Goal: Information Seeking & Learning: Learn about a topic

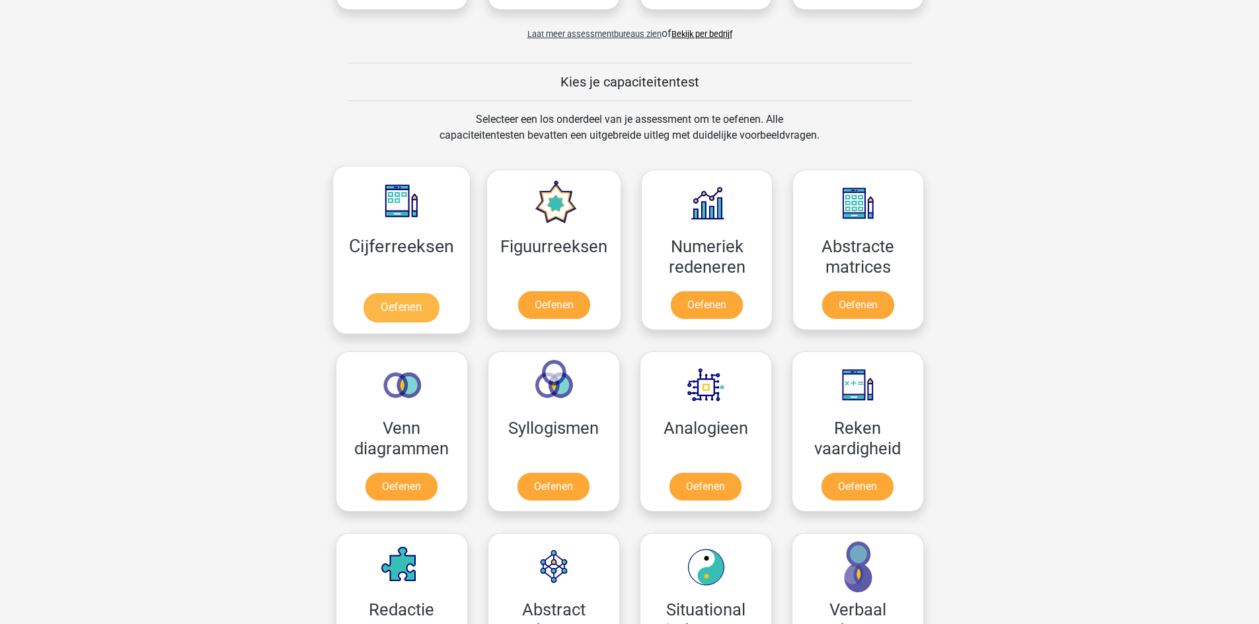
scroll to position [330, 0]
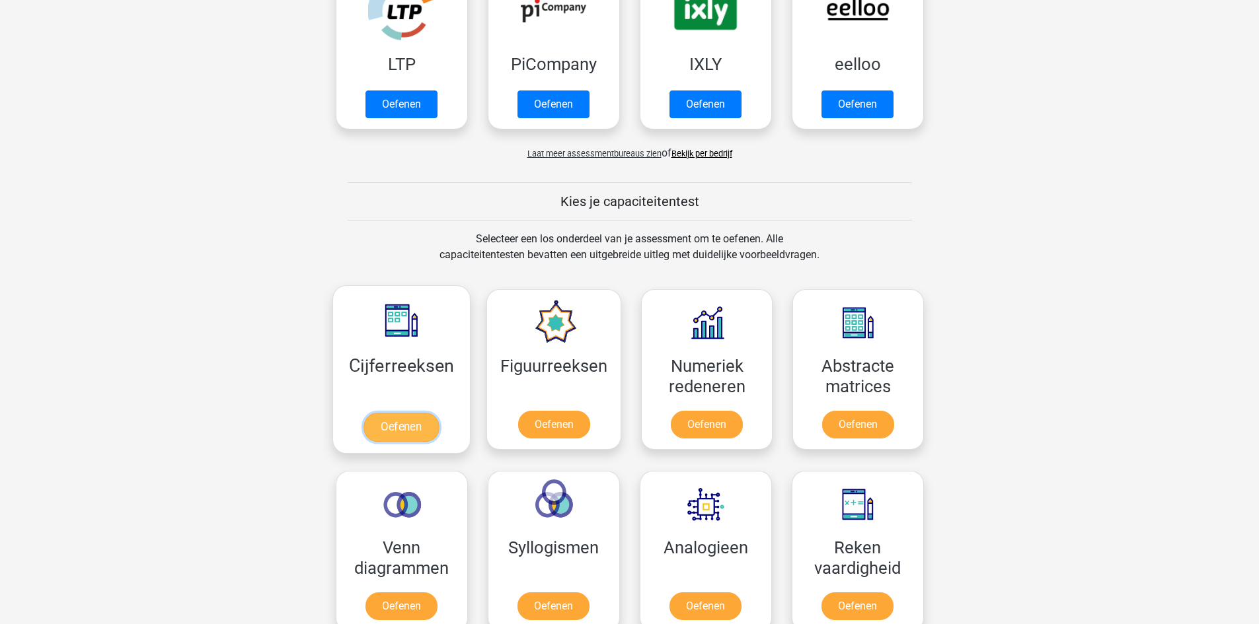
click at [395, 422] on link "Oefenen" at bounding box center [400, 427] width 75 height 29
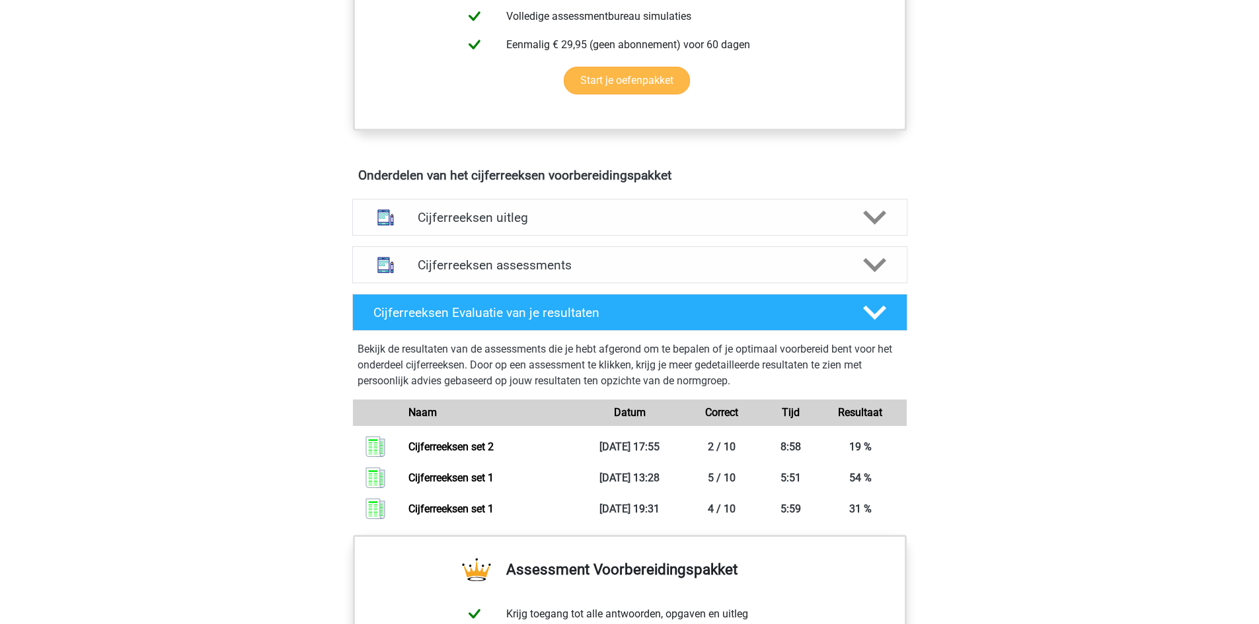
scroll to position [661, 0]
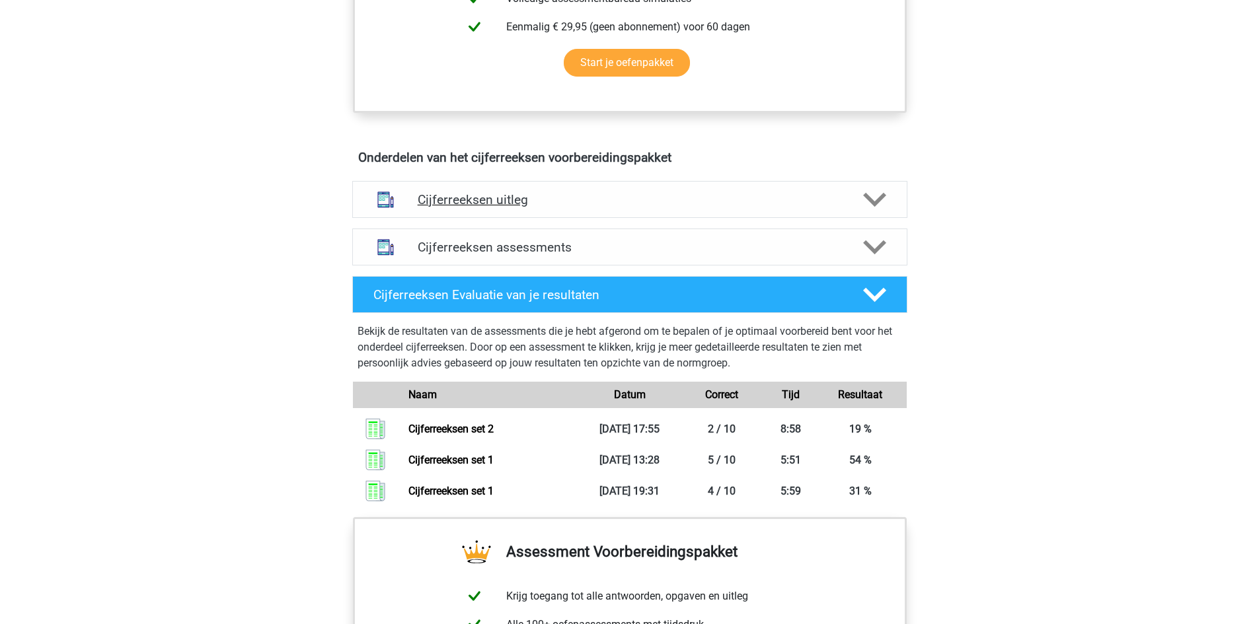
click at [885, 211] on icon at bounding box center [874, 199] width 23 height 23
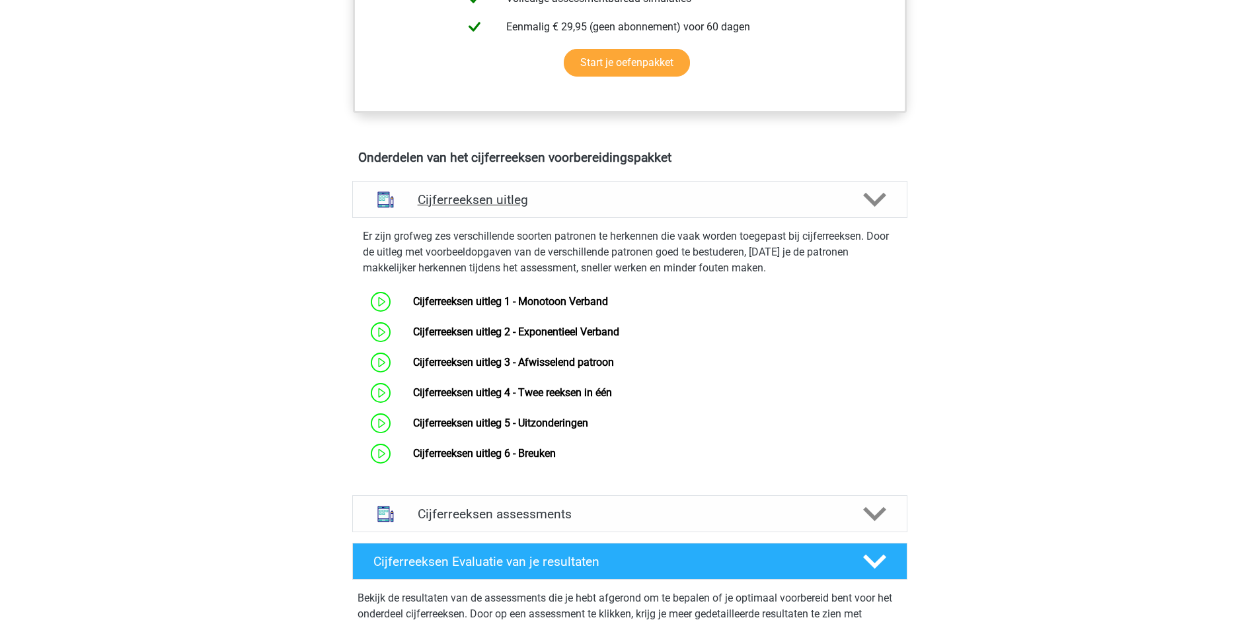
click at [885, 211] on icon at bounding box center [874, 199] width 23 height 23
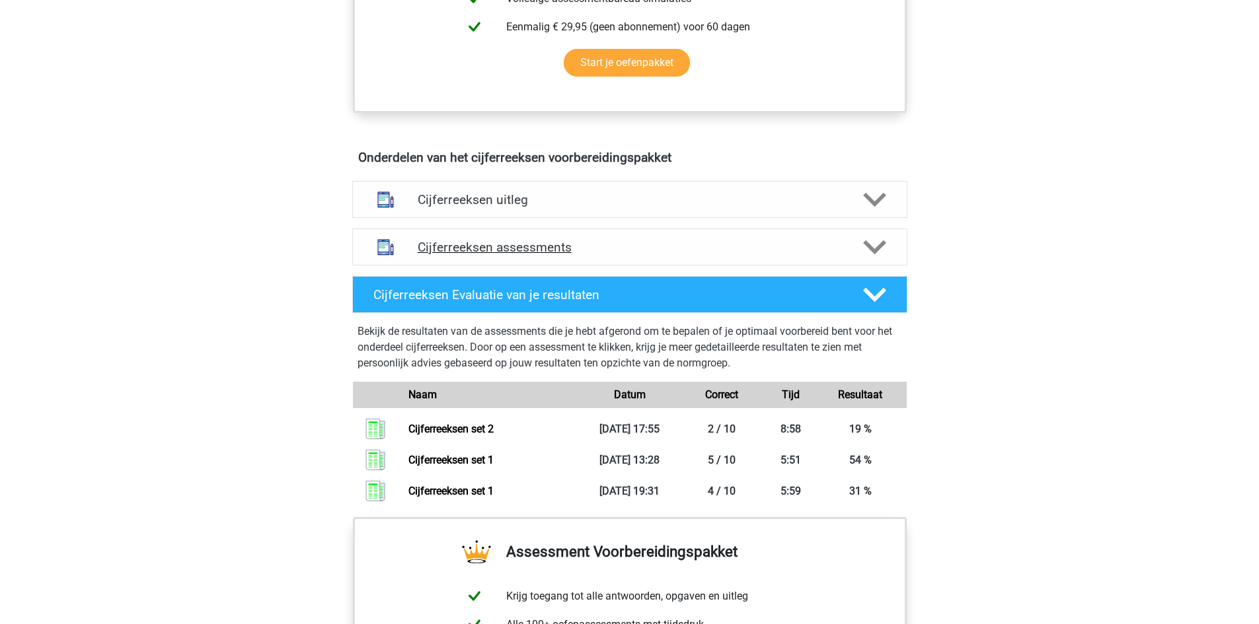
click at [875, 255] on polygon at bounding box center [874, 247] width 23 height 15
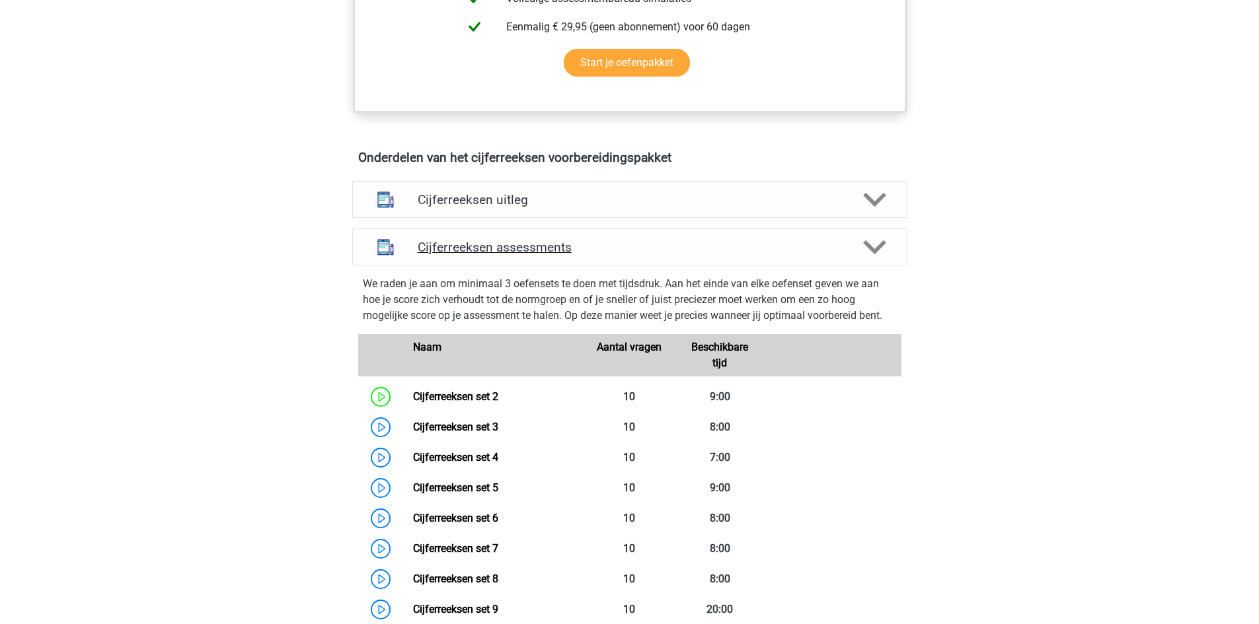
click at [875, 255] on polygon at bounding box center [874, 247] width 23 height 15
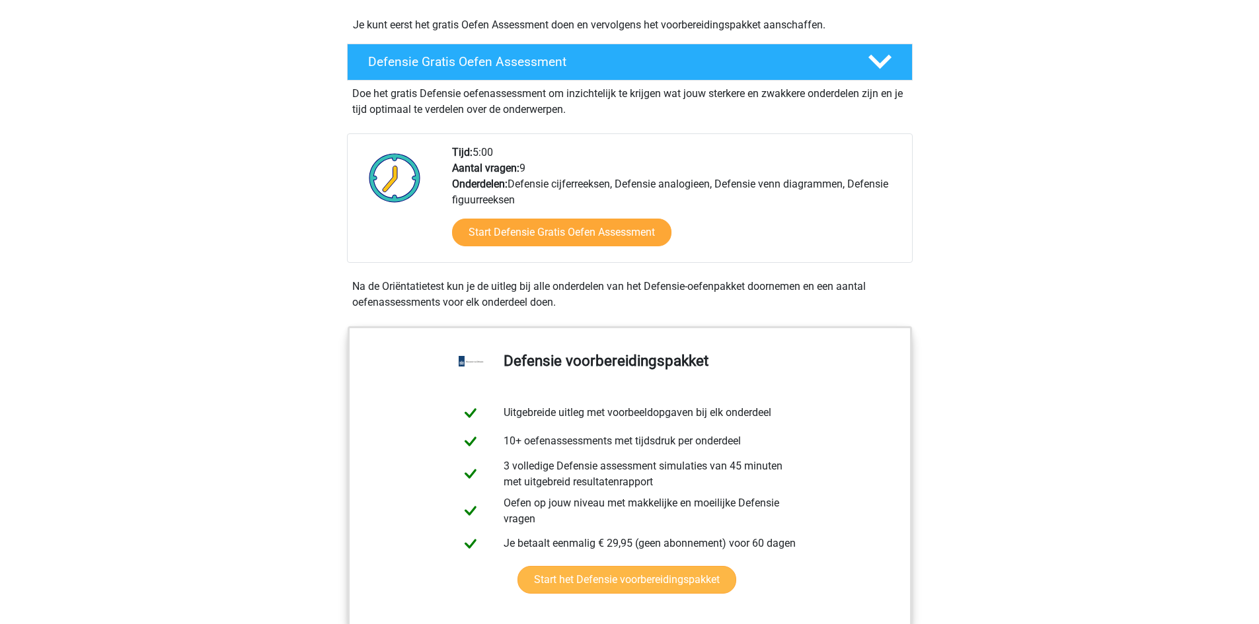
scroll to position [661, 0]
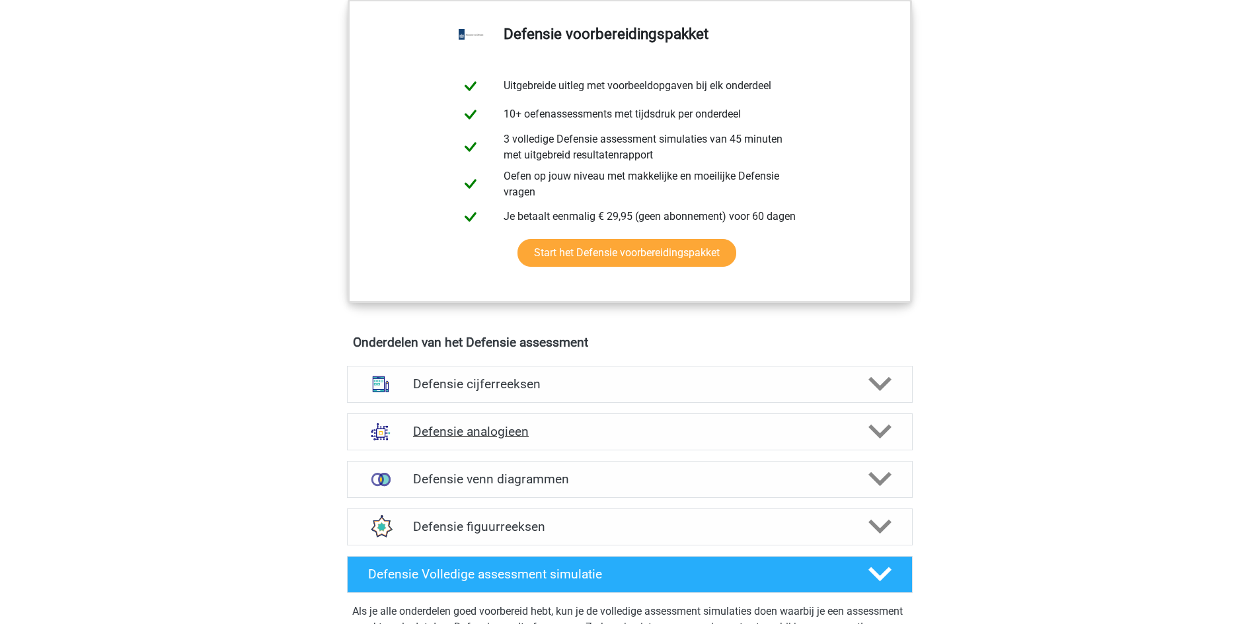
click at [884, 432] on polygon at bounding box center [879, 432] width 23 height 15
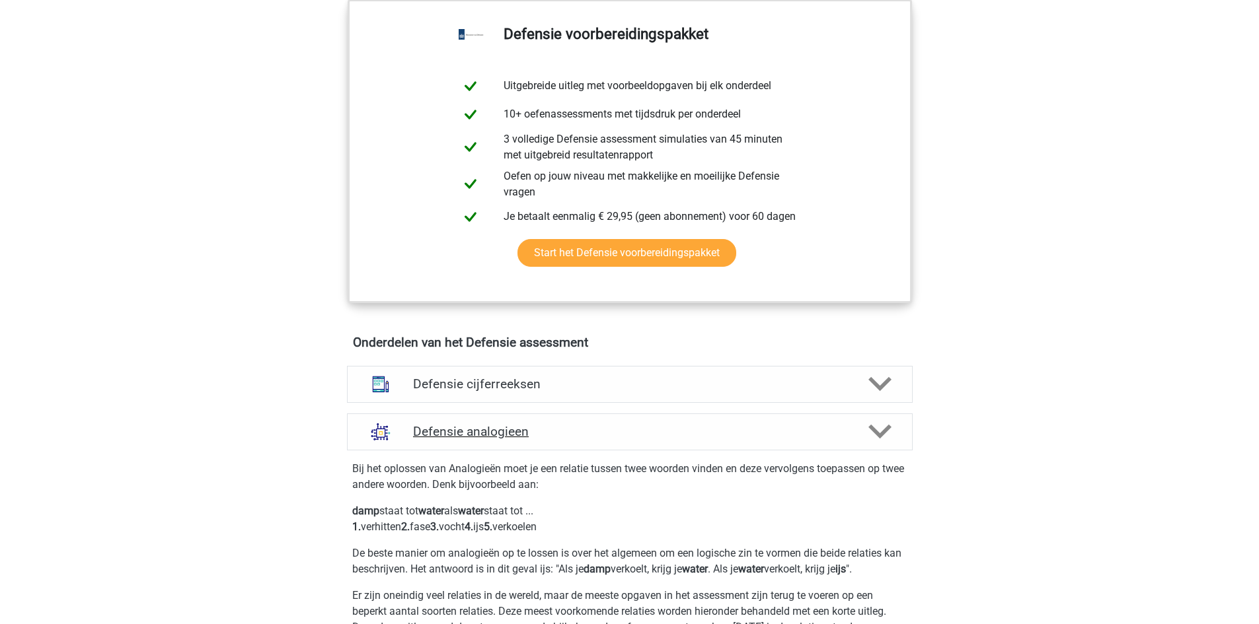
scroll to position [991, 0]
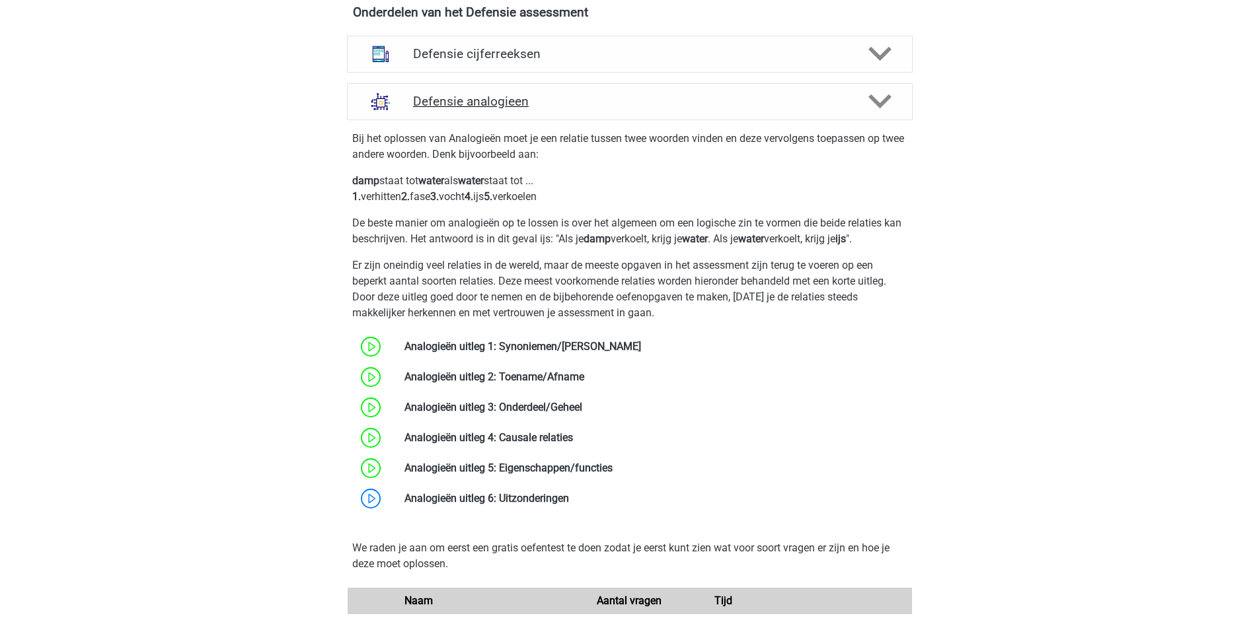
click at [885, 108] on icon at bounding box center [879, 101] width 23 height 23
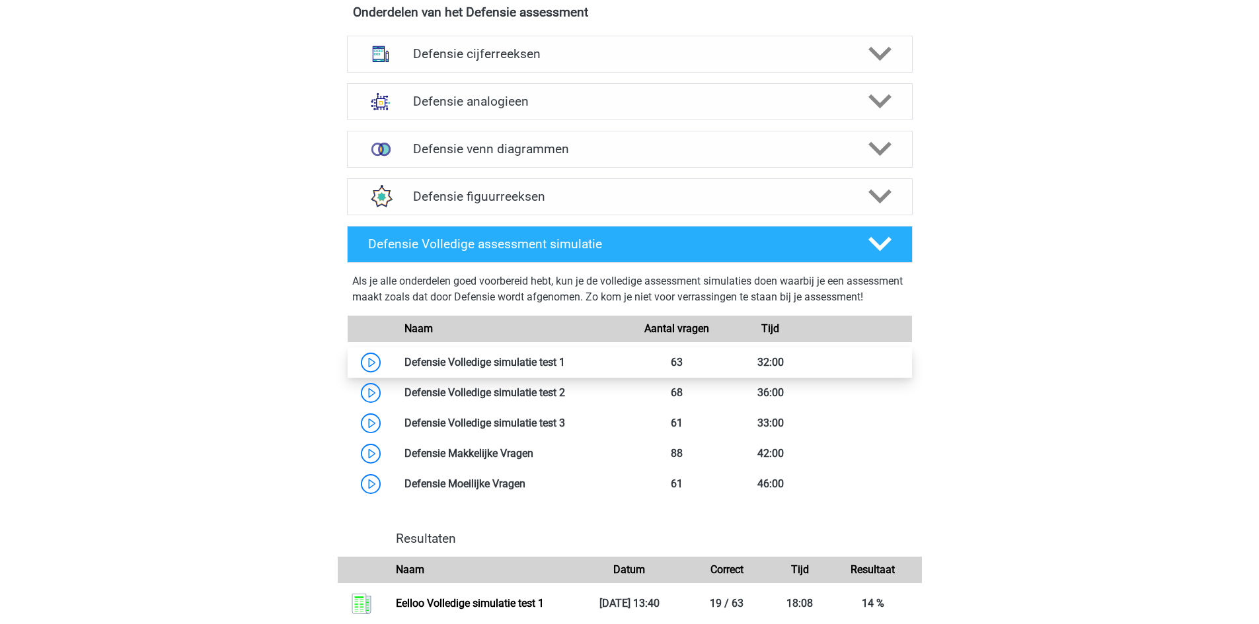
click at [565, 369] on link at bounding box center [565, 362] width 0 height 13
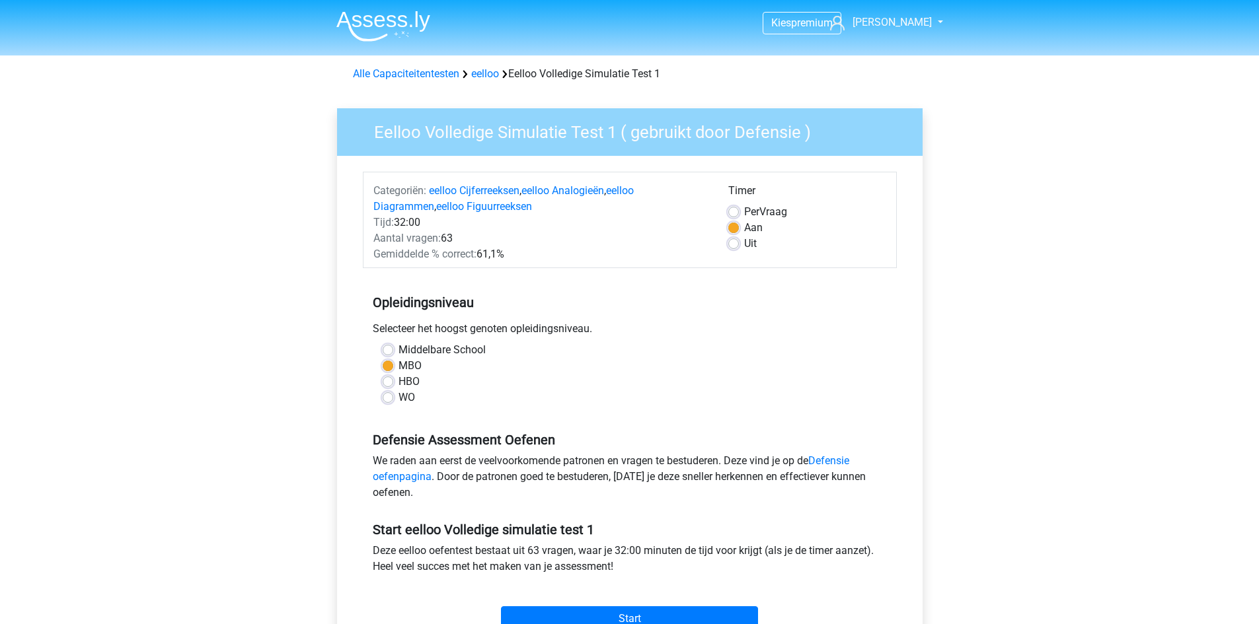
scroll to position [330, 0]
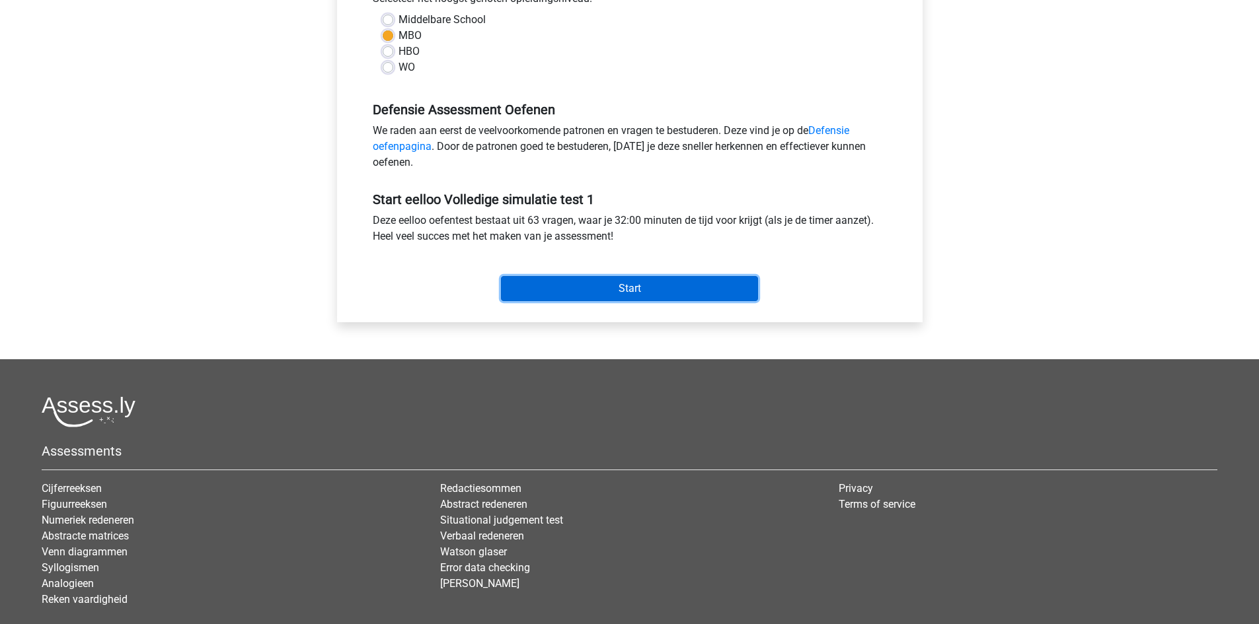
click at [636, 283] on input "Start" at bounding box center [629, 288] width 257 height 25
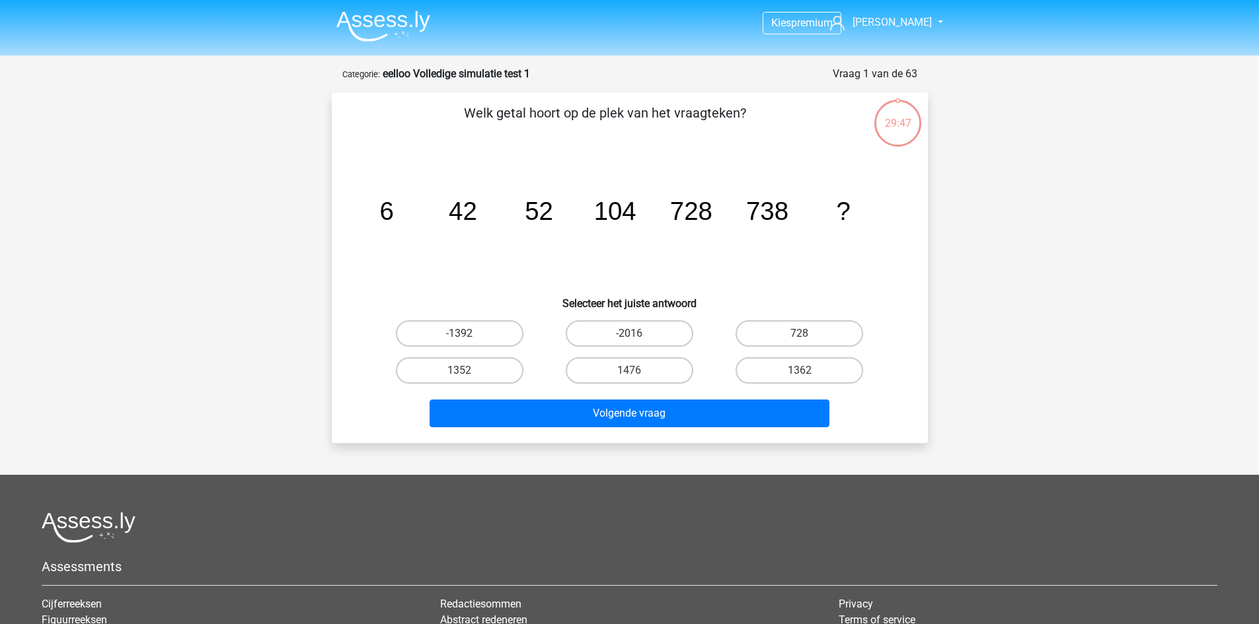
drag, startPoint x: 657, startPoint y: 365, endPoint x: 680, endPoint y: 398, distance: 40.5
click at [657, 364] on label "1476" at bounding box center [630, 370] width 128 height 26
click at [638, 371] on input "1476" at bounding box center [633, 375] width 9 height 9
radio input "true"
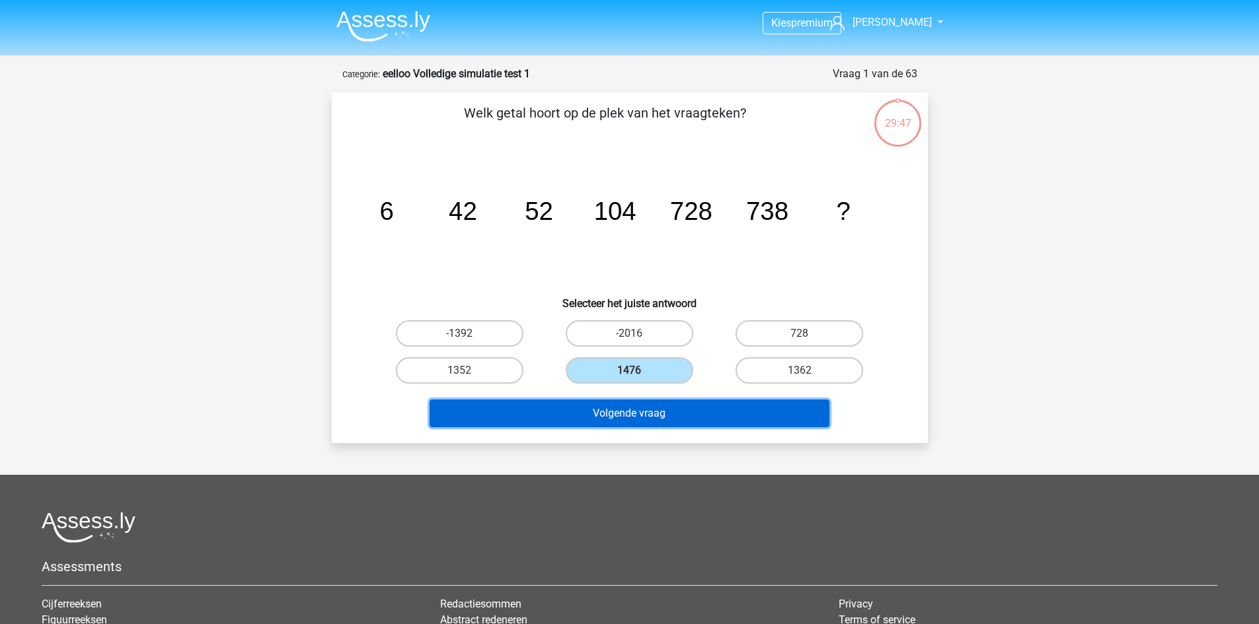
click at [680, 404] on button "Volgende vraag" at bounding box center [629, 414] width 400 height 28
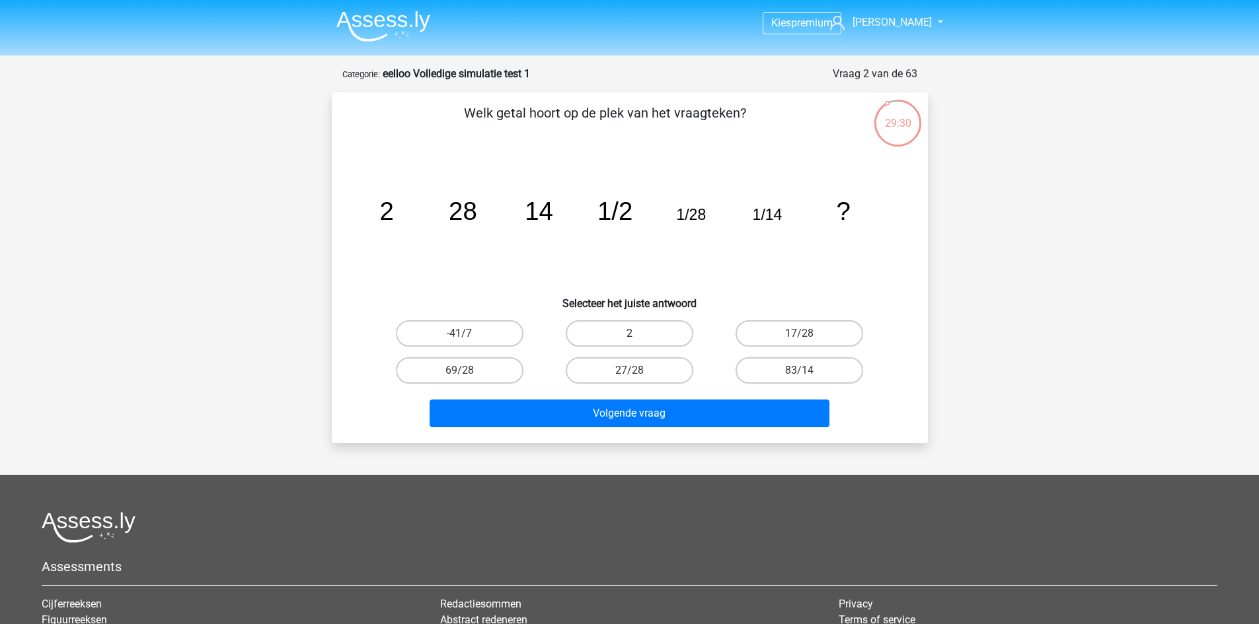
click at [650, 329] on label "2" at bounding box center [630, 333] width 128 height 26
click at [638, 334] on input "2" at bounding box center [633, 338] width 9 height 9
radio input "true"
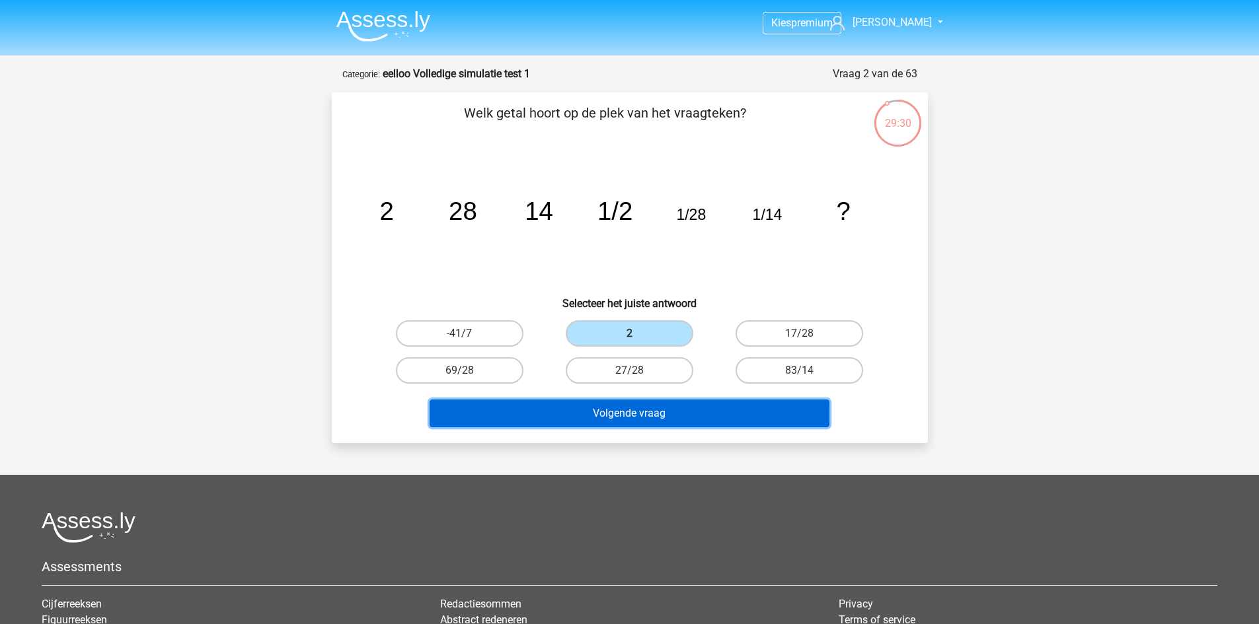
click at [692, 406] on button "Volgende vraag" at bounding box center [629, 414] width 400 height 28
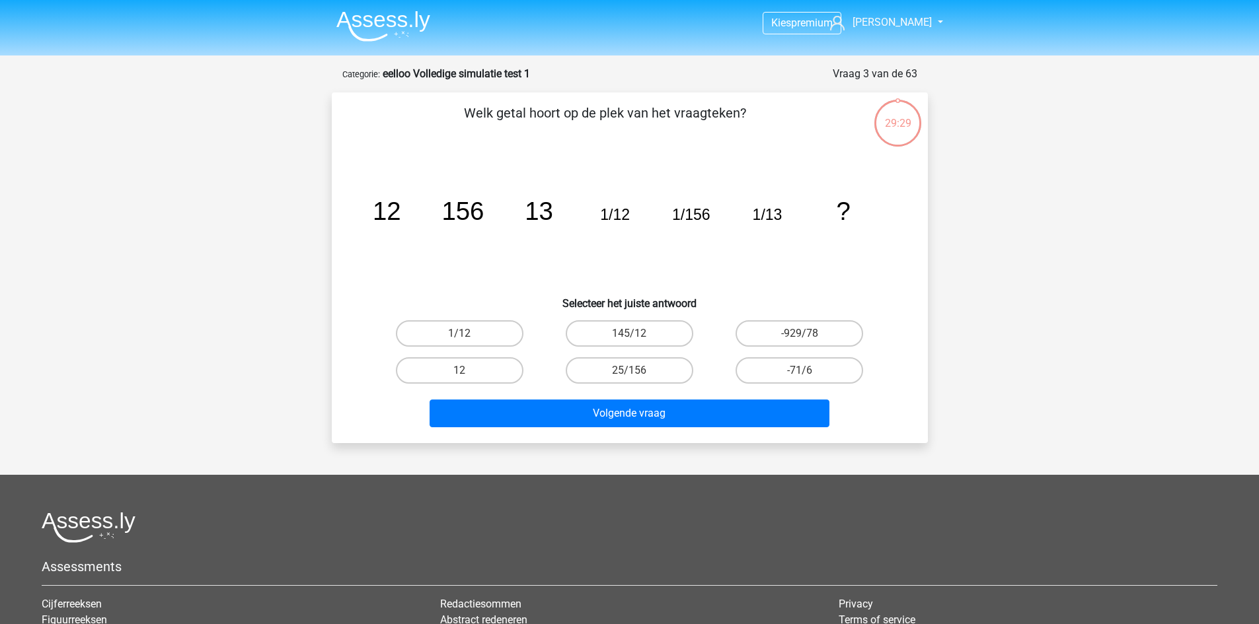
scroll to position [66, 0]
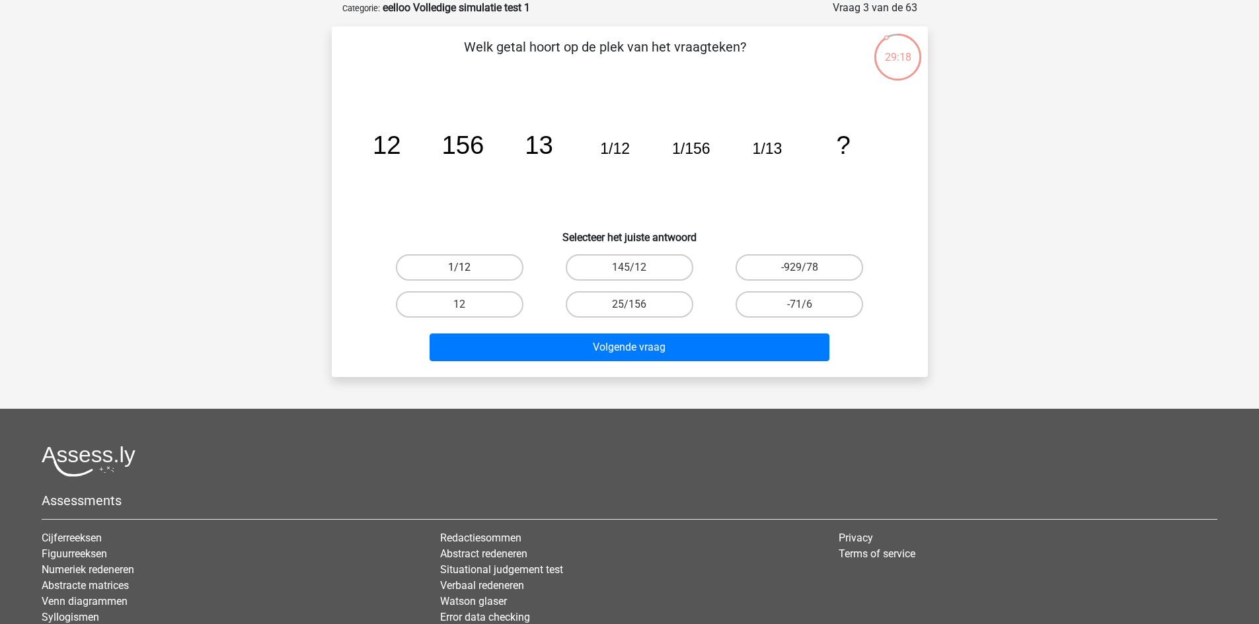
click at [435, 260] on label "1/12" at bounding box center [460, 267] width 128 height 26
click at [459, 268] on input "1/12" at bounding box center [463, 272] width 9 height 9
radio input "true"
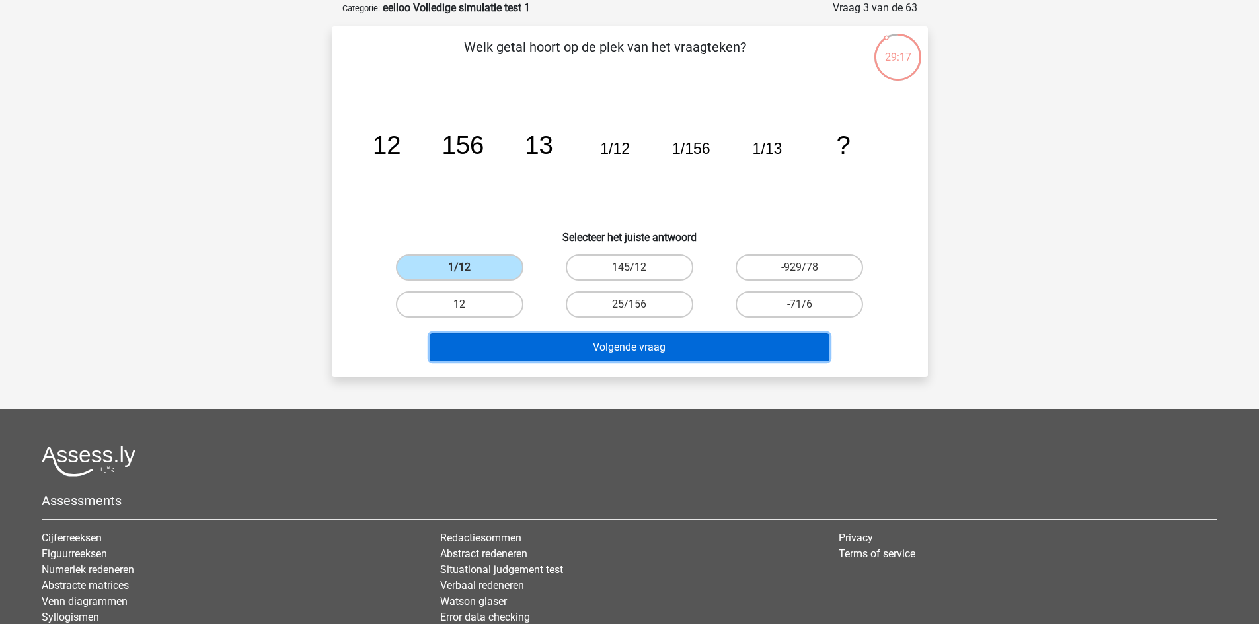
click at [605, 341] on button "Volgende vraag" at bounding box center [629, 348] width 400 height 28
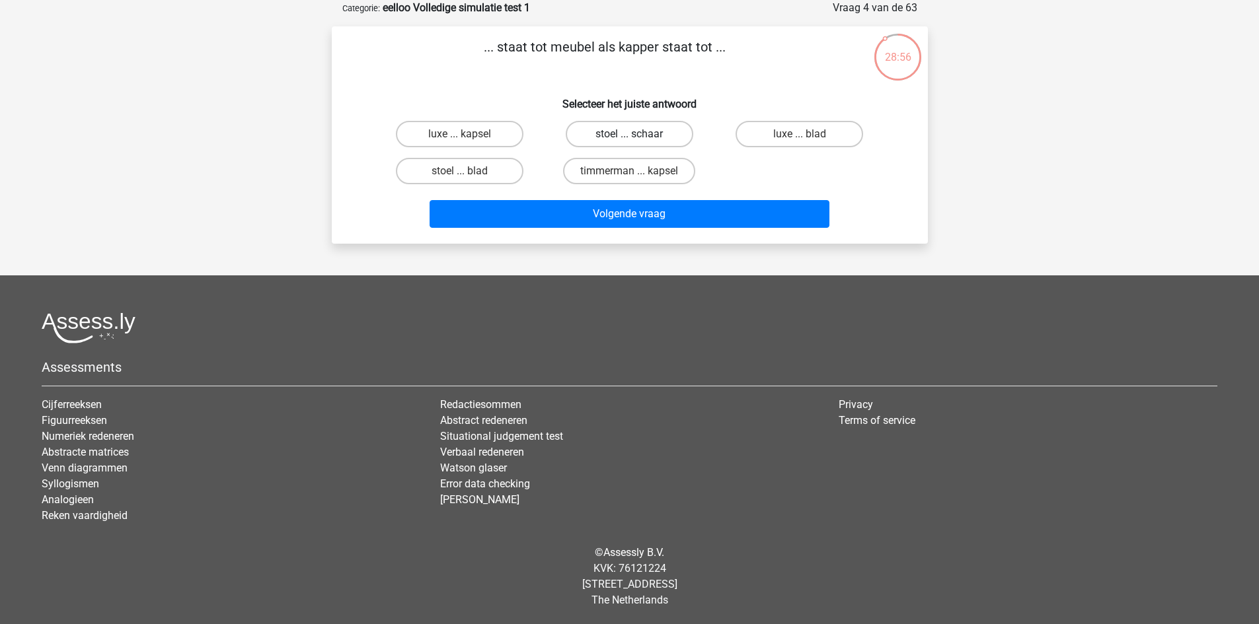
click at [670, 127] on label "stoel ... schaar" at bounding box center [630, 134] width 128 height 26
click at [638, 134] on input "stoel ... schaar" at bounding box center [633, 138] width 9 height 9
radio input "true"
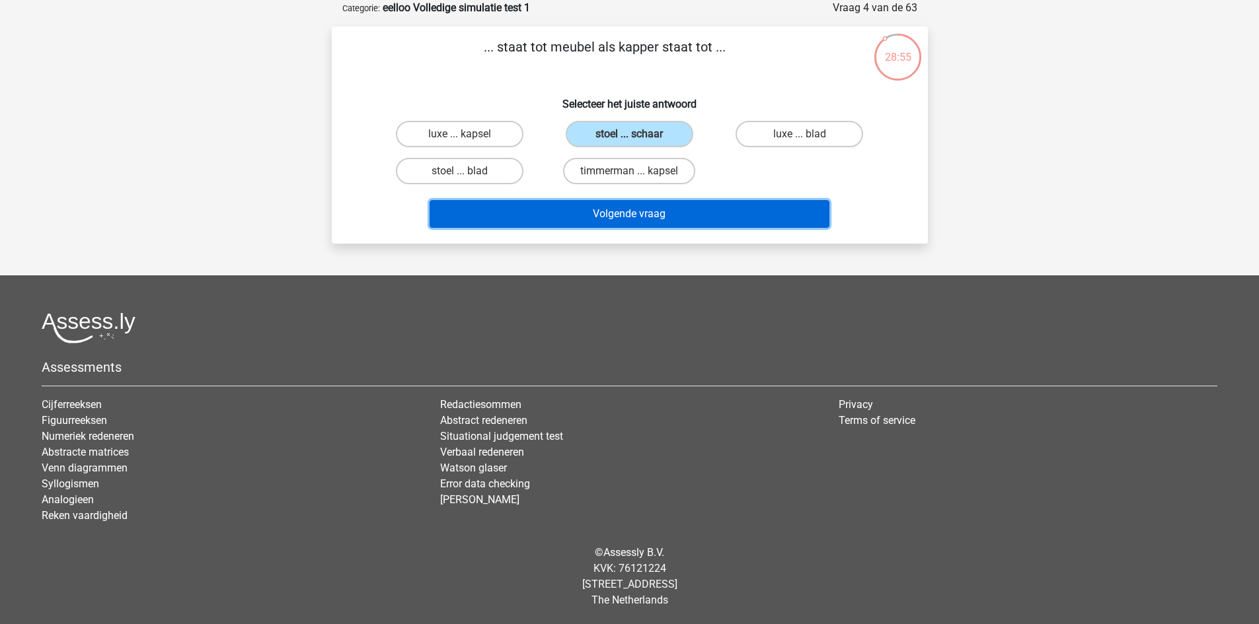
click at [691, 203] on button "Volgende vraag" at bounding box center [629, 214] width 400 height 28
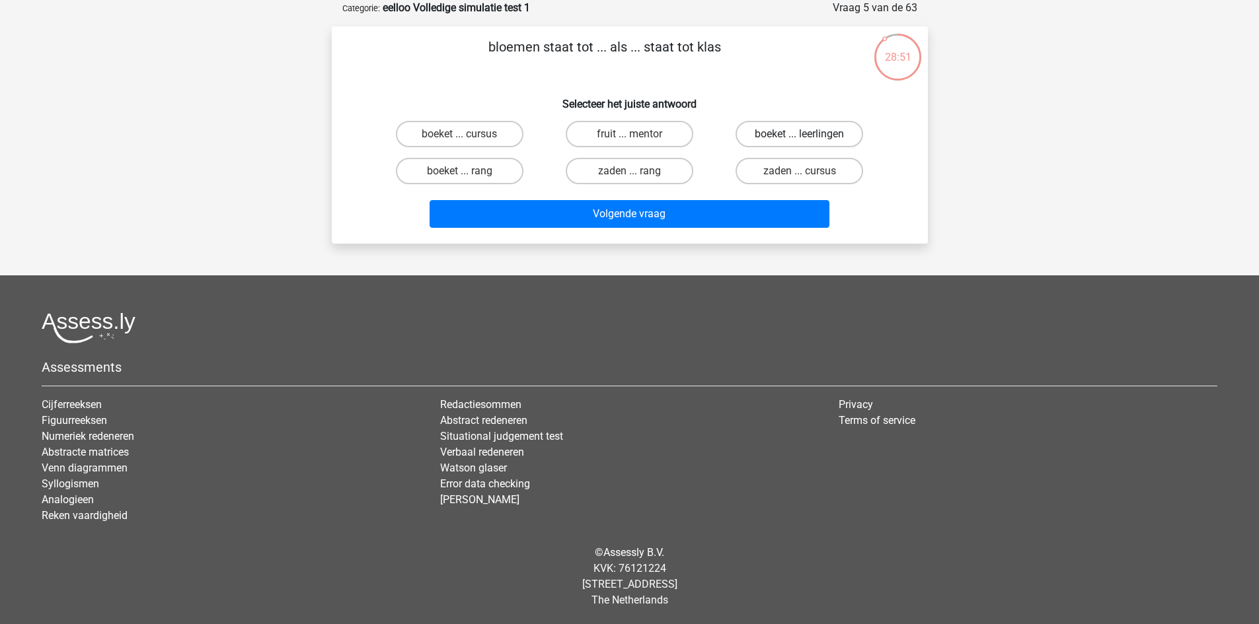
click at [769, 135] on label "boeket ... leerlingen" at bounding box center [799, 134] width 128 height 26
click at [799, 135] on input "boeket ... leerlingen" at bounding box center [803, 138] width 9 height 9
radio input "true"
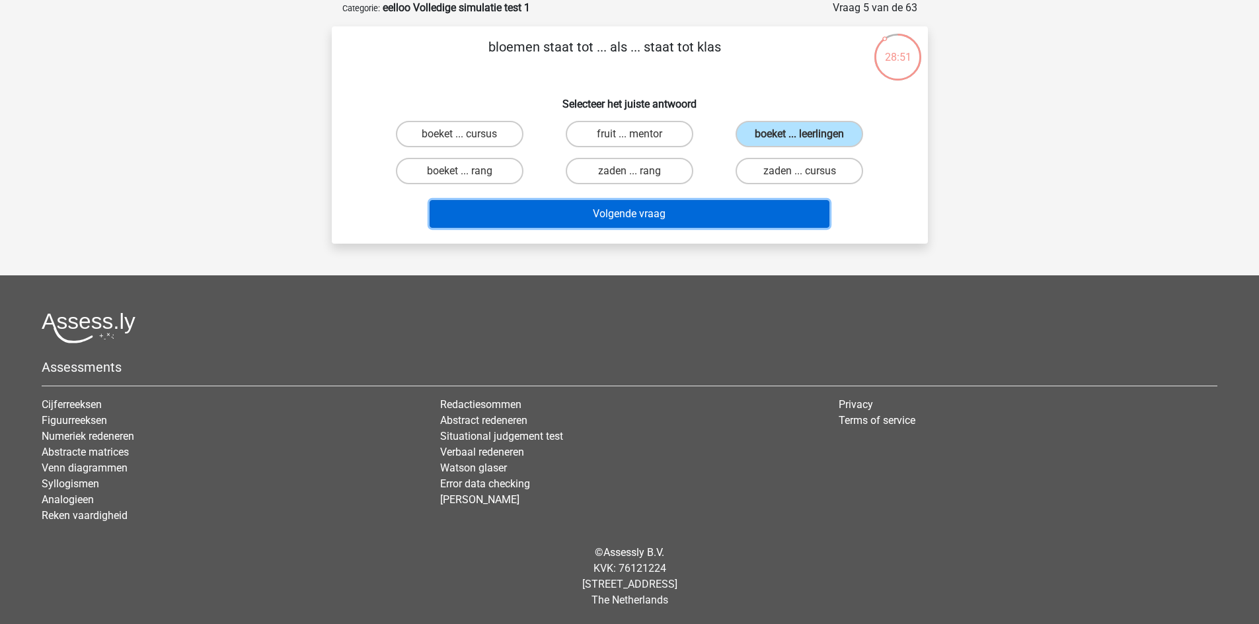
click at [742, 213] on button "Volgende vraag" at bounding box center [629, 214] width 400 height 28
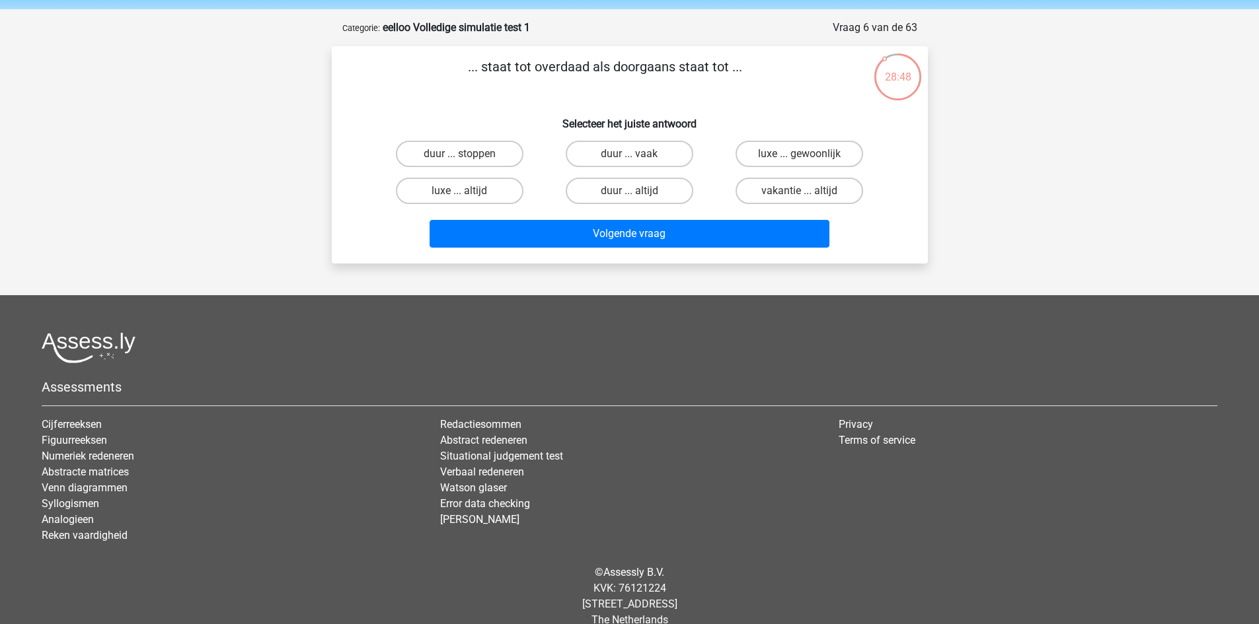
scroll to position [0, 0]
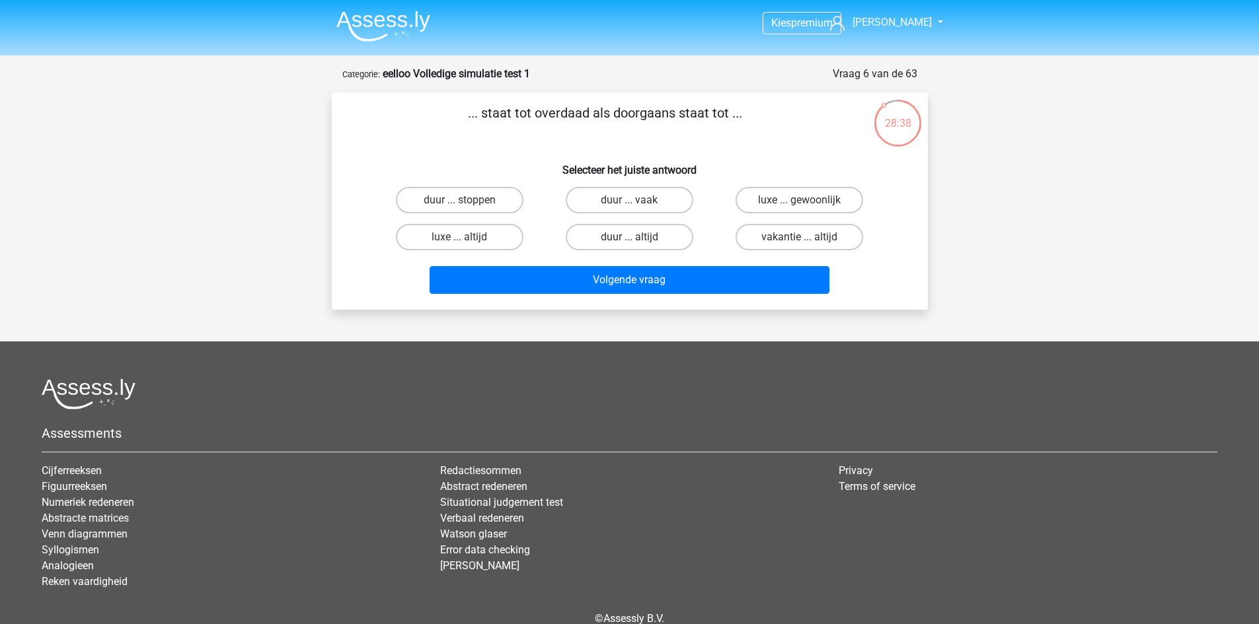
drag, startPoint x: 674, startPoint y: 114, endPoint x: 614, endPoint y: 105, distance: 60.1
click at [614, 105] on p "... staat tot overdaad als doorgaans staat tot ..." at bounding box center [605, 123] width 504 height 40
click at [624, 122] on p "... staat tot overdaad als doorgaans staat tot ..." at bounding box center [605, 123] width 504 height 40
drag, startPoint x: 615, startPoint y: 111, endPoint x: 747, endPoint y: 109, distance: 132.1
click at [747, 109] on p "... staat tot overdaad als doorgaans staat tot ..." at bounding box center [605, 123] width 504 height 40
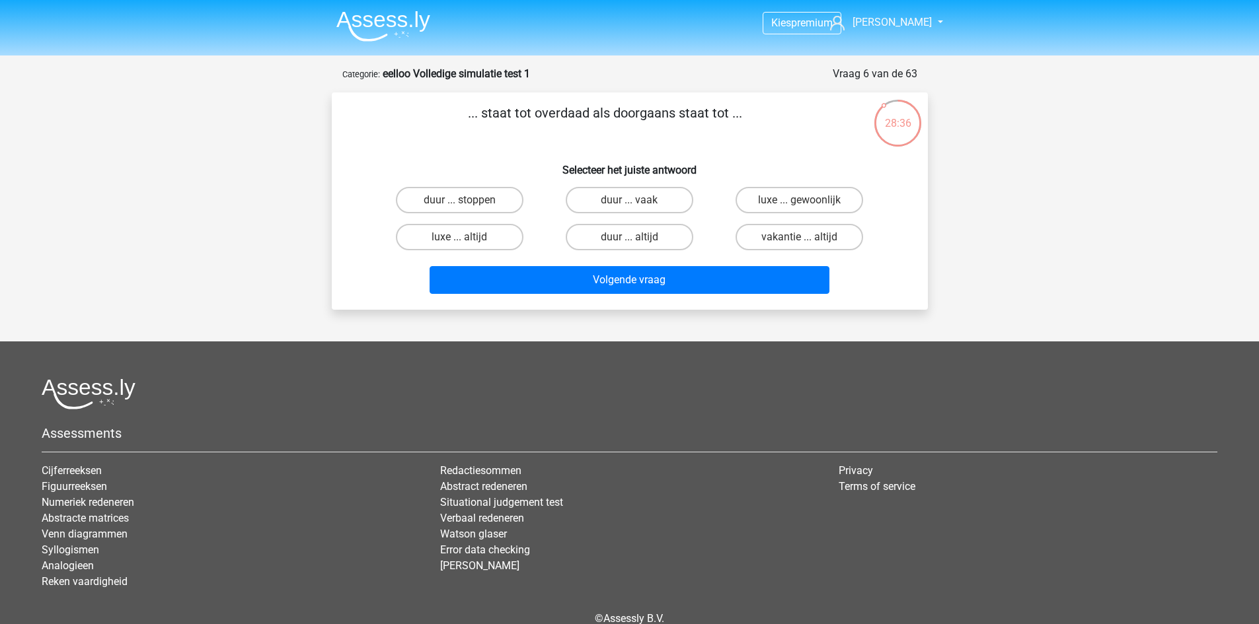
copy p "doorgaans staat tot ..."
click at [723, 133] on p "... staat tot overdaad als doorgaans staat tot ..." at bounding box center [605, 123] width 504 height 40
drag, startPoint x: 534, startPoint y: 113, endPoint x: 587, endPoint y: 117, distance: 52.3
click at [587, 117] on p "... staat tot overdaad als doorgaans staat tot ..." at bounding box center [605, 123] width 504 height 40
copy p "overdaad"
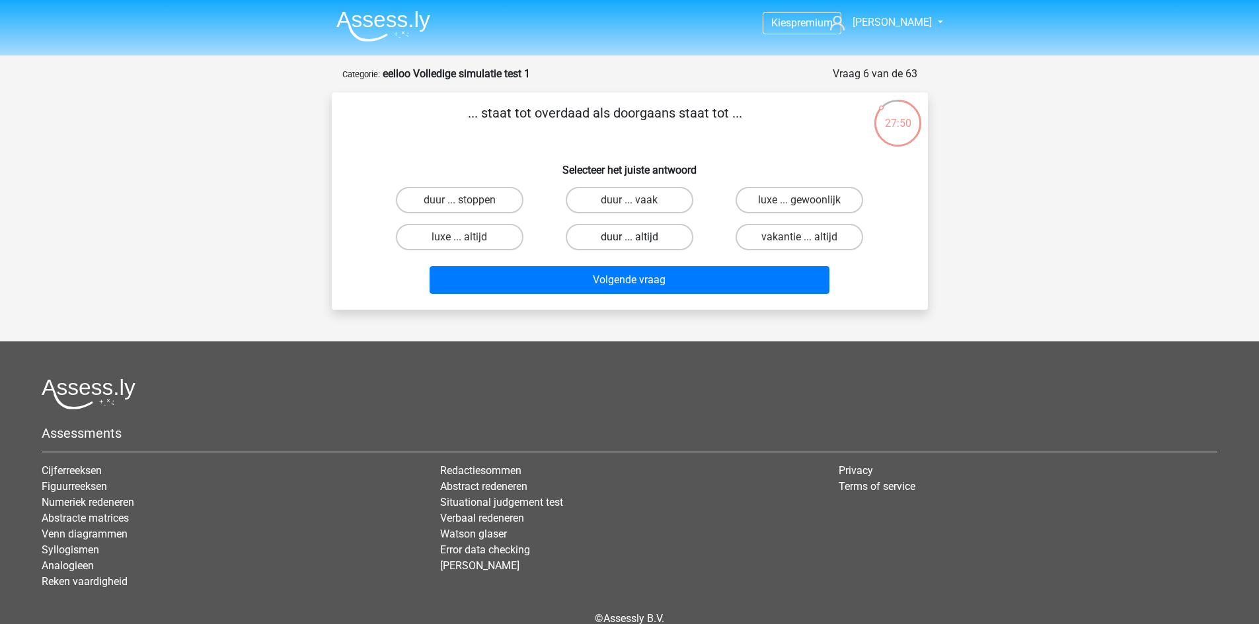
drag, startPoint x: 655, startPoint y: 230, endPoint x: 657, endPoint y: 248, distance: 18.6
click at [655, 230] on label "duur ... altijd" at bounding box center [630, 237] width 128 height 26
click at [638, 237] on input "duur ... altijd" at bounding box center [633, 241] width 9 height 9
radio input "true"
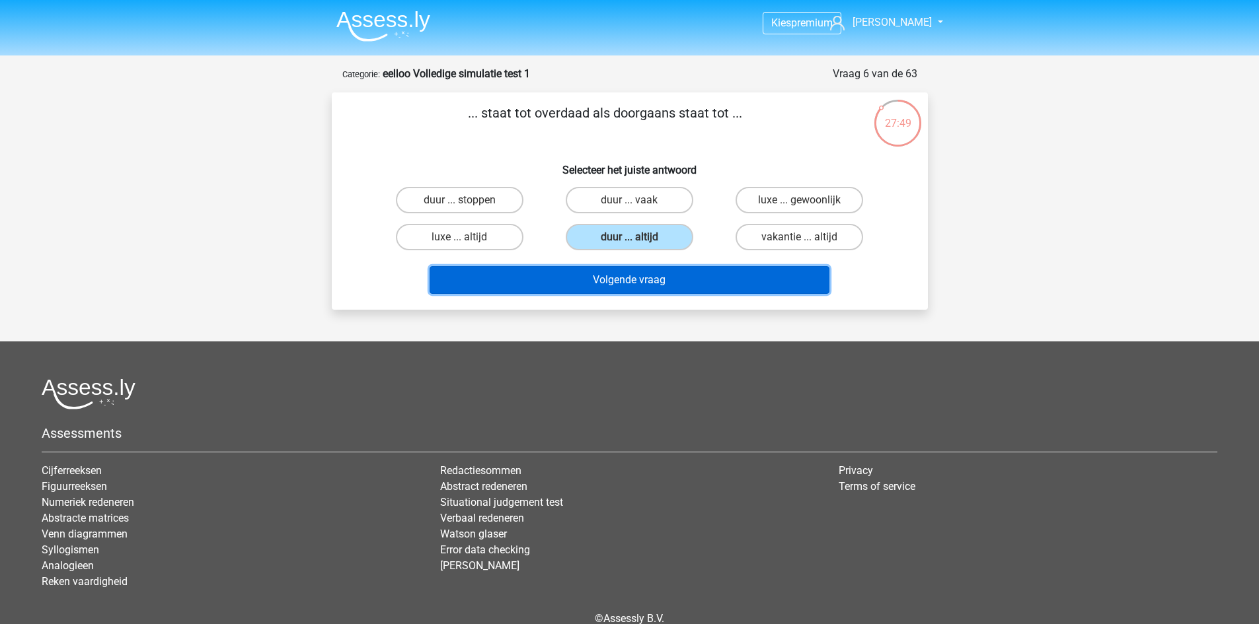
click at [669, 283] on button "Volgende vraag" at bounding box center [629, 280] width 400 height 28
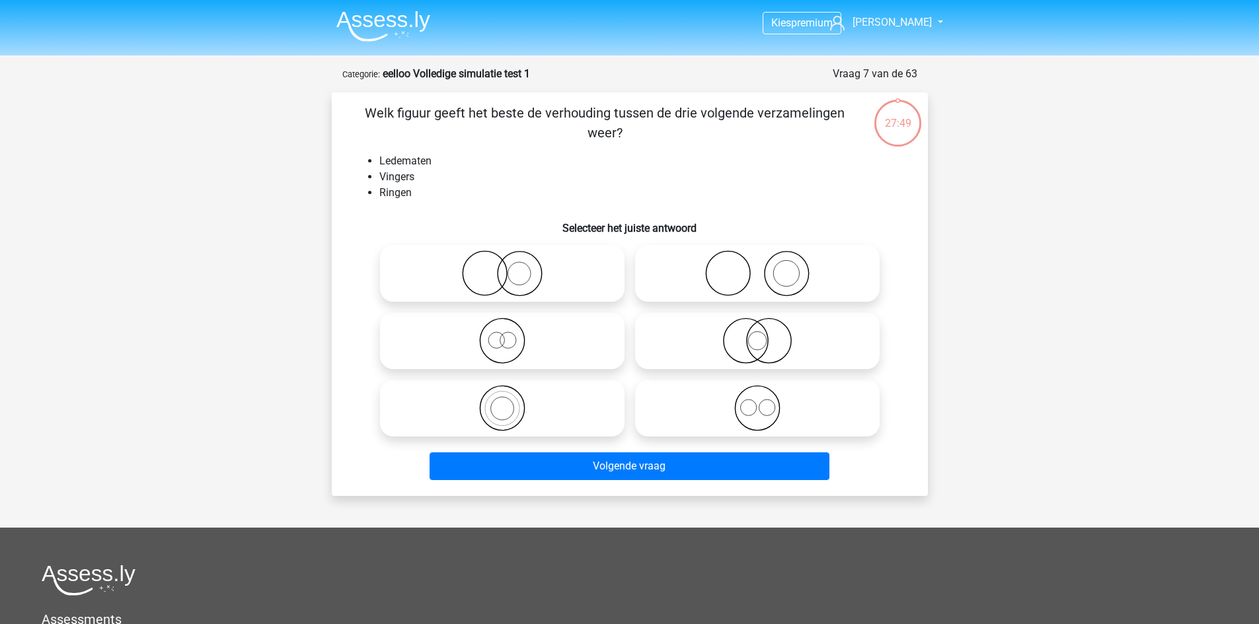
scroll to position [66, 0]
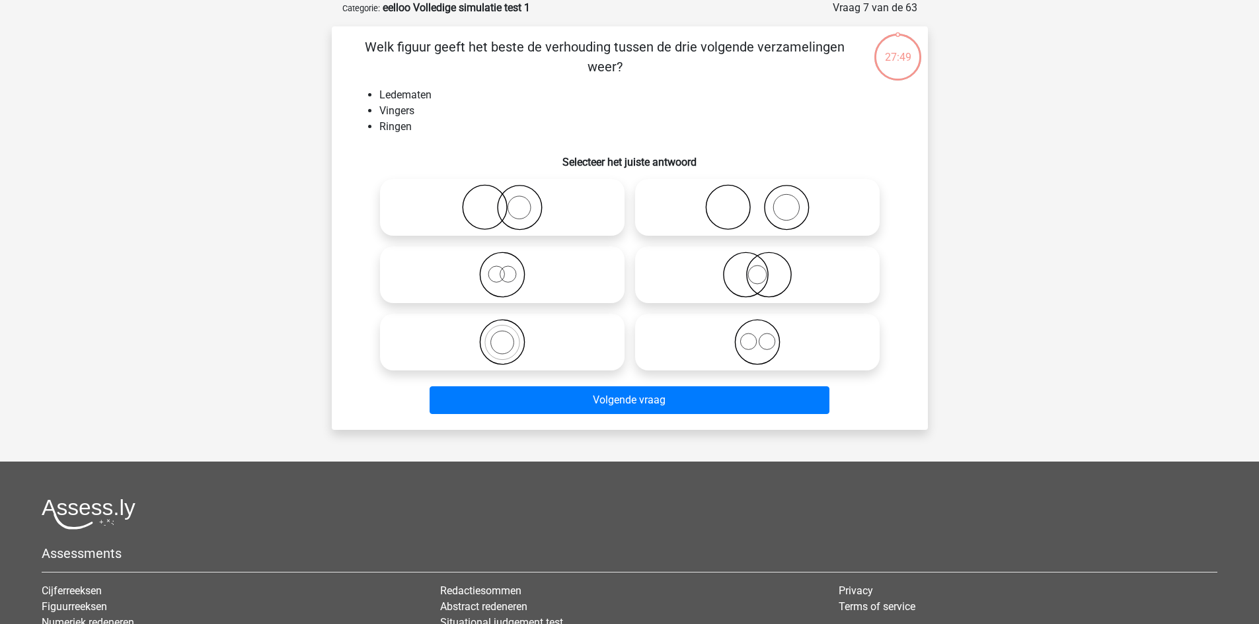
click at [1042, 208] on div "Kies premium Gina gina.martinetti2@gmail.com" at bounding box center [629, 372] width 1259 height 877
click at [733, 215] on icon at bounding box center [757, 207] width 234 height 46
click at [757, 201] on input "radio" at bounding box center [761, 196] width 9 height 9
radio input "true"
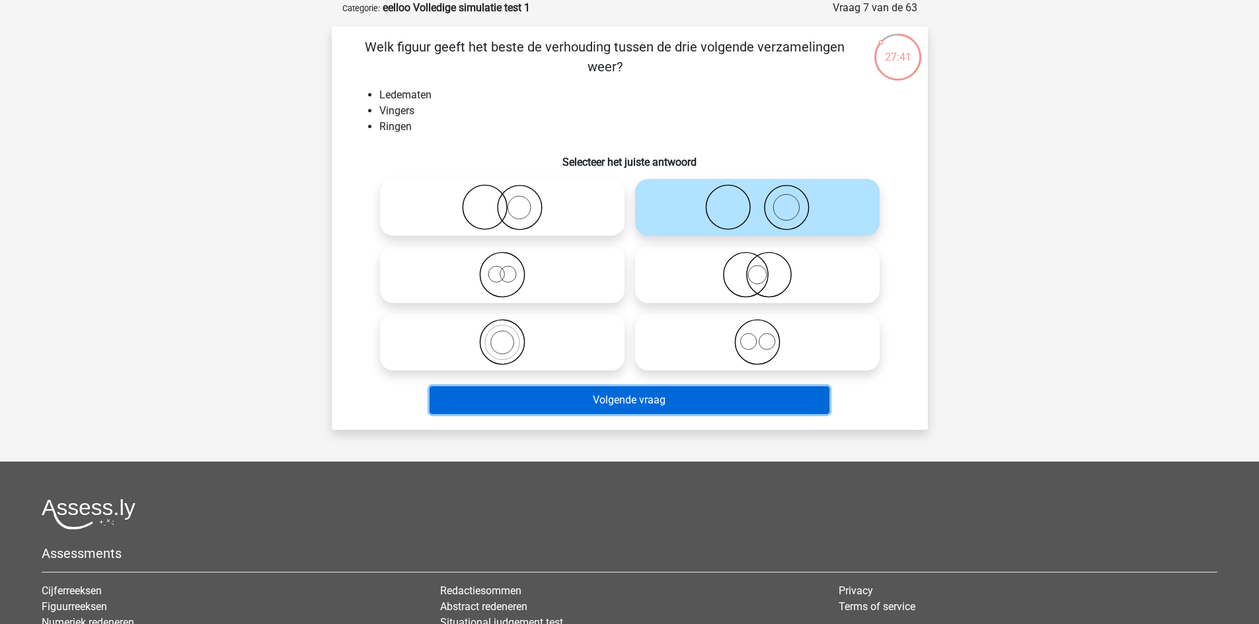
click at [612, 402] on button "Volgende vraag" at bounding box center [629, 400] width 400 height 28
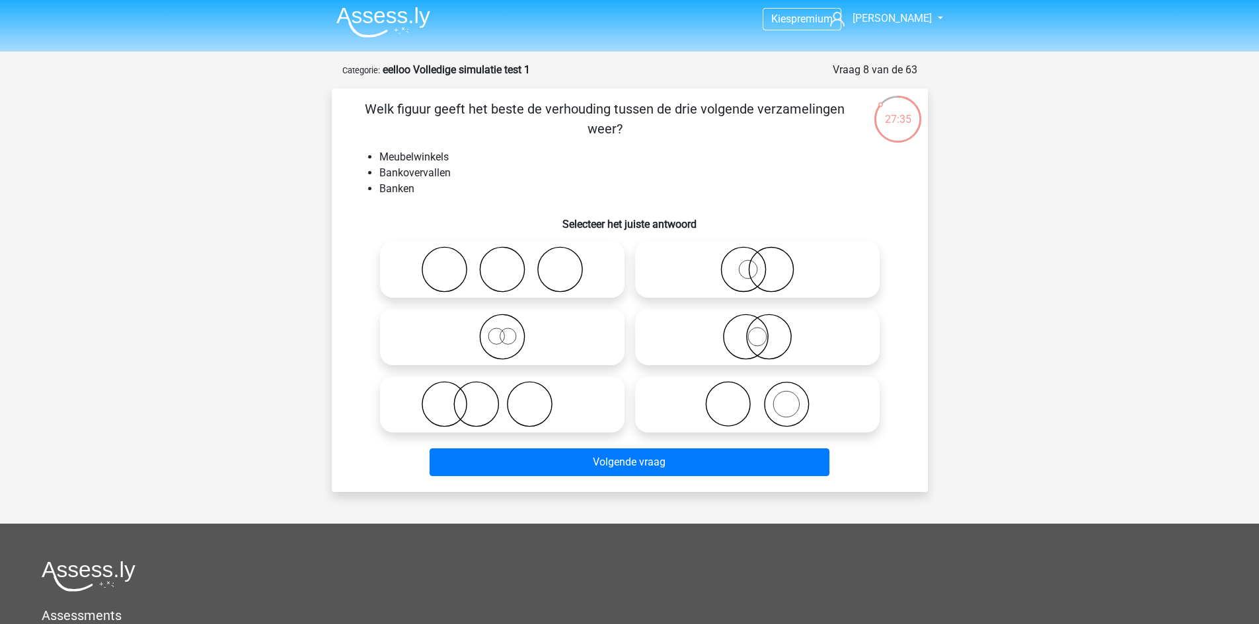
scroll to position [0, 0]
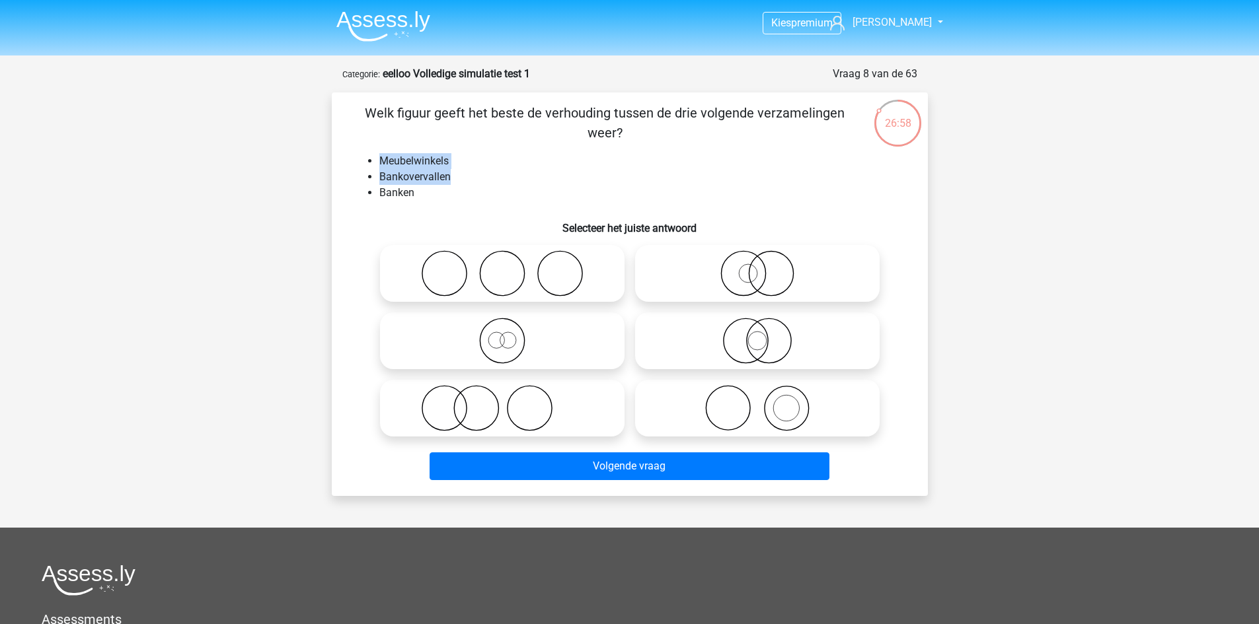
drag, startPoint x: 383, startPoint y: 162, endPoint x: 509, endPoint y: 174, distance: 127.5
click at [497, 173] on ul "Meubelwinkels Bankovervallen Banken" at bounding box center [630, 177] width 554 height 48
click at [460, 155] on li "Meubelwinkels" at bounding box center [642, 161] width 527 height 16
drag, startPoint x: 391, startPoint y: 161, endPoint x: 472, endPoint y: 165, distance: 80.7
click at [472, 165] on li "Meubelwinkels" at bounding box center [642, 161] width 527 height 16
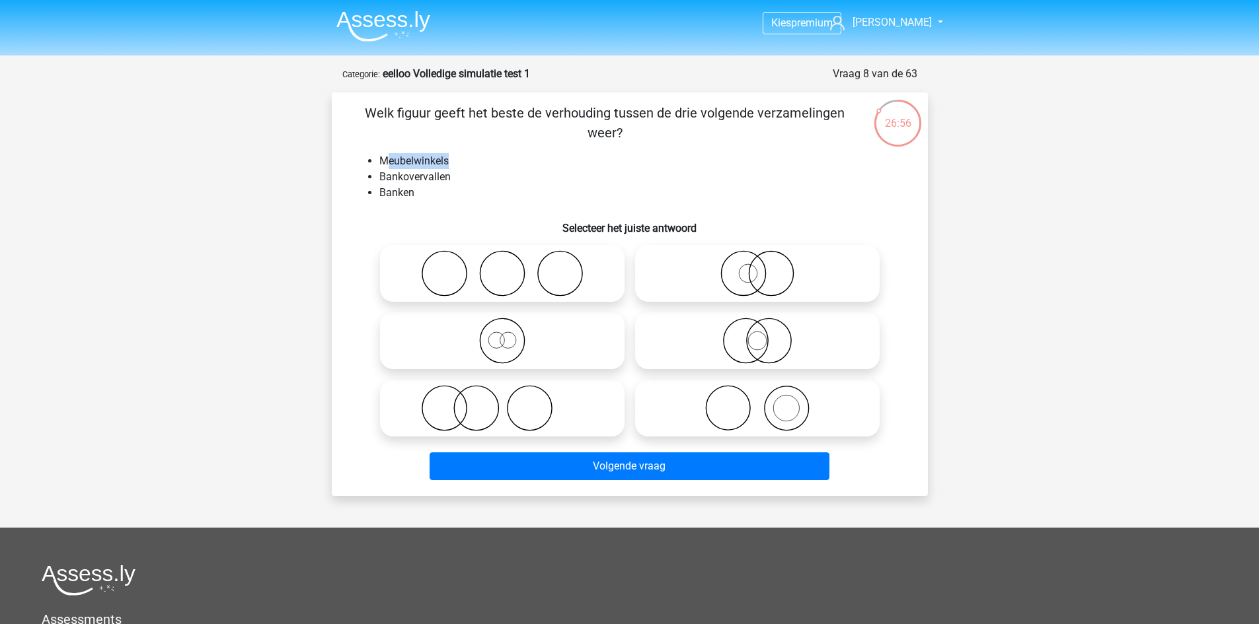
click at [474, 165] on li "Meubelwinkels" at bounding box center [642, 161] width 527 height 16
drag, startPoint x: 389, startPoint y: 170, endPoint x: 477, endPoint y: 182, distance: 88.7
click at [480, 182] on li "Bankovervallen" at bounding box center [642, 177] width 527 height 16
drag, startPoint x: 448, startPoint y: 195, endPoint x: 514, endPoint y: 194, distance: 66.1
click at [501, 195] on li "Banken" at bounding box center [642, 193] width 527 height 16
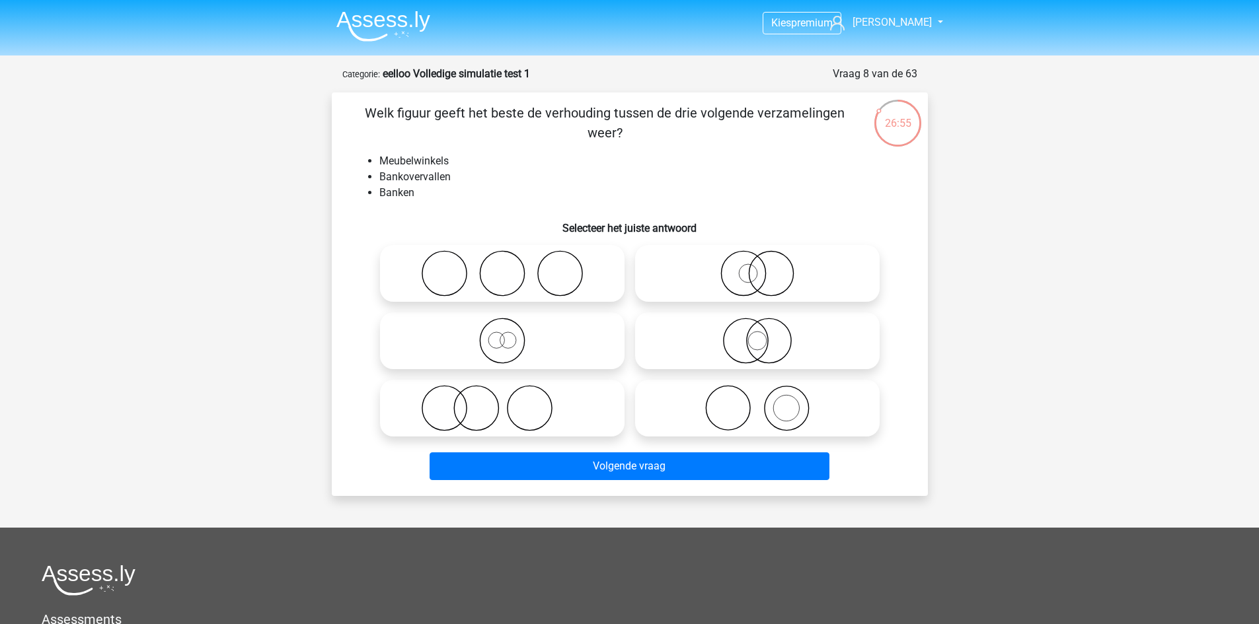
click at [602, 167] on li "Meubelwinkels" at bounding box center [642, 161] width 527 height 16
click at [542, 424] on icon at bounding box center [502, 408] width 234 height 46
click at [511, 402] on input "radio" at bounding box center [506, 397] width 9 height 9
radio input "true"
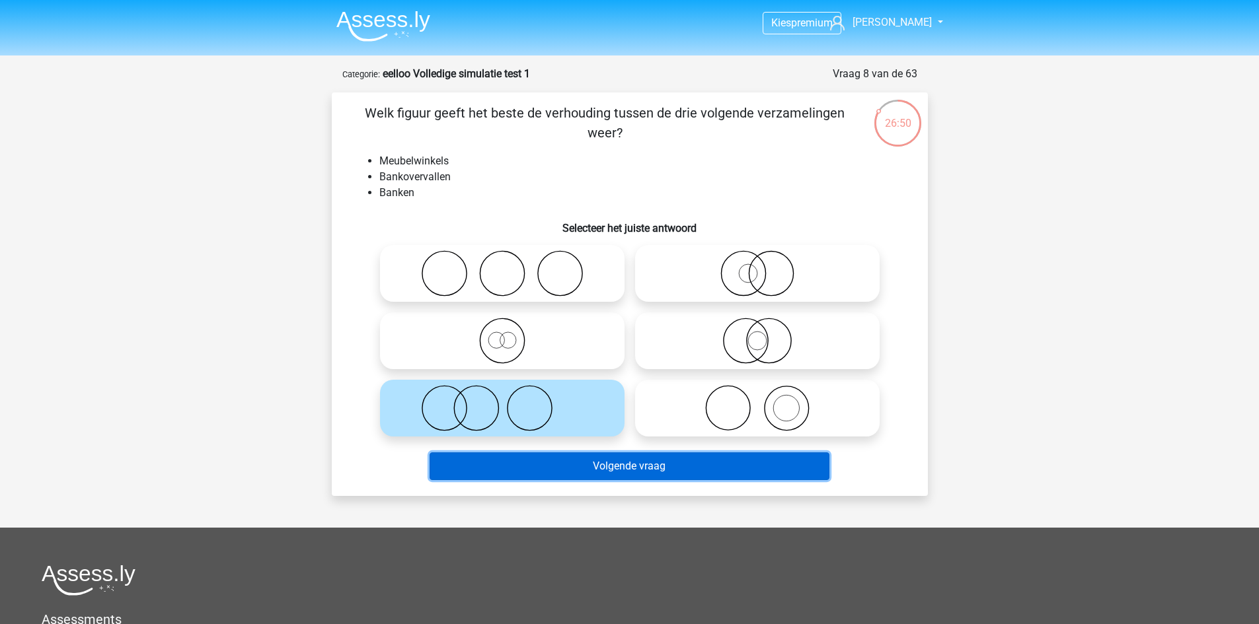
click at [648, 466] on button "Volgende vraag" at bounding box center [629, 467] width 400 height 28
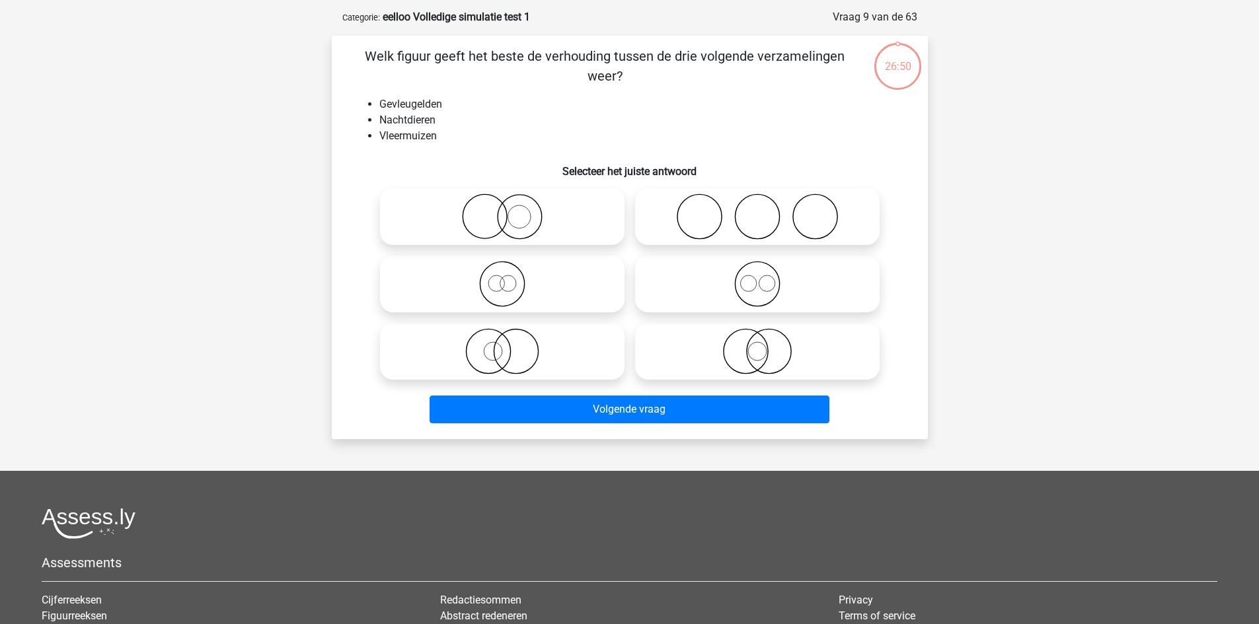
scroll to position [66, 0]
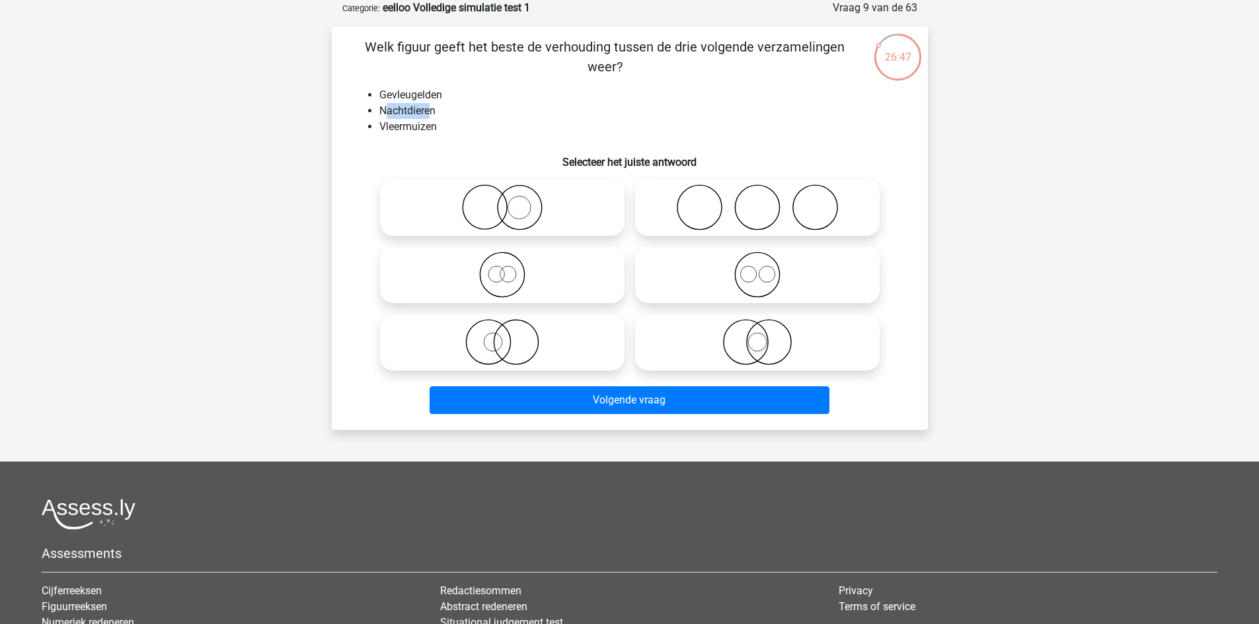
drag, startPoint x: 402, startPoint y: 115, endPoint x: 525, endPoint y: 126, distance: 124.0
click at [490, 122] on ul "Gevleugelden Nachtdieren Vleermuizen" at bounding box center [630, 111] width 554 height 48
drag, startPoint x: 498, startPoint y: 120, endPoint x: 450, endPoint y: 129, distance: 49.0
click at [499, 120] on li "Vleermuizen" at bounding box center [642, 127] width 527 height 16
click at [517, 142] on div "Welk figuur geeft het beste de verhouding tussen de drie volgende verzamelingen…" at bounding box center [629, 228] width 585 height 383
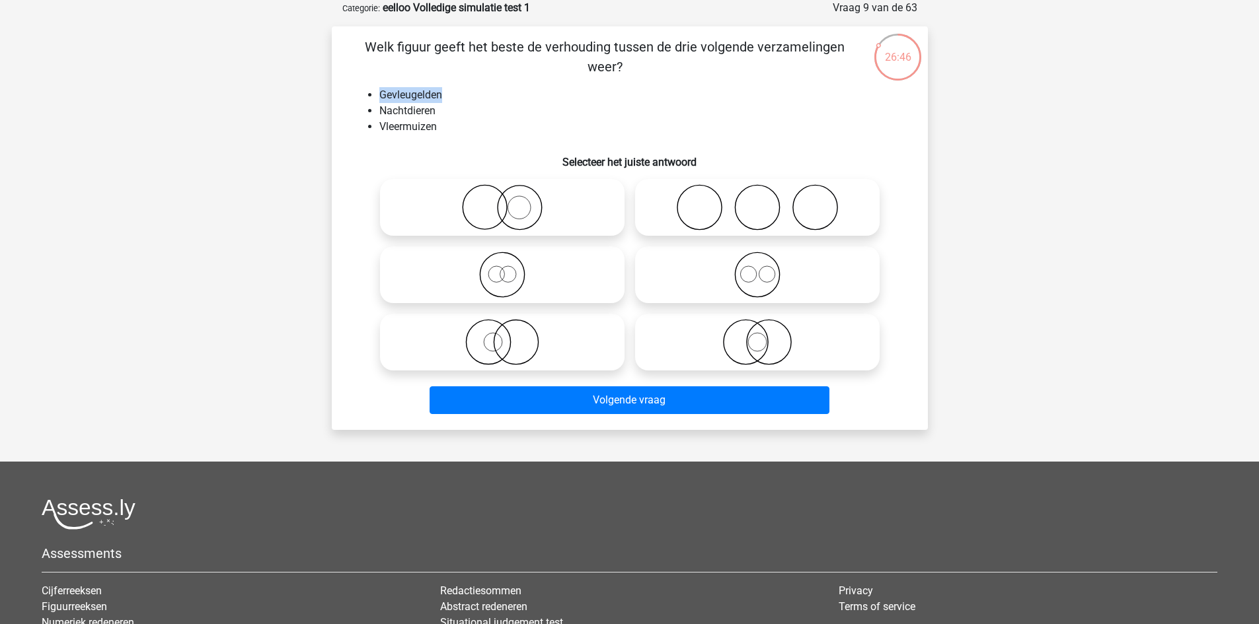
drag, startPoint x: 413, startPoint y: 93, endPoint x: 559, endPoint y: 92, distance: 146.0
click at [519, 91] on li "Gevleugelden" at bounding box center [642, 95] width 527 height 16
click at [563, 102] on li "Gevleugelden" at bounding box center [642, 95] width 527 height 16
drag, startPoint x: 414, startPoint y: 129, endPoint x: 717, endPoint y: 123, distance: 303.3
click at [536, 133] on ul "Gevleugelden Nachtdieren Vleermuizen" at bounding box center [630, 111] width 554 height 48
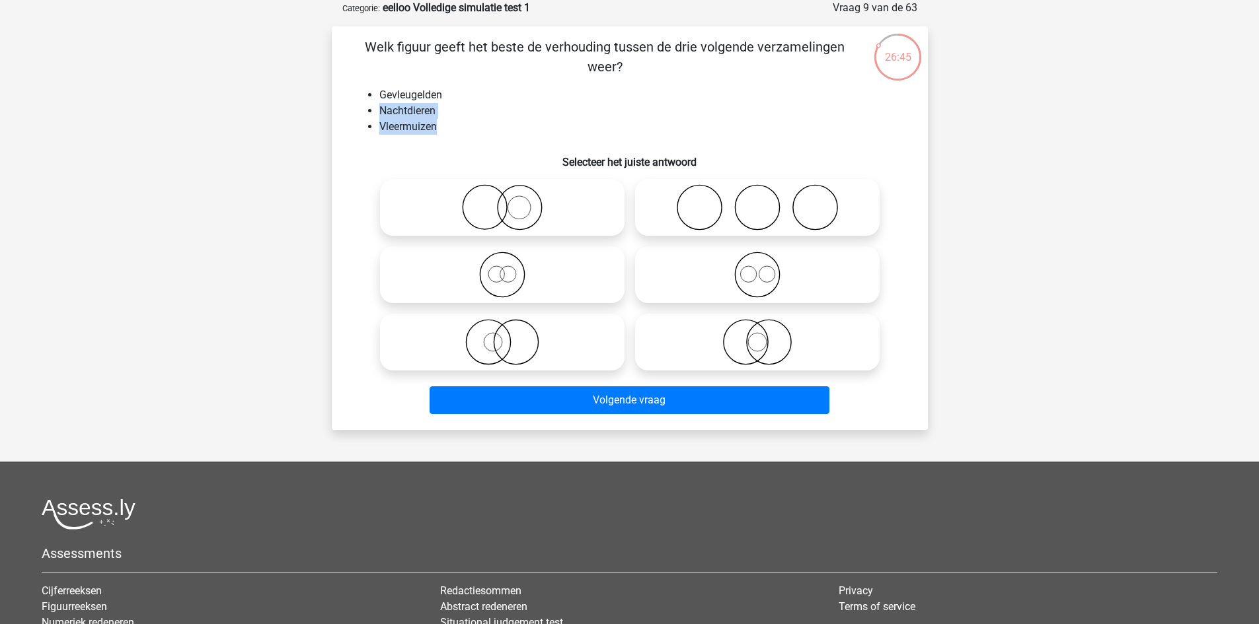
click at [589, 105] on li "Nachtdieren" at bounding box center [642, 111] width 527 height 16
drag, startPoint x: 390, startPoint y: 103, endPoint x: 700, endPoint y: 85, distance: 309.7
click at [624, 92] on li "Gevleugelden" at bounding box center [642, 95] width 527 height 16
click at [476, 111] on li "Nachtdieren" at bounding box center [642, 111] width 527 height 16
drag, startPoint x: 406, startPoint y: 133, endPoint x: 842, endPoint y: 128, distance: 435.4
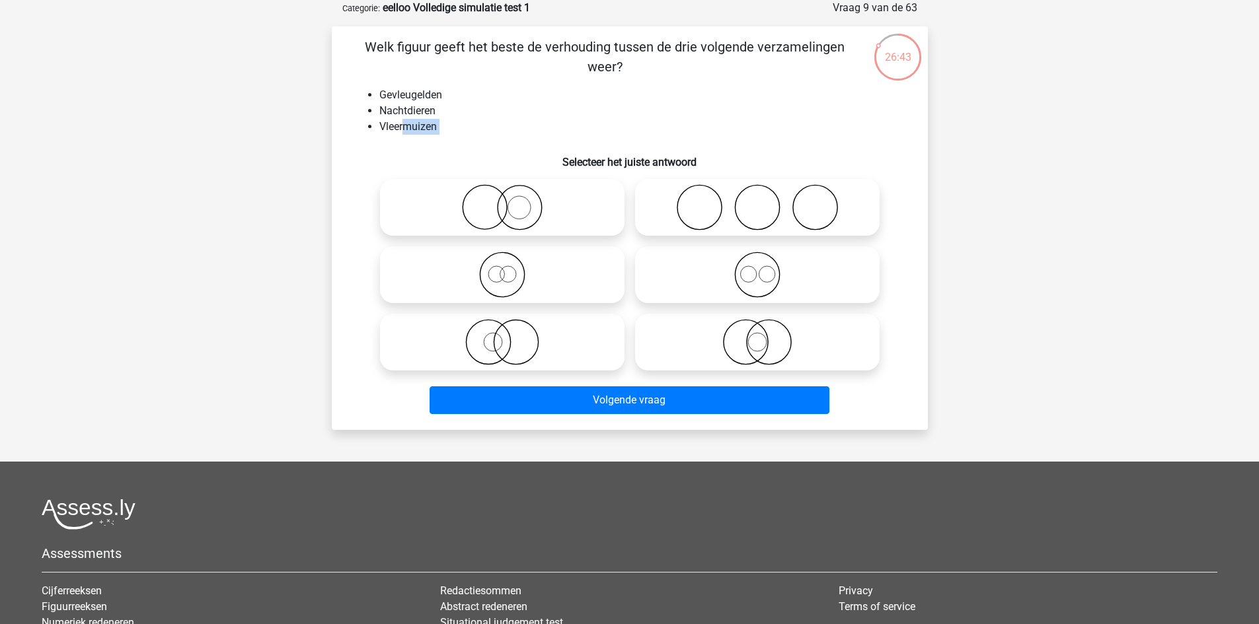
click at [622, 131] on li "Vleermuizen" at bounding box center [642, 127] width 527 height 16
click at [840, 129] on li "Vleermuizen" at bounding box center [642, 127] width 527 height 16
click at [743, 108] on li "Nachtdieren" at bounding box center [642, 111] width 527 height 16
click at [744, 108] on li "Nachtdieren" at bounding box center [642, 111] width 527 height 16
drag, startPoint x: 751, startPoint y: 108, endPoint x: 753, endPoint y: 99, distance: 9.5
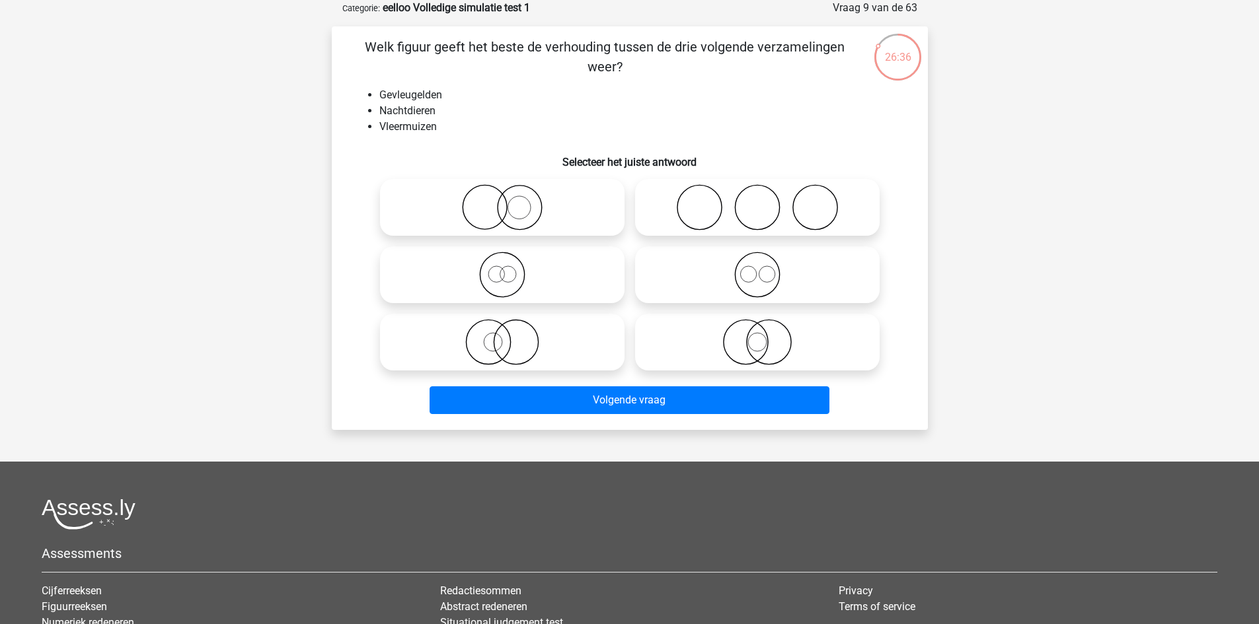
click at [751, 108] on li "Nachtdieren" at bounding box center [642, 111] width 527 height 16
click at [800, 116] on li "Nachtdieren" at bounding box center [642, 111] width 527 height 16
click at [757, 123] on li "Vleermuizen" at bounding box center [642, 127] width 527 height 16
click at [751, 123] on li "Vleermuizen" at bounding box center [642, 127] width 527 height 16
drag, startPoint x: 444, startPoint y: 127, endPoint x: 371, endPoint y: 93, distance: 80.7
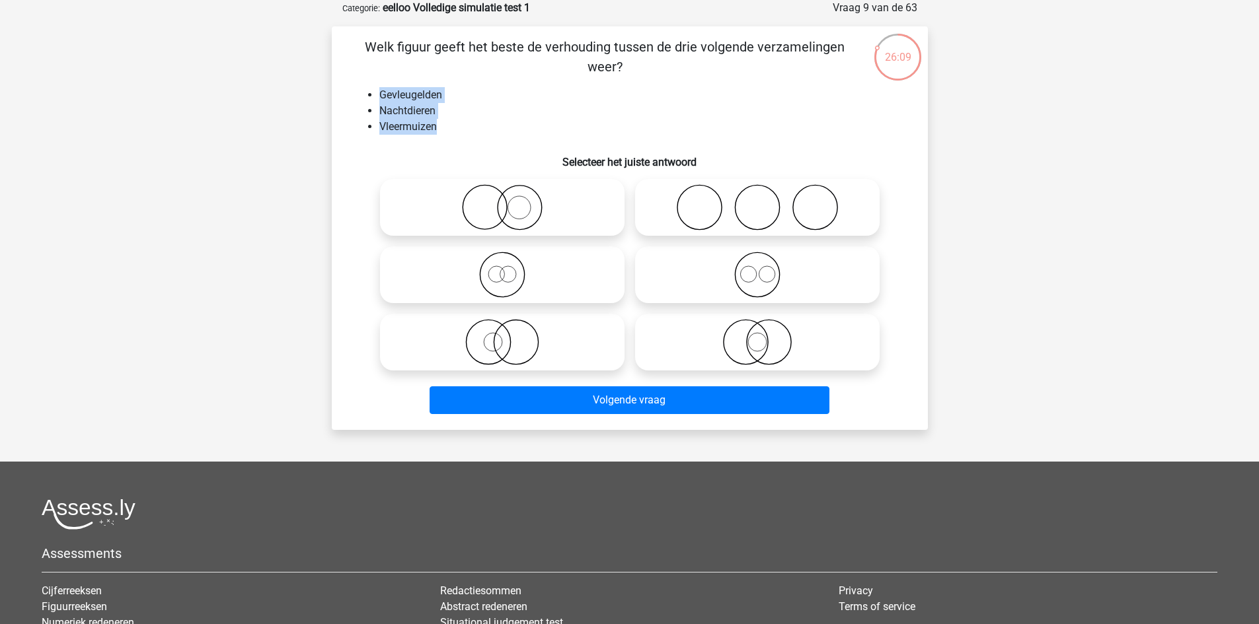
click at [371, 93] on ul "Gevleugelden Nachtdieren Vleermuizen" at bounding box center [630, 111] width 554 height 48
copy ul "Gevleugelden Nachtdieren Vleermuizen"
click at [232, 67] on div "Kies premium Gina gina.martinetti2@gmail.com" at bounding box center [629, 372] width 1259 height 877
click at [716, 325] on icon at bounding box center [757, 342] width 234 height 46
click at [757, 327] on input "radio" at bounding box center [761, 331] width 9 height 9
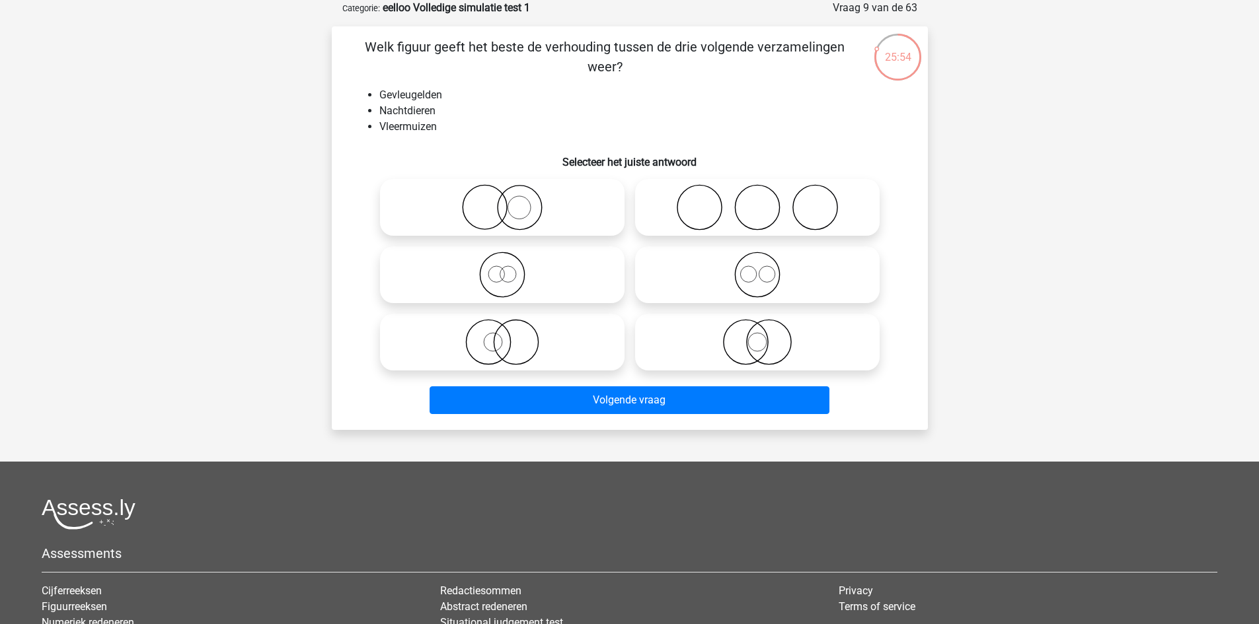
radio input "true"
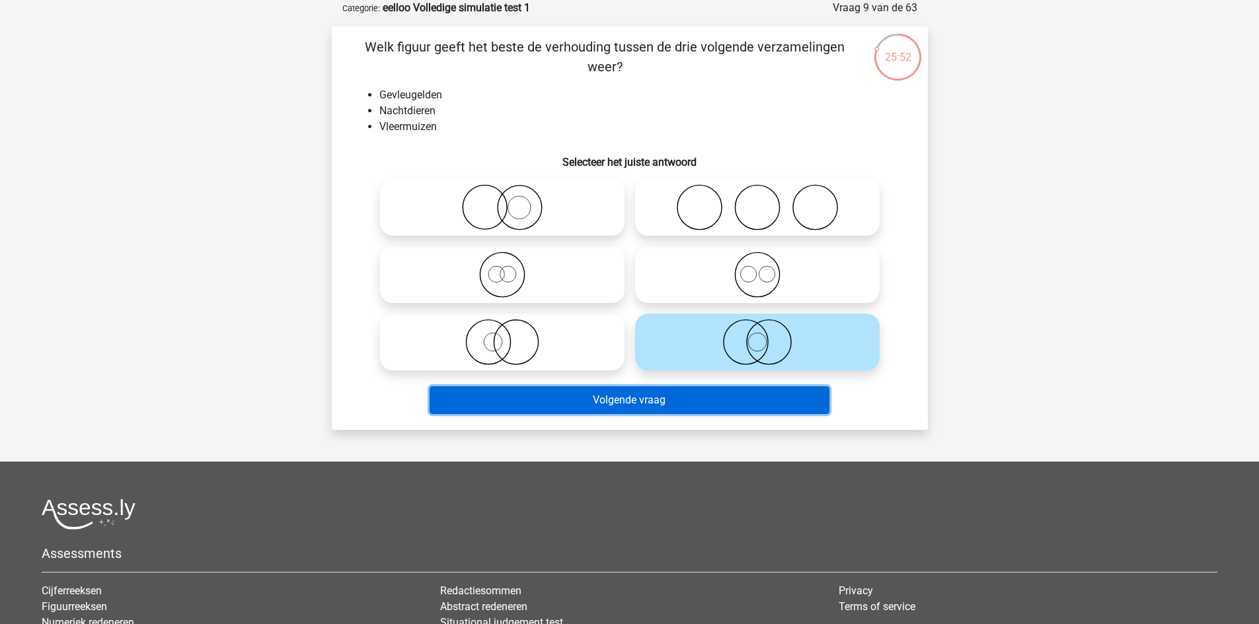
click at [745, 398] on button "Volgende vraag" at bounding box center [629, 400] width 400 height 28
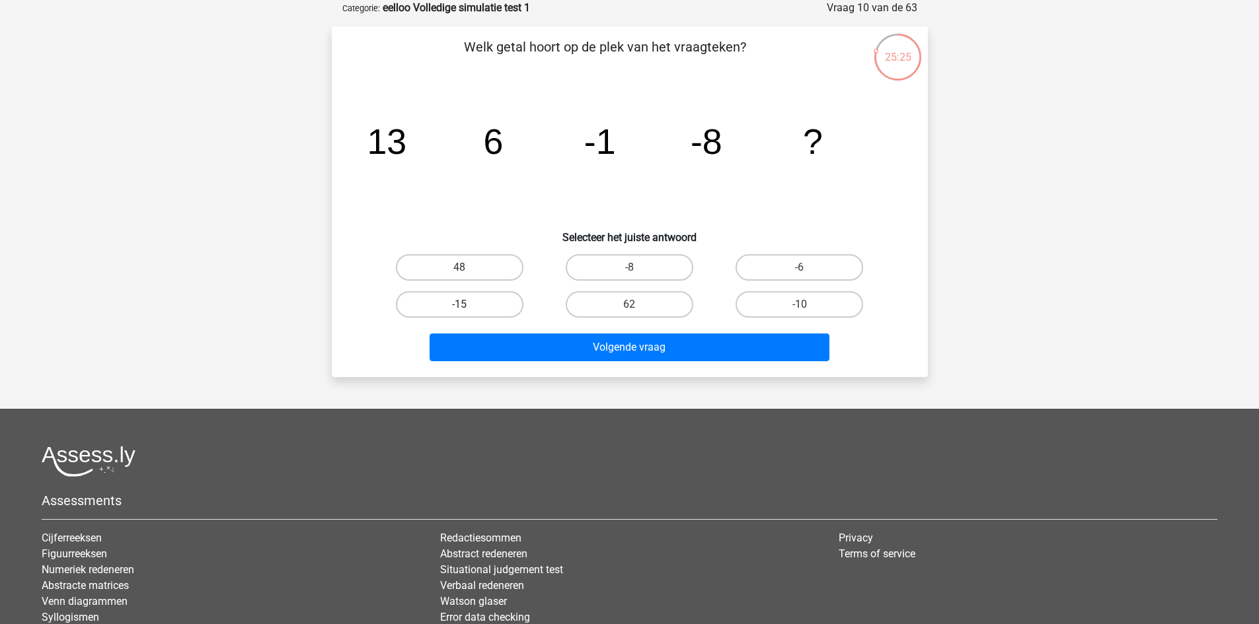
click at [451, 303] on label "-15" at bounding box center [460, 304] width 128 height 26
click at [459, 305] on input "-15" at bounding box center [463, 309] width 9 height 9
radio input "true"
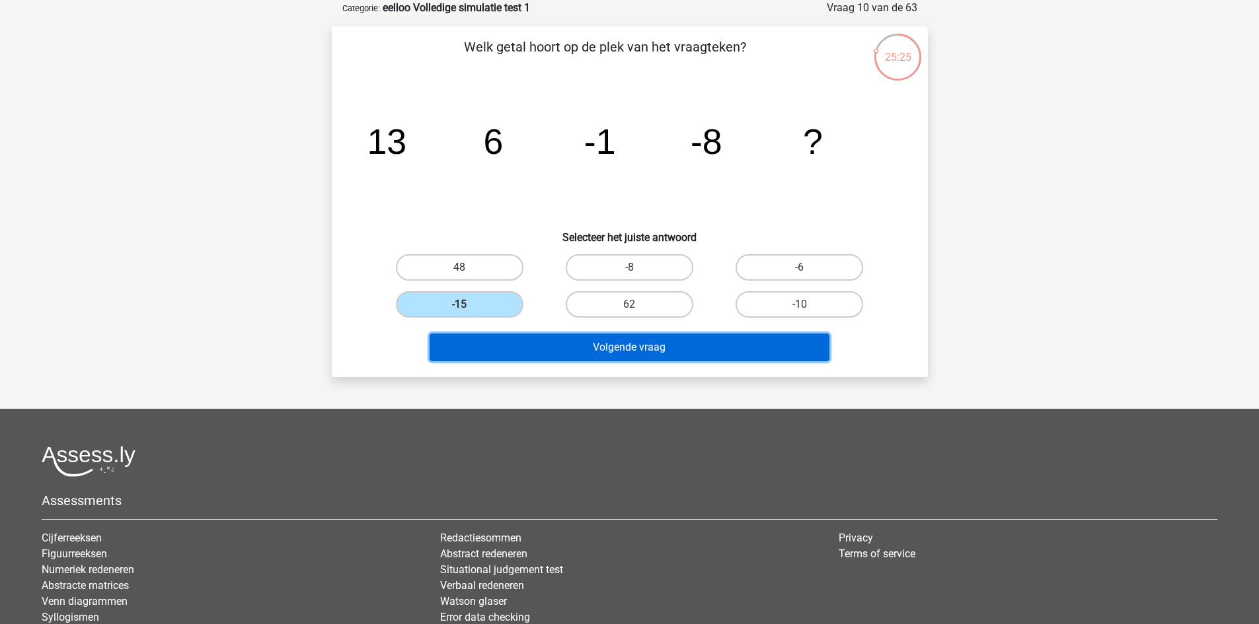
click at [517, 347] on button "Volgende vraag" at bounding box center [629, 348] width 400 height 28
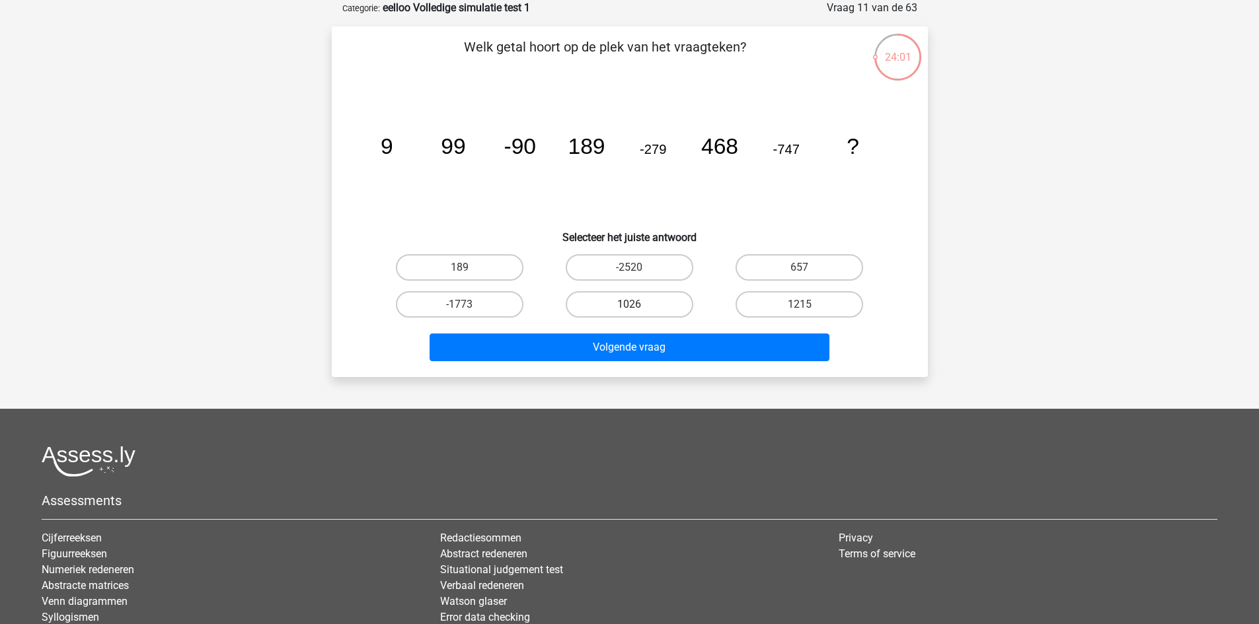
click at [624, 303] on label "1026" at bounding box center [630, 304] width 128 height 26
click at [629, 305] on input "1026" at bounding box center [633, 309] width 9 height 9
radio input "true"
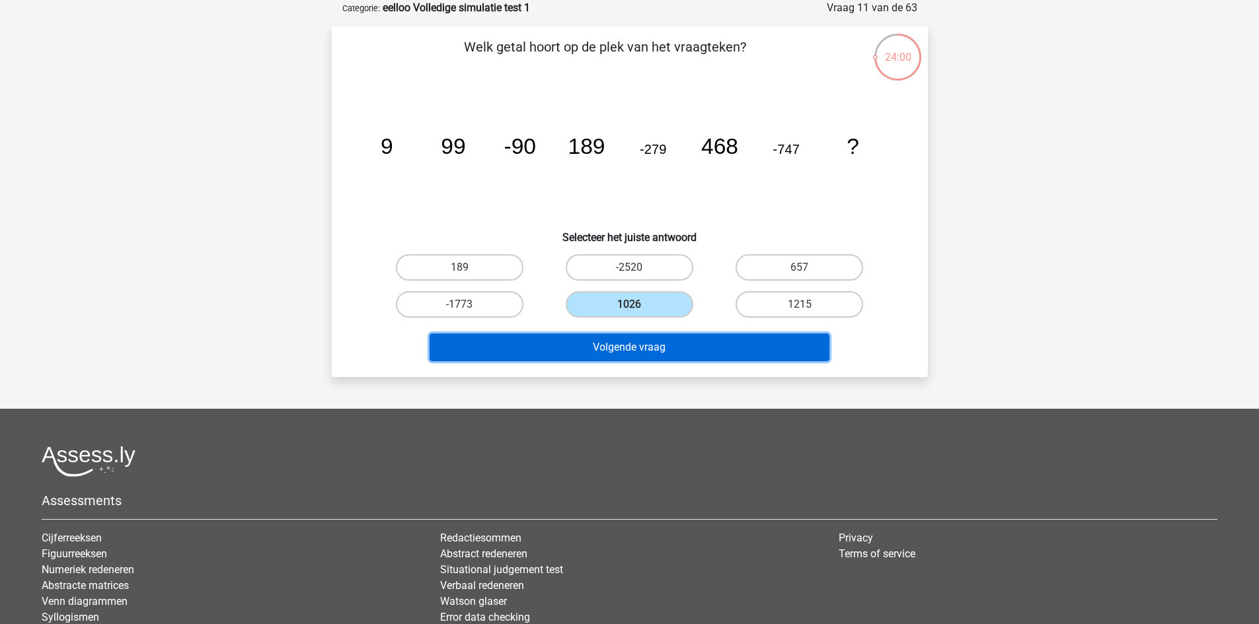
click at [647, 351] on button "Volgende vraag" at bounding box center [629, 348] width 400 height 28
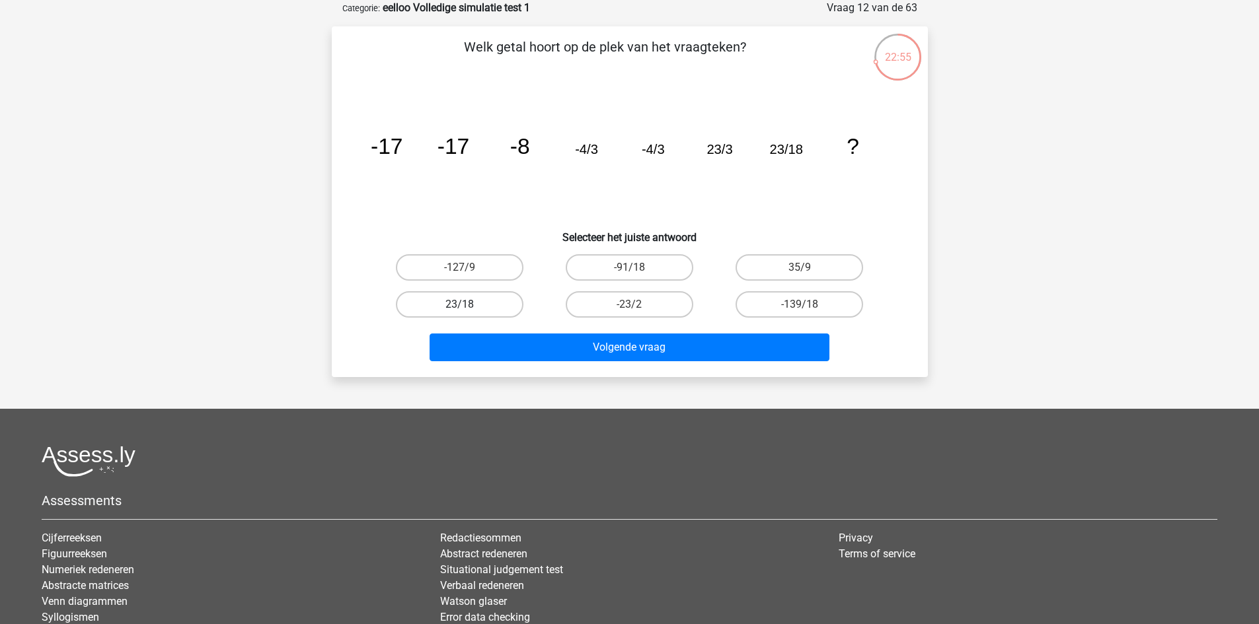
click at [490, 314] on label "23/18" at bounding box center [460, 304] width 128 height 26
click at [468, 313] on input "23/18" at bounding box center [463, 309] width 9 height 9
radio input "true"
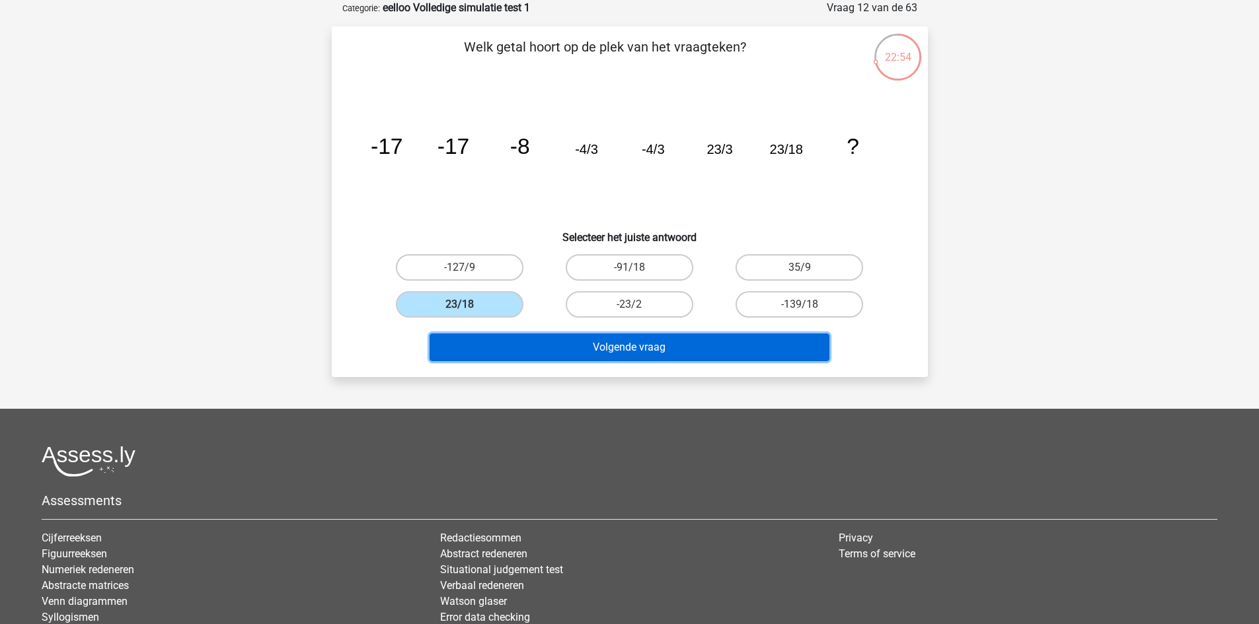
click at [735, 347] on button "Volgende vraag" at bounding box center [629, 348] width 400 height 28
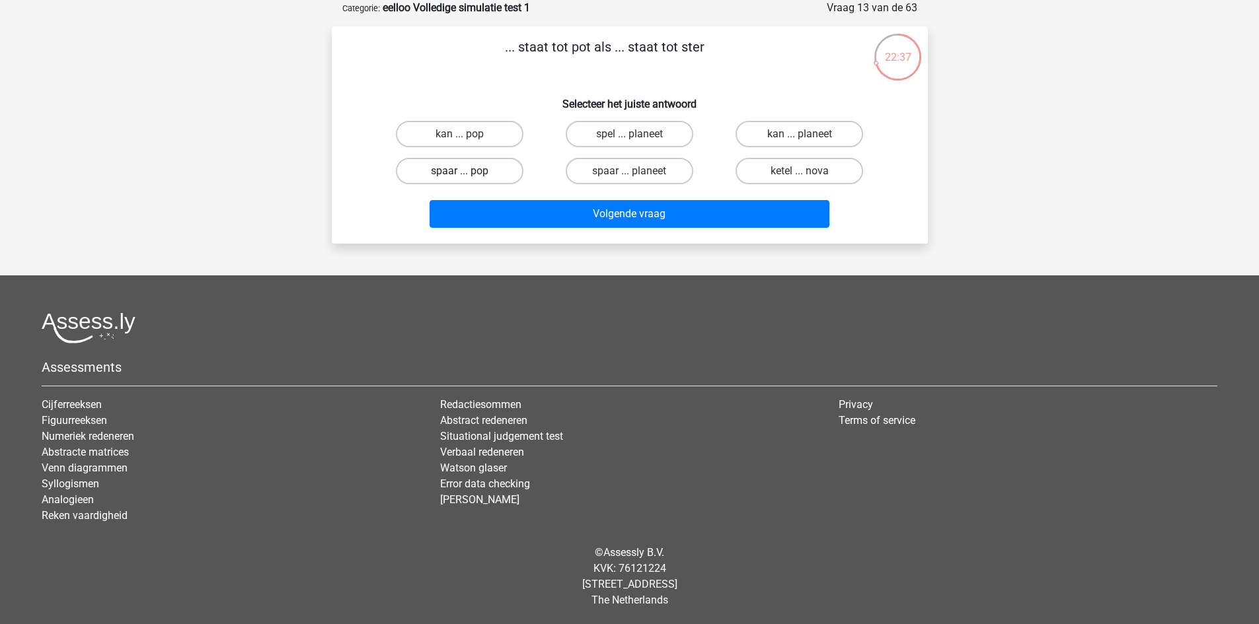
click at [499, 172] on label "spaar ... pop" at bounding box center [460, 171] width 128 height 26
click at [468, 172] on input "spaar ... pop" at bounding box center [463, 175] width 9 height 9
radio input "true"
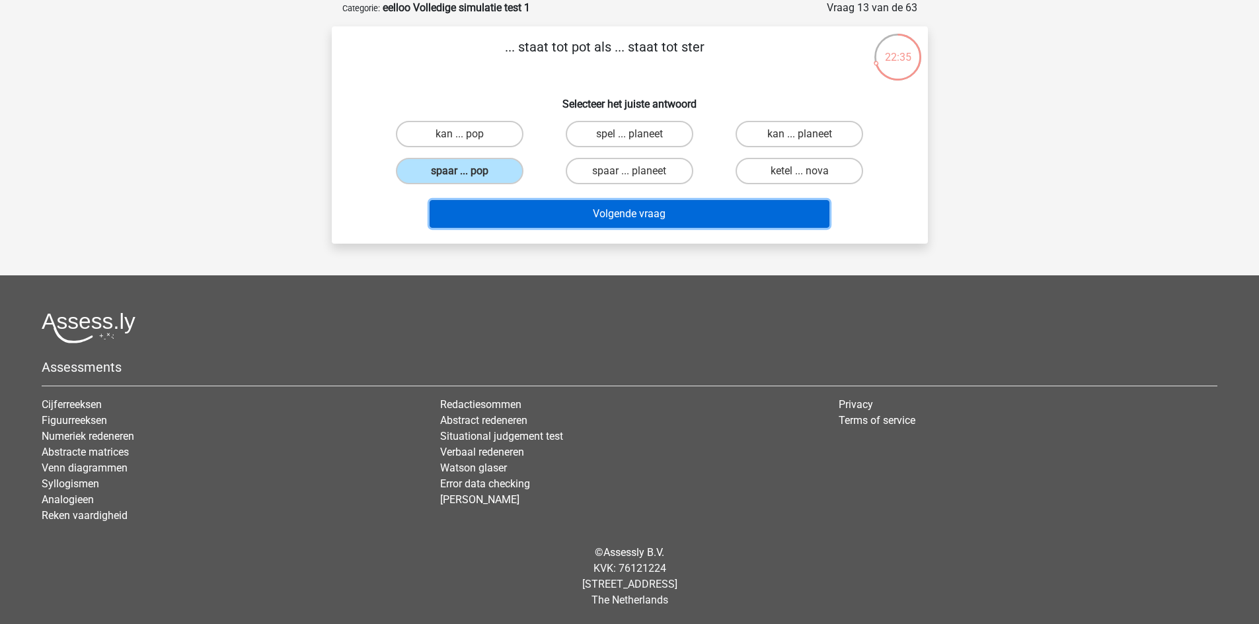
click at [577, 214] on button "Volgende vraag" at bounding box center [629, 214] width 400 height 28
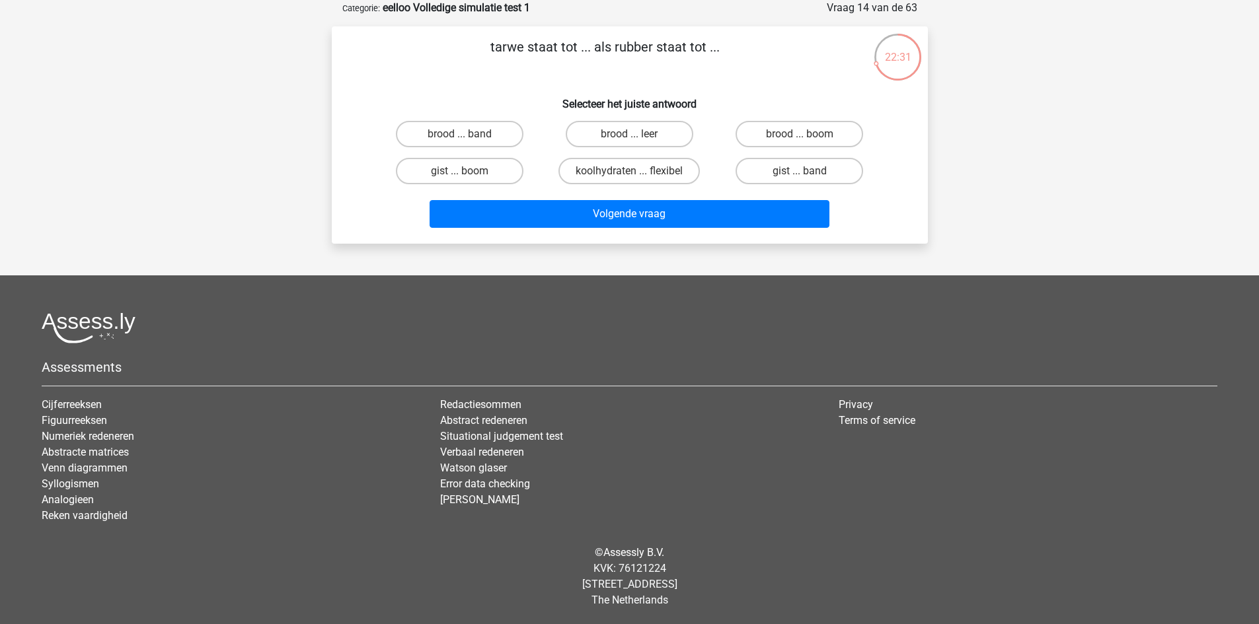
drag, startPoint x: 489, startPoint y: 46, endPoint x: 727, endPoint y: 59, distance: 238.2
click at [727, 59] on p "tarwe staat tot ... als rubber staat tot ..." at bounding box center [605, 57] width 504 height 40
copy p "tarwe staat tot ... als rubber staat tot ..."
click at [761, 53] on p "tarwe staat tot ... als rubber staat tot ..." at bounding box center [605, 57] width 504 height 40
click at [813, 130] on label "brood ... boom" at bounding box center [799, 134] width 128 height 26
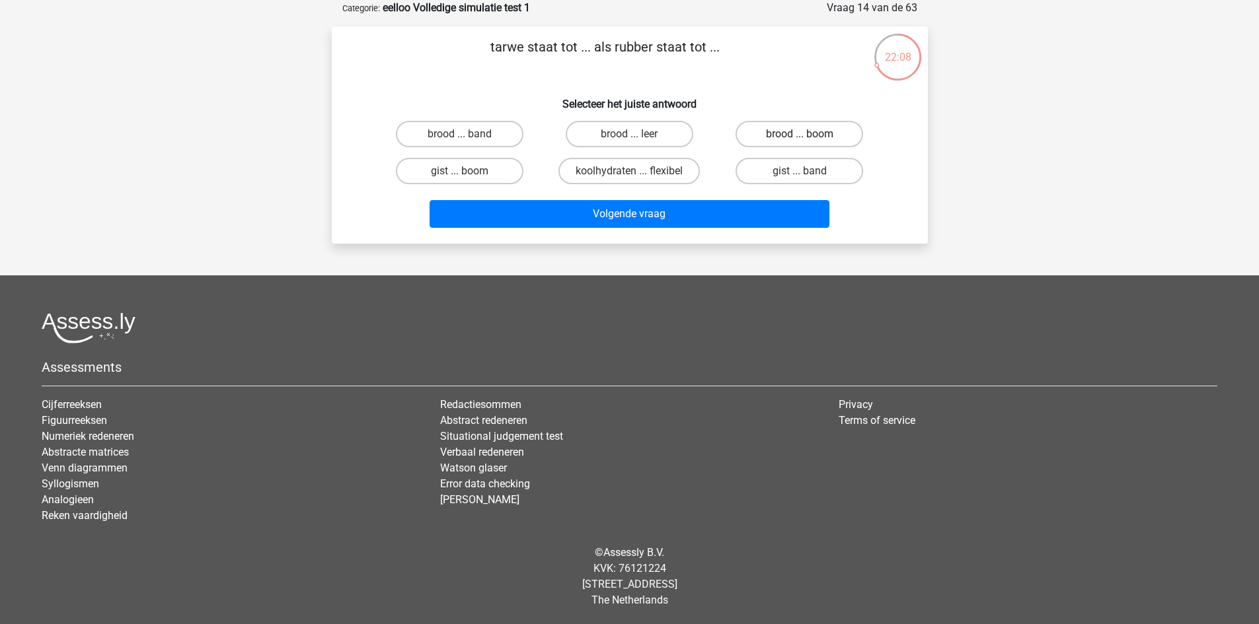
click at [808, 134] on input "brood ... boom" at bounding box center [803, 138] width 9 height 9
radio input "true"
click at [670, 170] on label "koolhydraten ... flexibel" at bounding box center [628, 171] width 141 height 26
click at [638, 171] on input "koolhydraten ... flexibel" at bounding box center [633, 175] width 9 height 9
radio input "true"
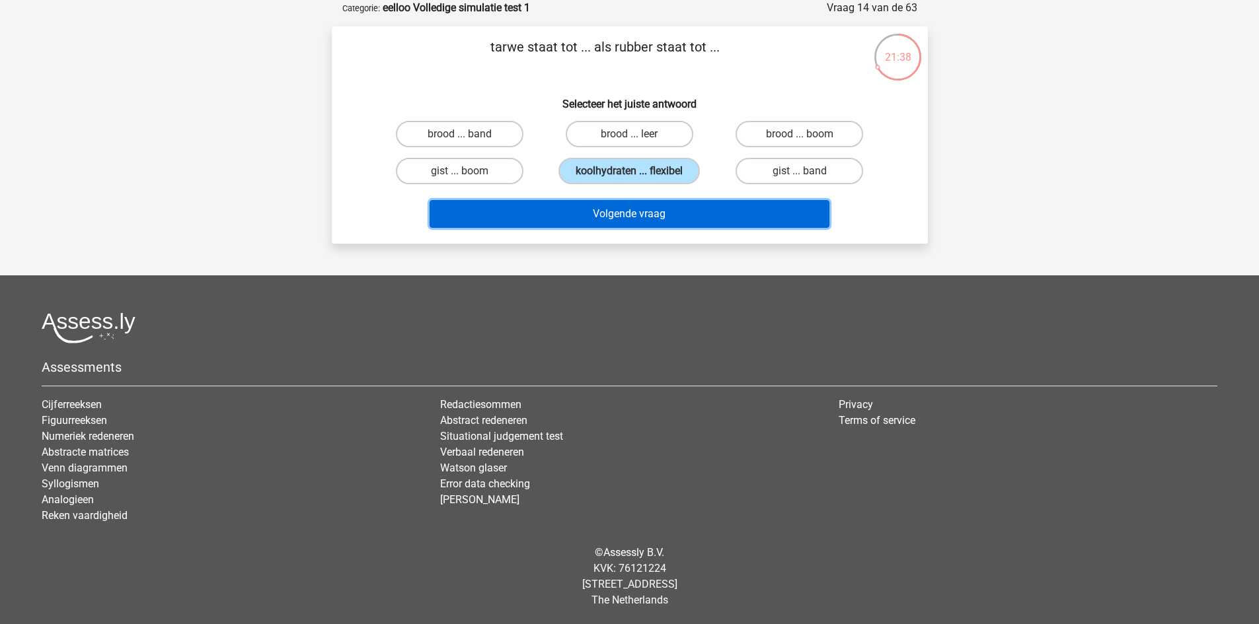
click at [674, 215] on button "Volgende vraag" at bounding box center [629, 214] width 400 height 28
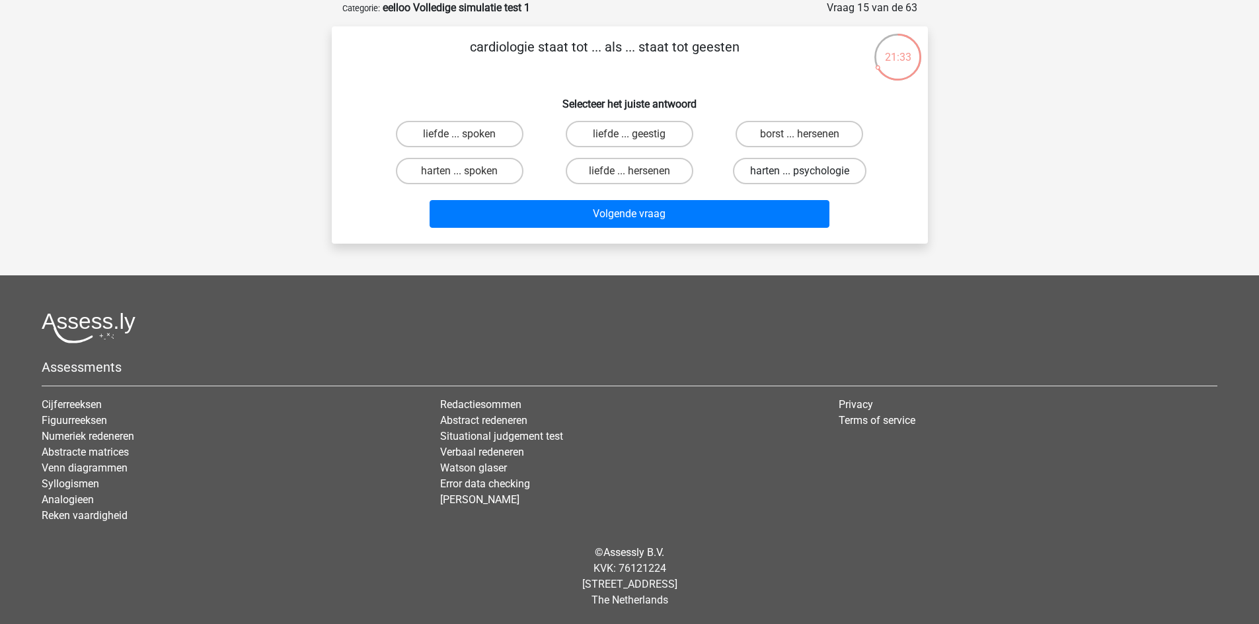
click at [793, 166] on label "harten ... psychologie" at bounding box center [799, 171] width 133 height 26
click at [799, 171] on input "harten ... psychologie" at bounding box center [803, 175] width 9 height 9
radio input "true"
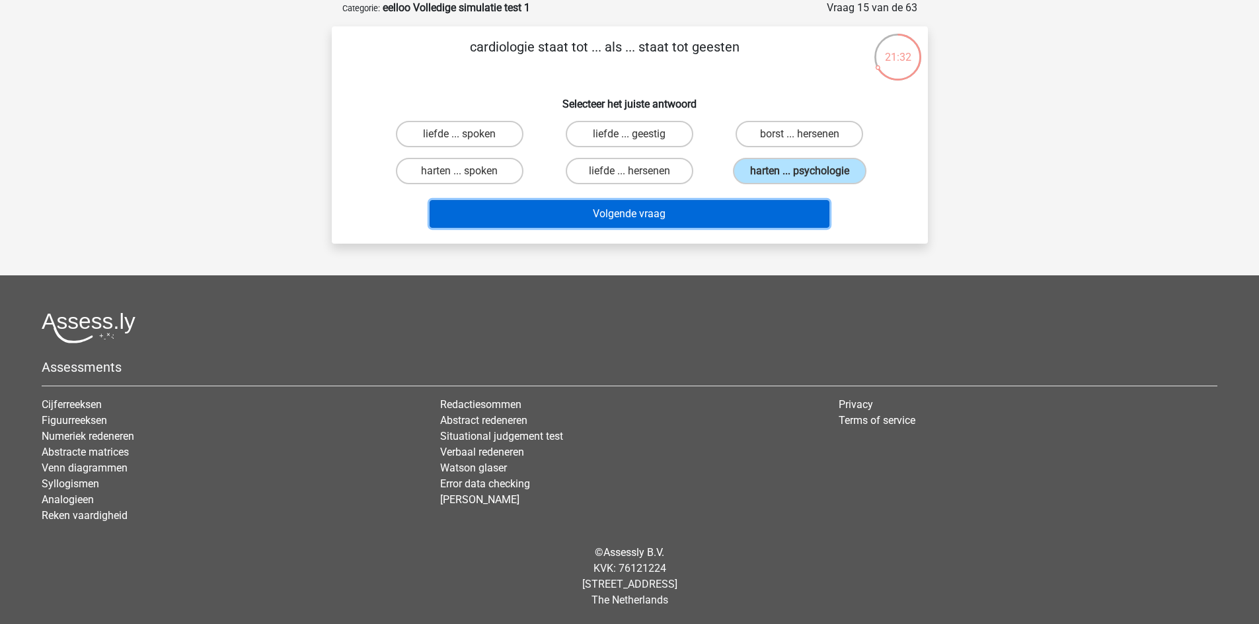
click at [735, 203] on button "Volgende vraag" at bounding box center [629, 214] width 400 height 28
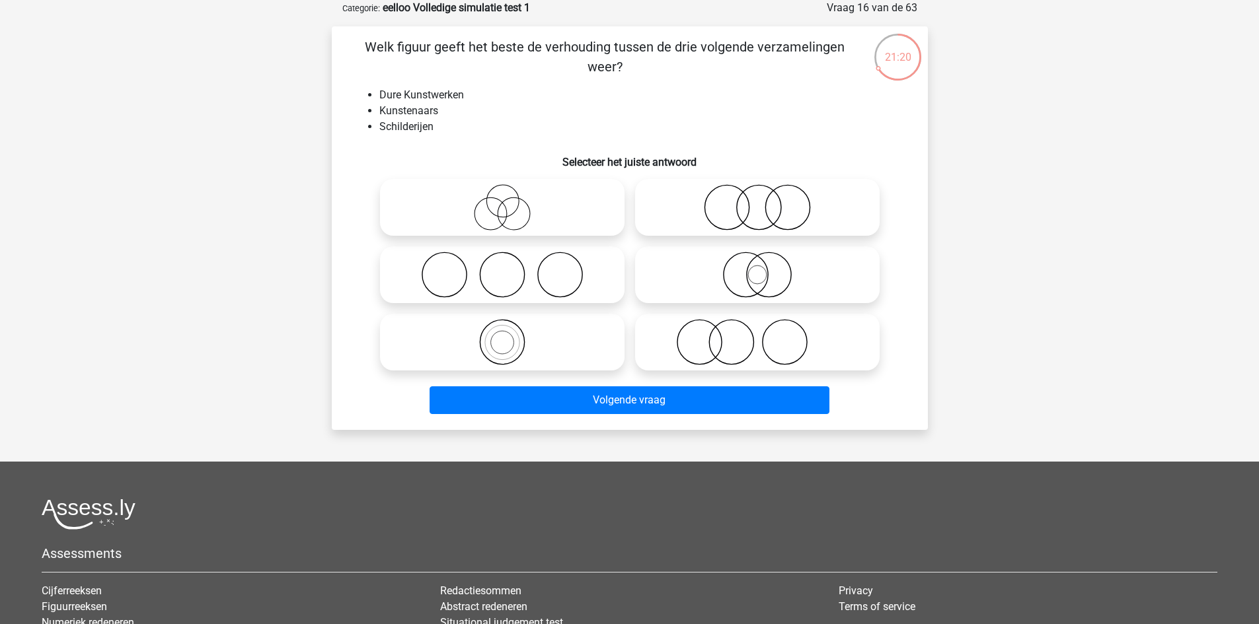
click at [523, 337] on circle at bounding box center [502, 342] width 44 height 44
click at [511, 336] on input "radio" at bounding box center [506, 331] width 9 height 9
radio input "true"
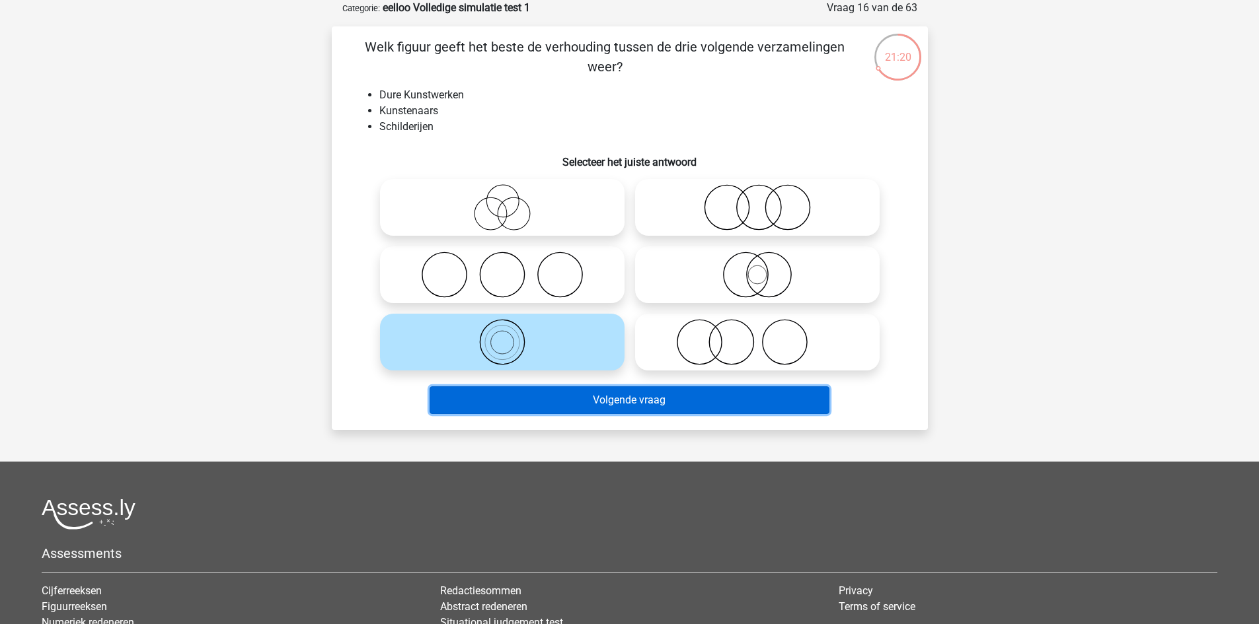
click at [628, 410] on button "Volgende vraag" at bounding box center [629, 400] width 400 height 28
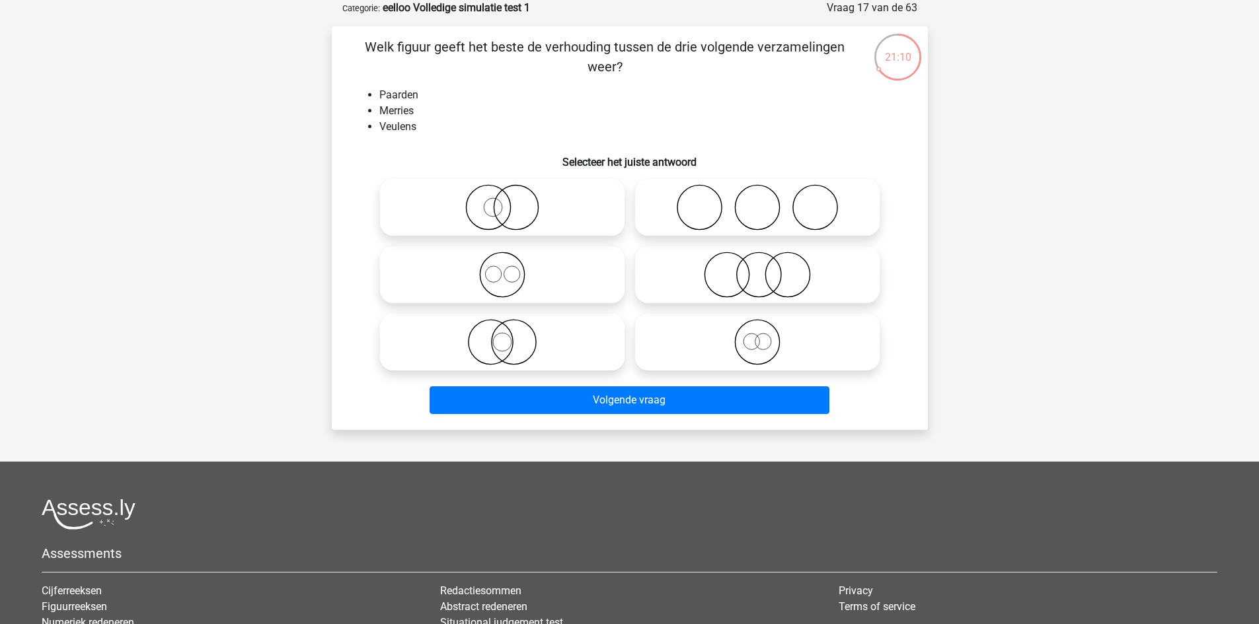
click at [548, 323] on icon at bounding box center [502, 342] width 234 height 46
click at [511, 327] on input "radio" at bounding box center [506, 331] width 9 height 9
radio input "true"
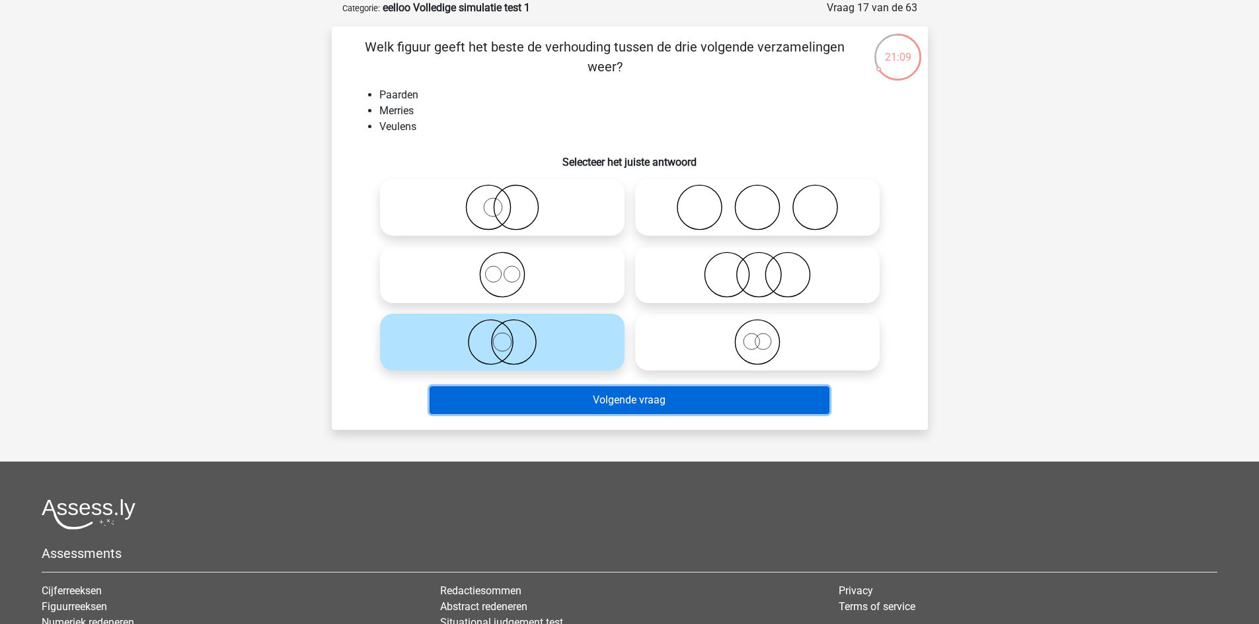
click at [586, 395] on button "Volgende vraag" at bounding box center [629, 400] width 400 height 28
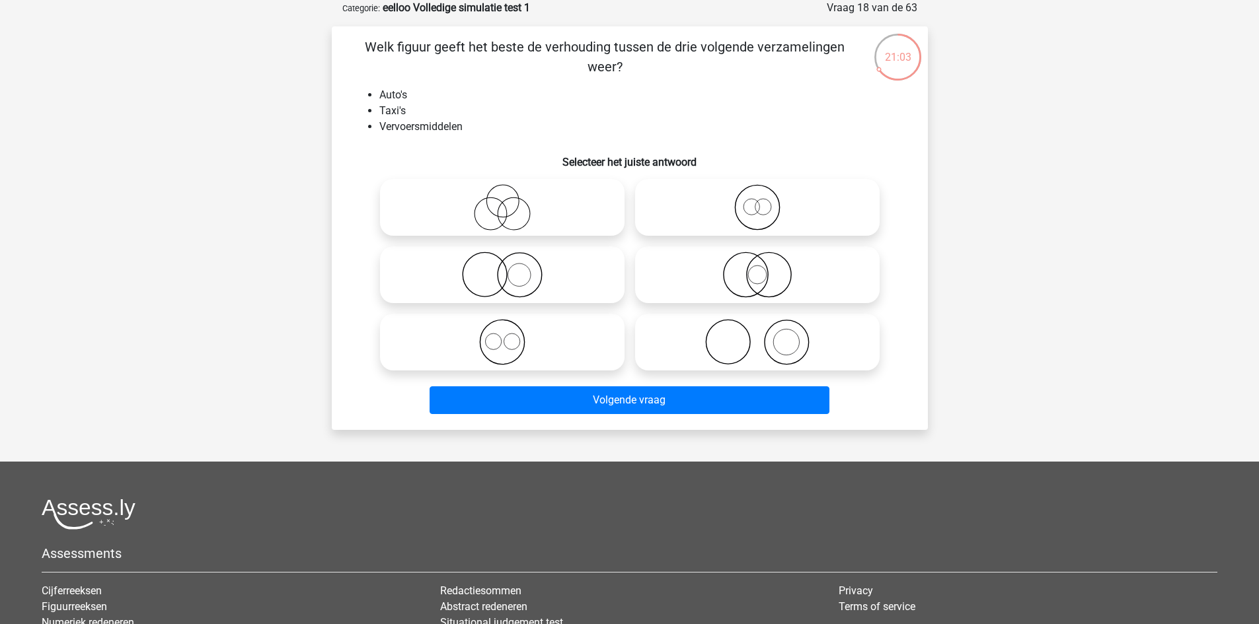
click at [511, 202] on icon at bounding box center [502, 207] width 234 height 46
click at [511, 201] on input "radio" at bounding box center [506, 196] width 9 height 9
radio input "true"
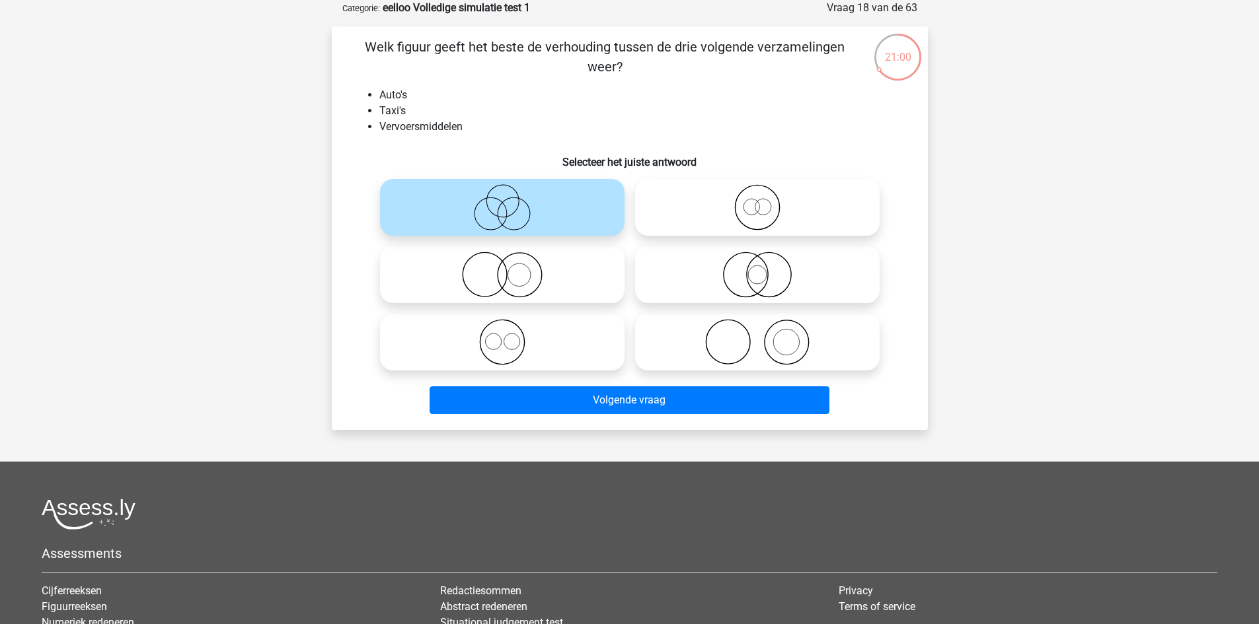
click at [738, 272] on icon at bounding box center [757, 275] width 234 height 46
click at [757, 268] on input "radio" at bounding box center [761, 264] width 9 height 9
radio input "true"
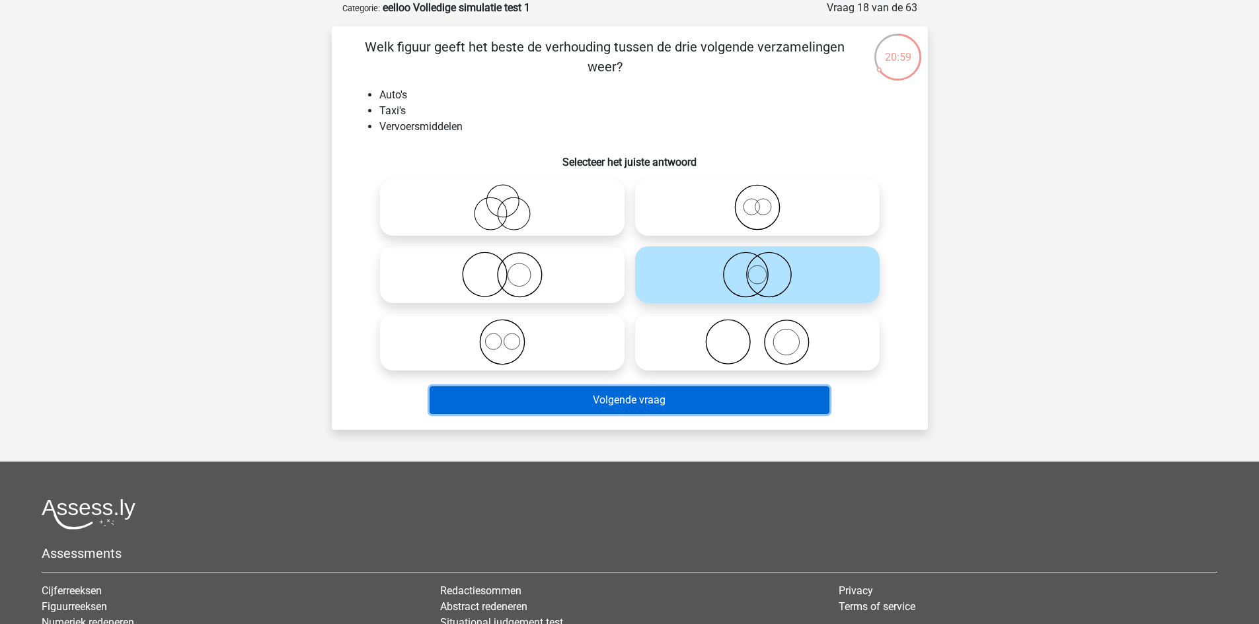
click at [712, 398] on button "Volgende vraag" at bounding box center [629, 400] width 400 height 28
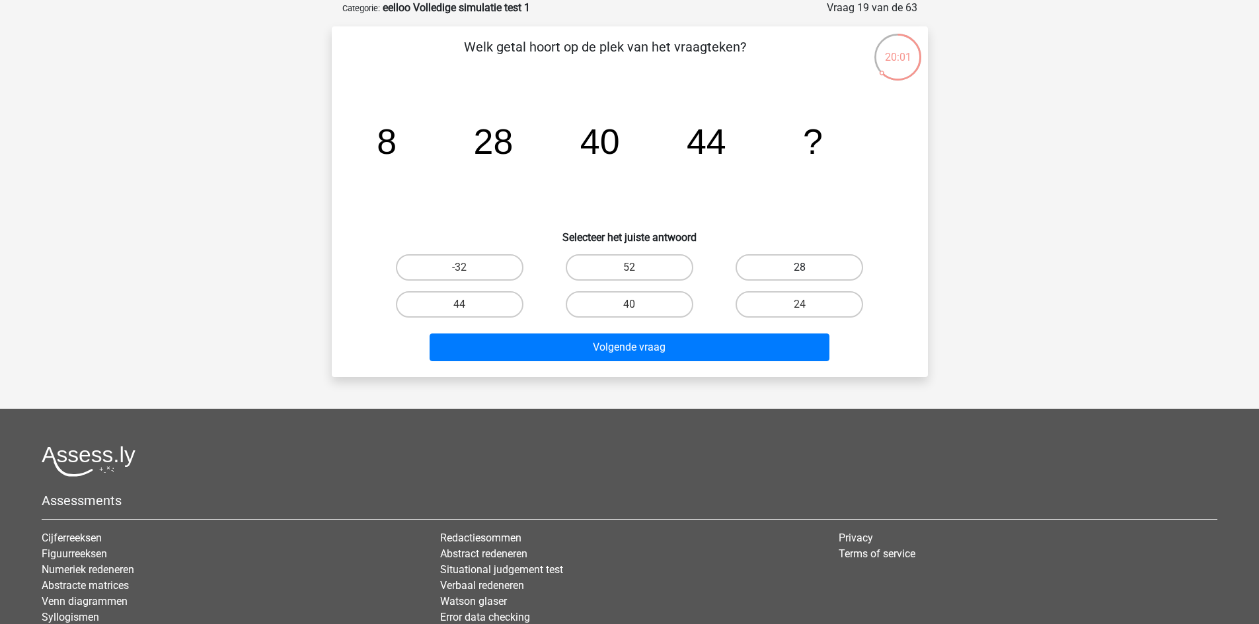
click at [802, 264] on label "28" at bounding box center [799, 267] width 128 height 26
click at [802, 268] on input "28" at bounding box center [803, 272] width 9 height 9
radio input "true"
click at [630, 262] on label "52" at bounding box center [630, 267] width 128 height 26
click at [630, 268] on input "52" at bounding box center [633, 272] width 9 height 9
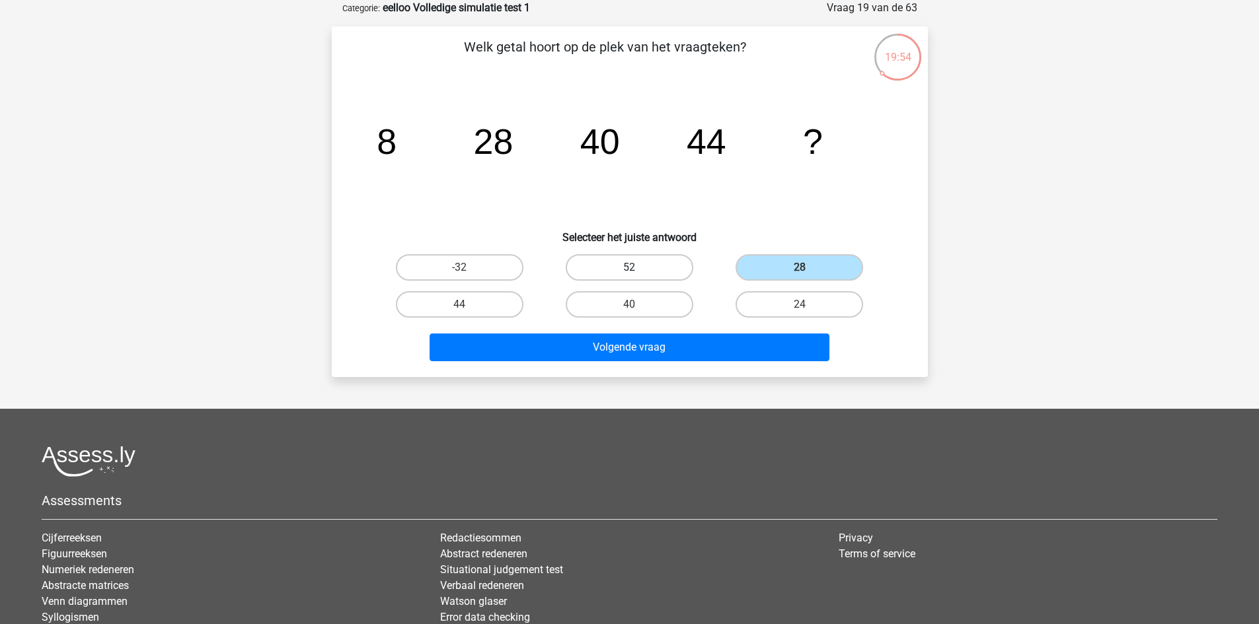
radio input "true"
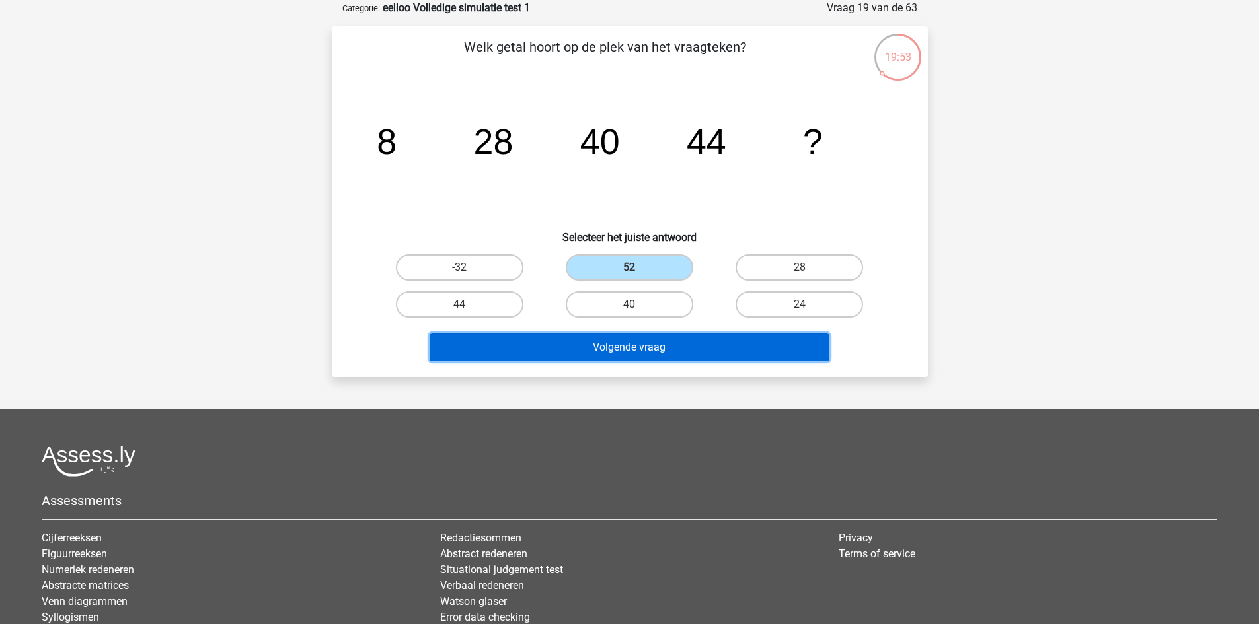
click at [645, 347] on button "Volgende vraag" at bounding box center [629, 348] width 400 height 28
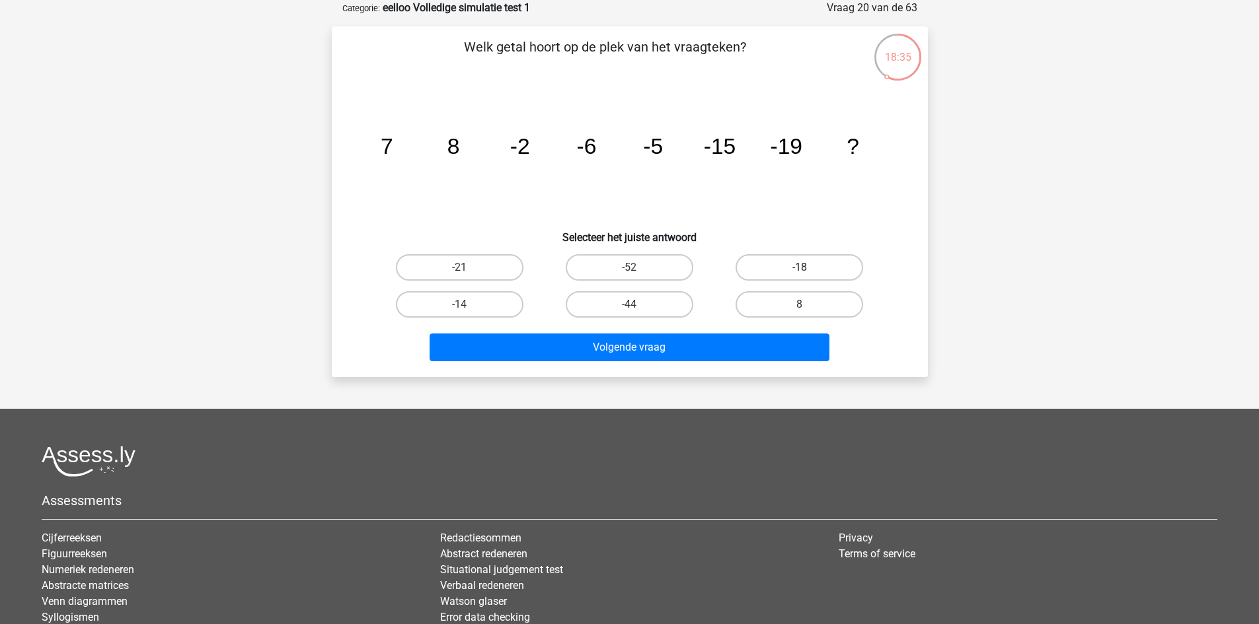
click at [809, 270] on label "-18" at bounding box center [799, 267] width 128 height 26
click at [808, 270] on input "-18" at bounding box center [803, 272] width 9 height 9
radio input "true"
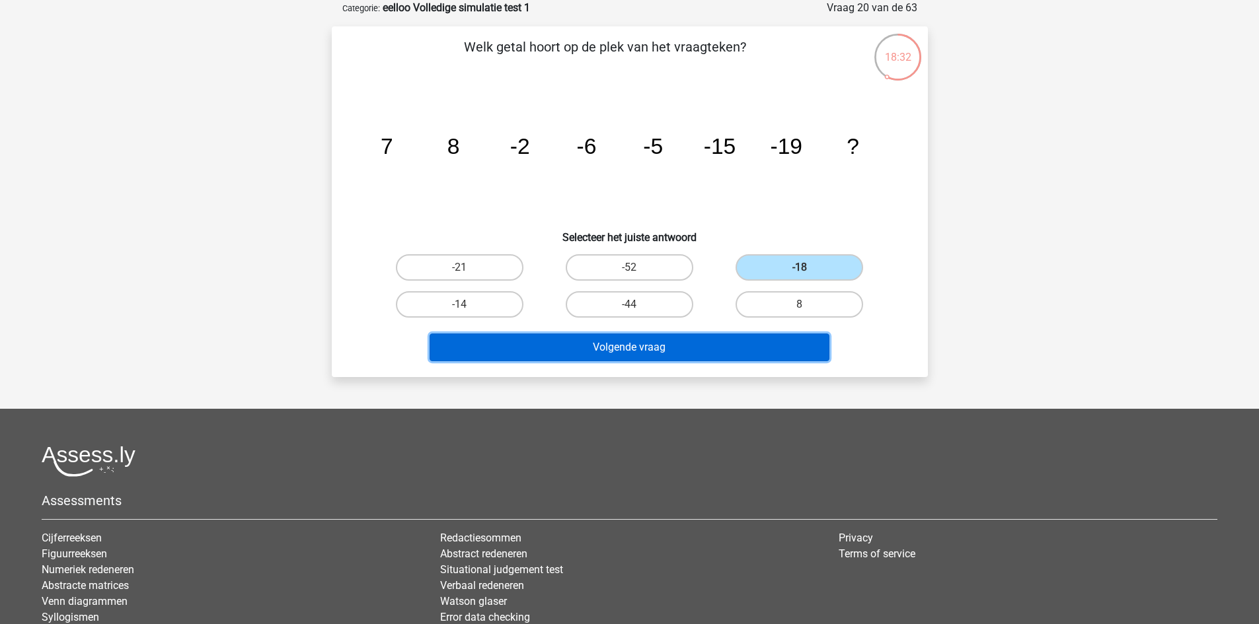
click at [760, 347] on button "Volgende vraag" at bounding box center [629, 348] width 400 height 28
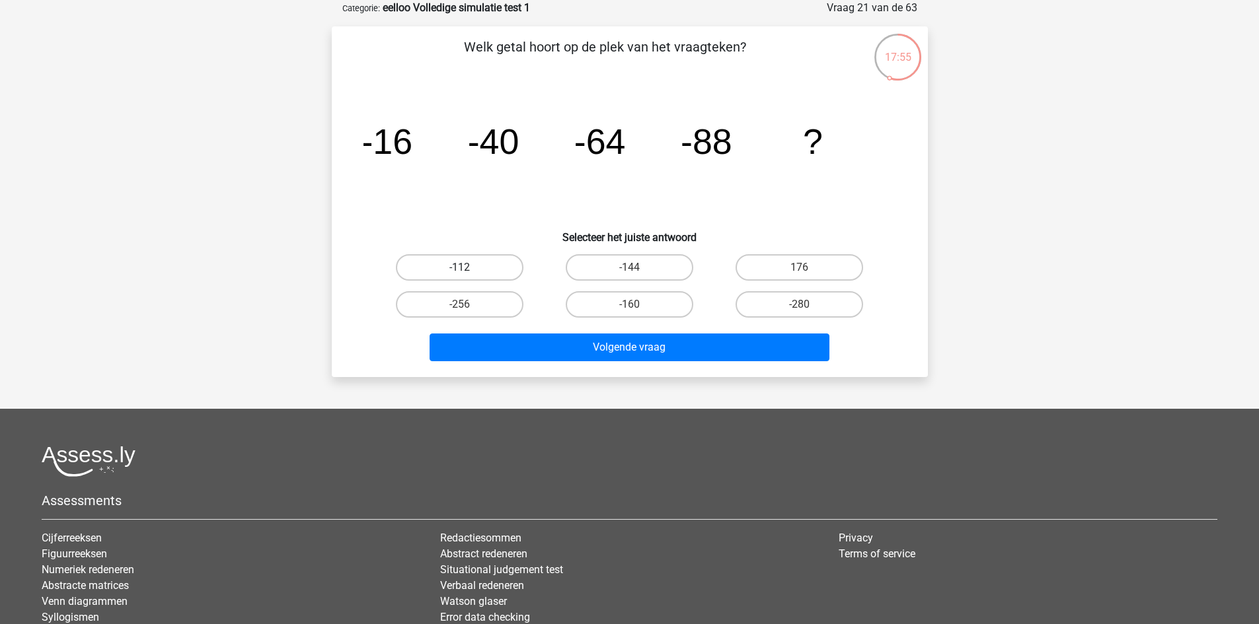
click at [490, 258] on label "-112" at bounding box center [460, 267] width 128 height 26
click at [468, 268] on input "-112" at bounding box center [463, 272] width 9 height 9
radio input "true"
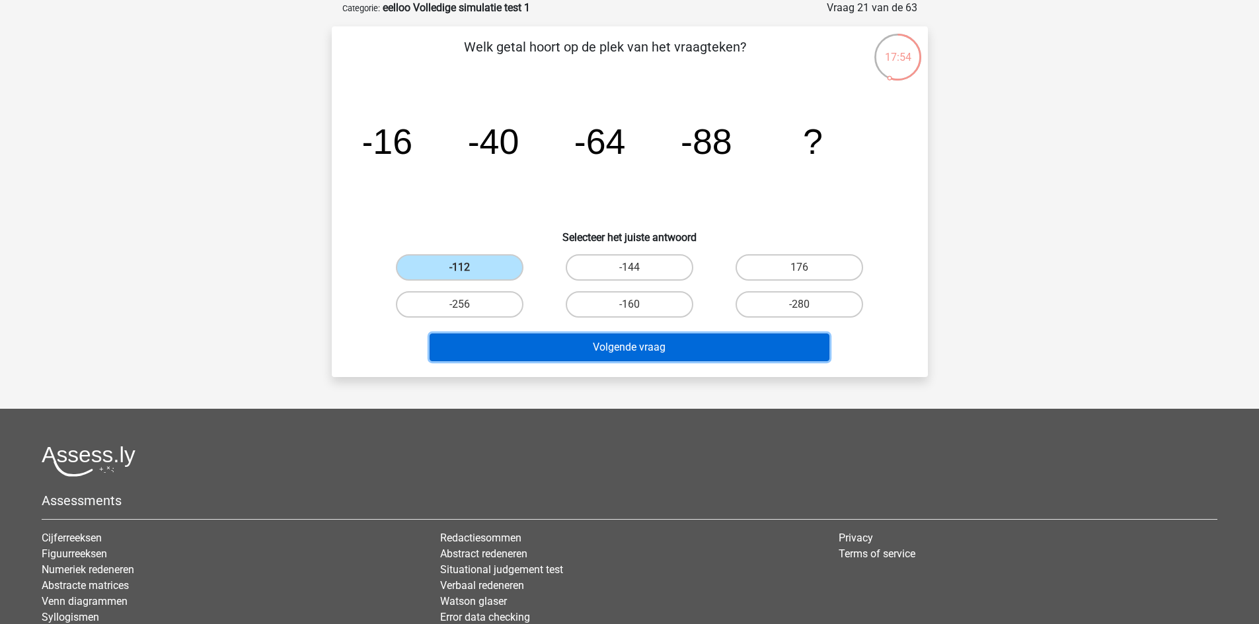
click at [527, 343] on button "Volgende vraag" at bounding box center [629, 348] width 400 height 28
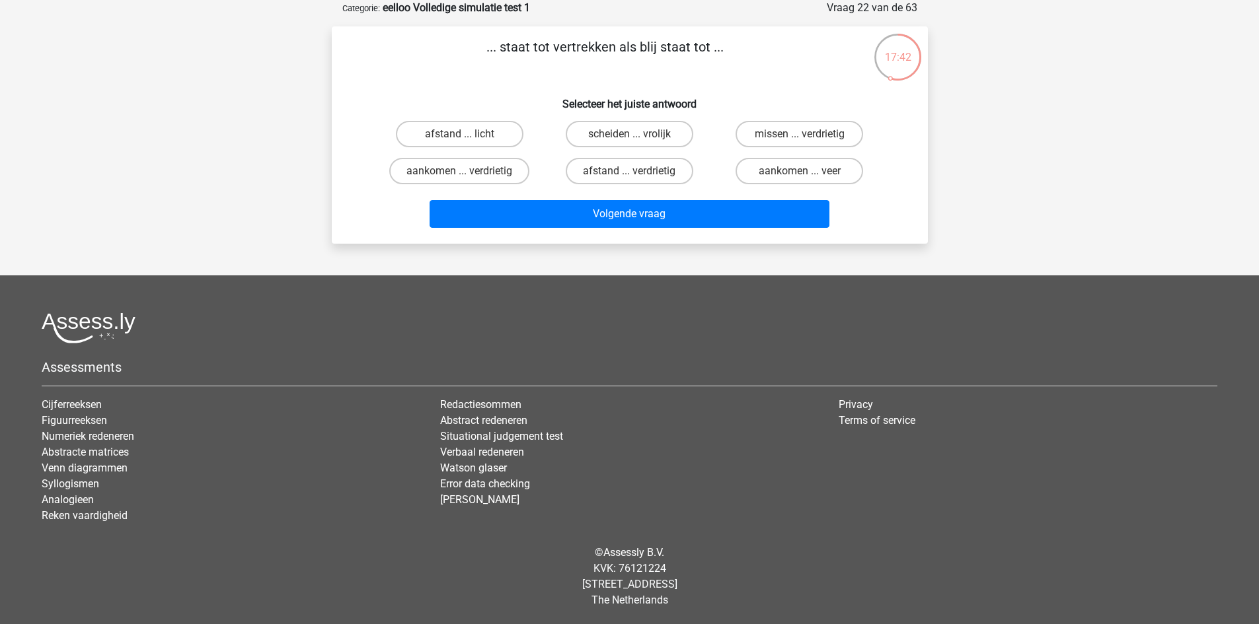
click at [808, 79] on div "... staat tot vertrekken als blij staat tot ... Selecteer het juiste antwoord a…" at bounding box center [629, 135] width 585 height 196
click at [808, 78] on div "... staat tot vertrekken als blij staat tot ... Selecteer het juiste antwoord a…" at bounding box center [629, 135] width 585 height 196
click at [800, 67] on p "... staat tot vertrekken als blij staat tot ..." at bounding box center [605, 57] width 504 height 40
drag, startPoint x: 550, startPoint y: 44, endPoint x: 726, endPoint y: 55, distance: 176.8
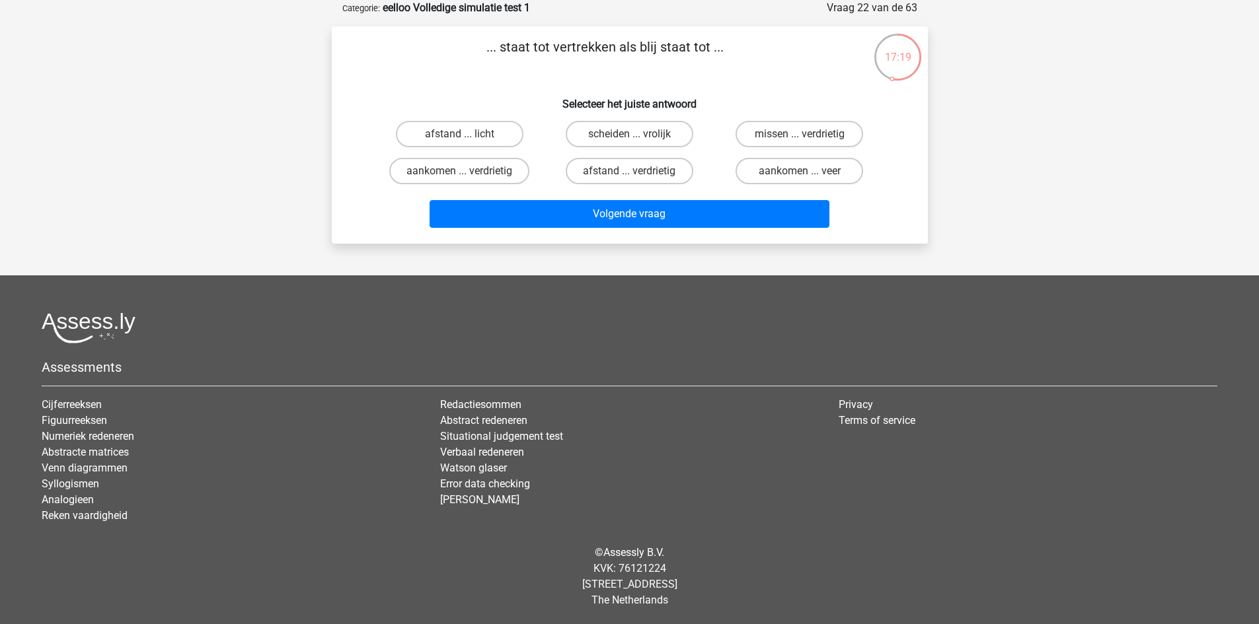
click at [726, 55] on p "... staat tot vertrekken als blij staat tot ..." at bounding box center [605, 57] width 504 height 40
copy p "... staat tot vertrekken als blij staat tot ..."
click at [782, 72] on p "... staat tot vertrekken als blij staat tot ..." at bounding box center [605, 57] width 504 height 40
click at [504, 166] on label "aankomen ... verdrietig" at bounding box center [459, 171] width 140 height 26
click at [468, 171] on input "aankomen ... verdrietig" at bounding box center [463, 175] width 9 height 9
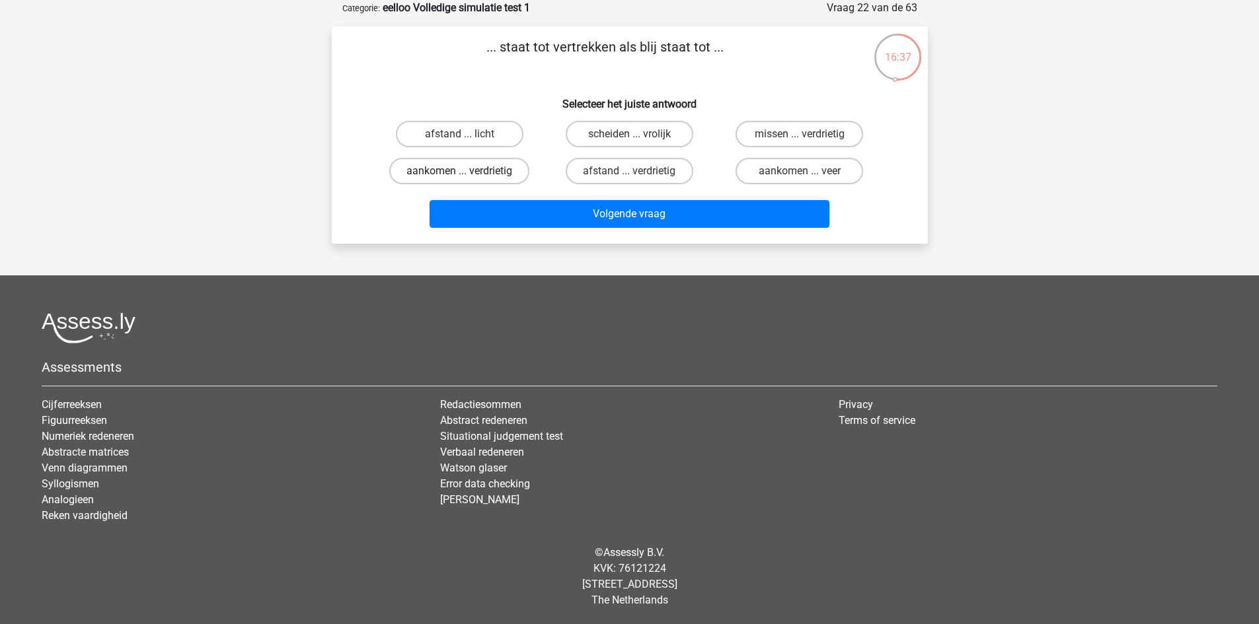
radio input "true"
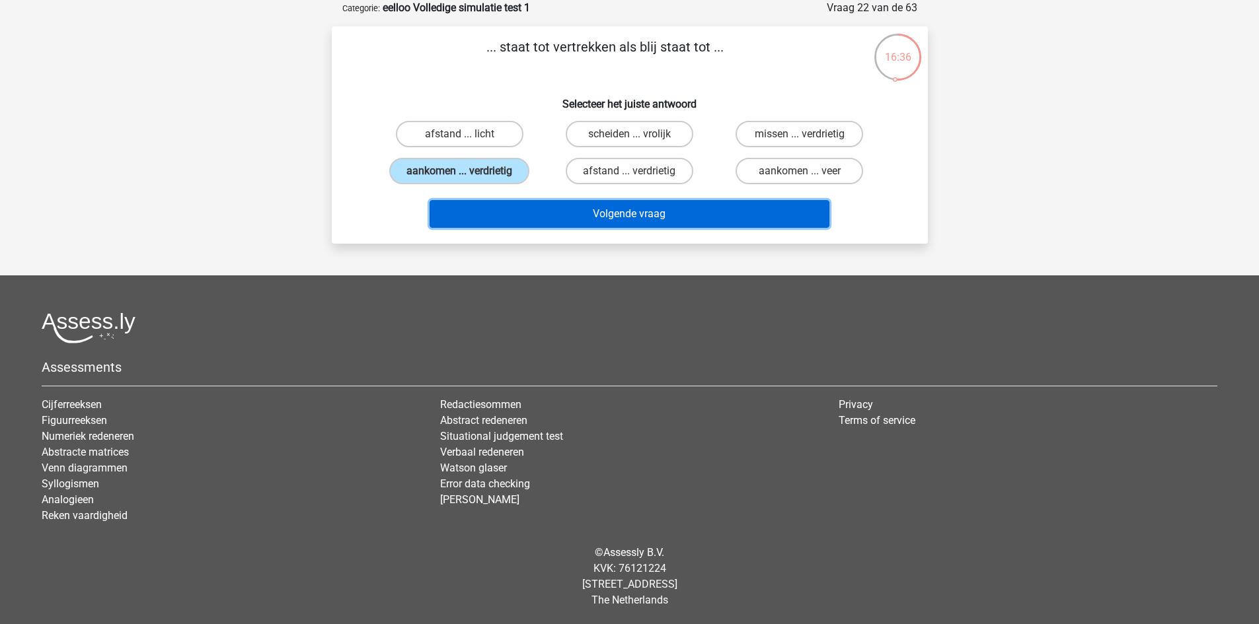
click at [608, 219] on button "Volgende vraag" at bounding box center [629, 214] width 400 height 28
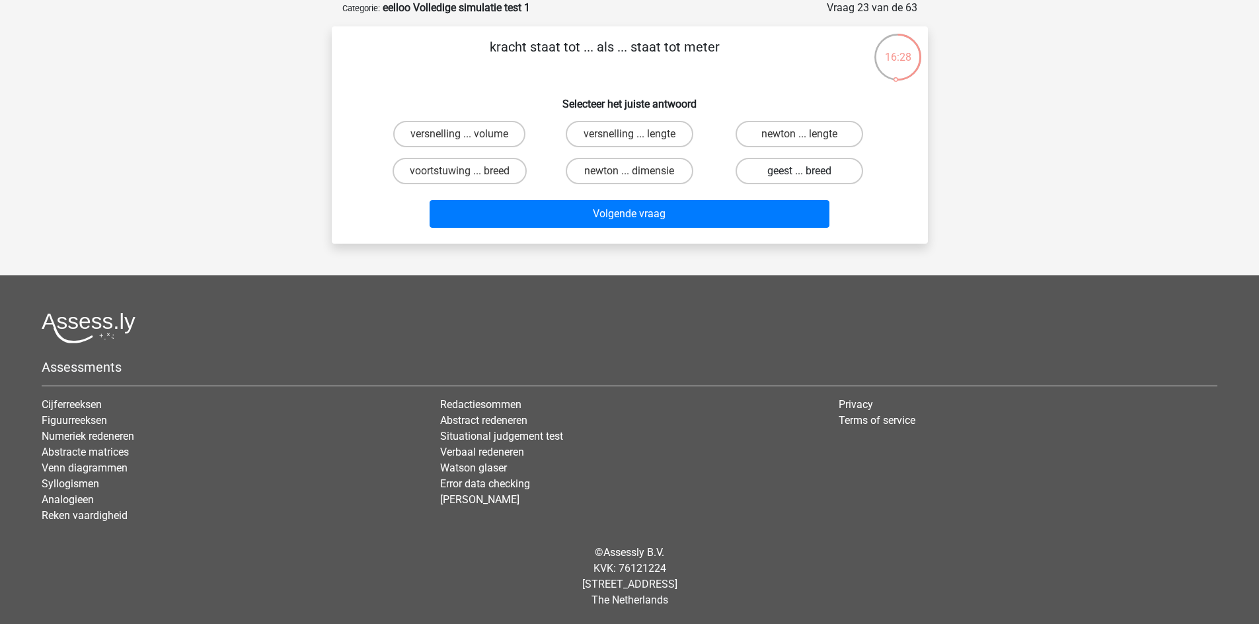
click at [802, 170] on label "geest ... breed" at bounding box center [799, 171] width 128 height 26
click at [802, 171] on input "geest ... breed" at bounding box center [803, 175] width 9 height 9
radio input "true"
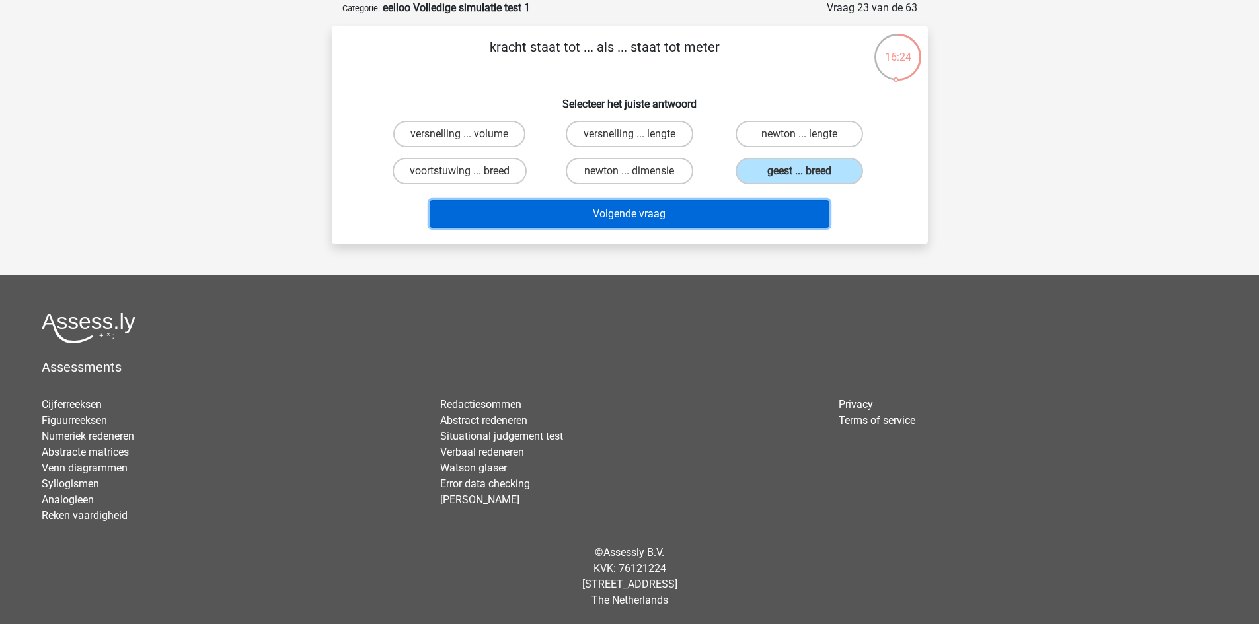
click at [708, 217] on button "Volgende vraag" at bounding box center [629, 214] width 400 height 28
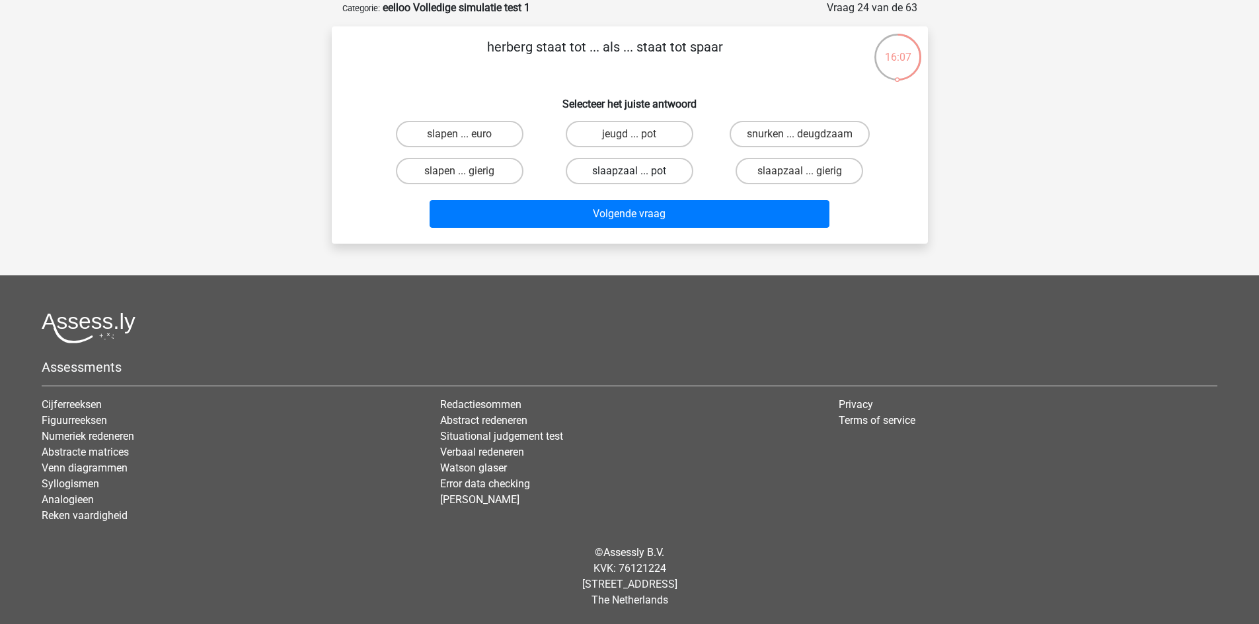
click at [669, 174] on label "slaapzaal ... pot" at bounding box center [630, 171] width 128 height 26
click at [638, 174] on input "slaapzaal ... pot" at bounding box center [633, 175] width 9 height 9
radio input "true"
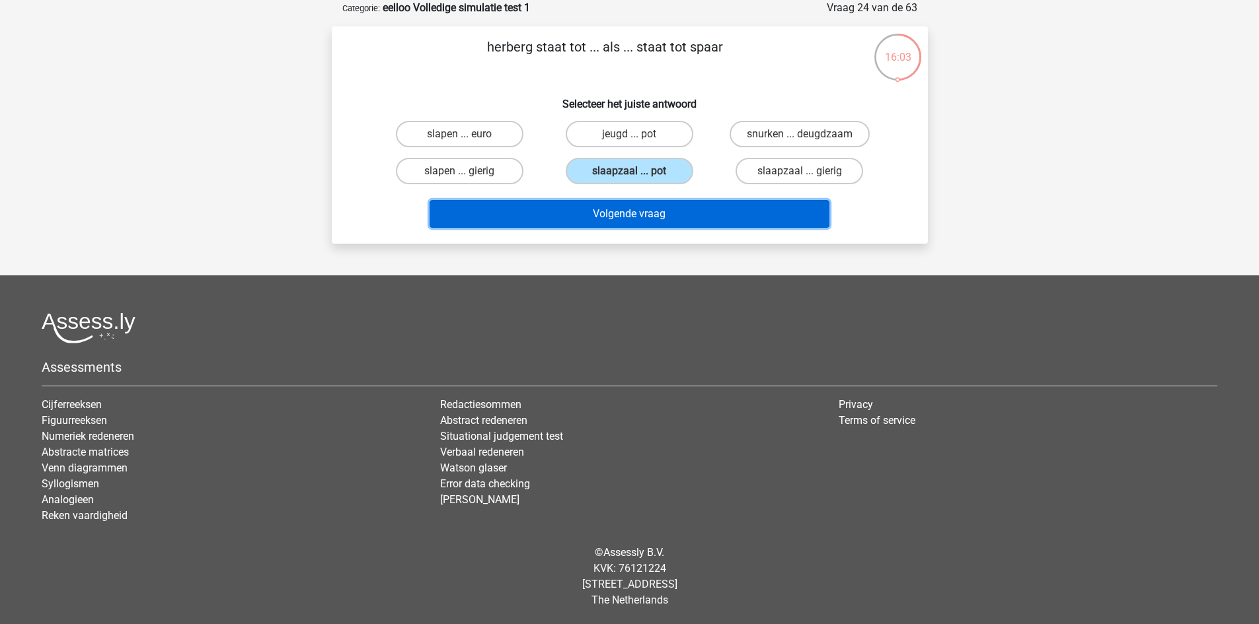
click at [676, 213] on button "Volgende vraag" at bounding box center [629, 214] width 400 height 28
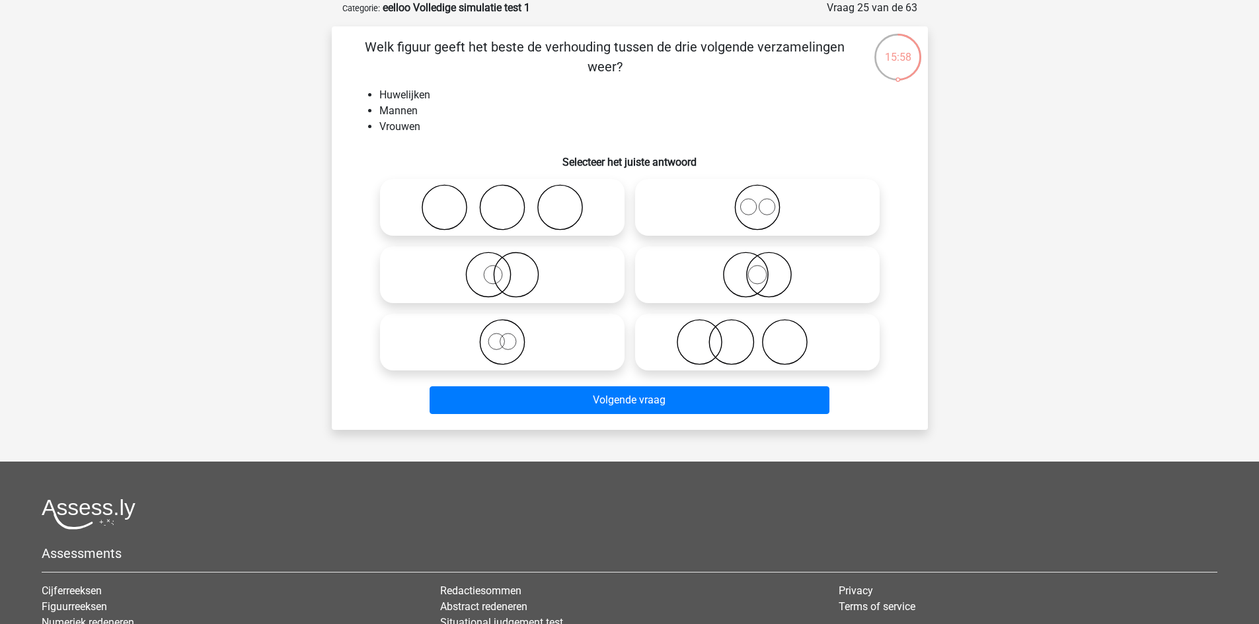
click at [548, 204] on icon at bounding box center [502, 207] width 234 height 46
click at [511, 201] on input "radio" at bounding box center [506, 196] width 9 height 9
radio input "true"
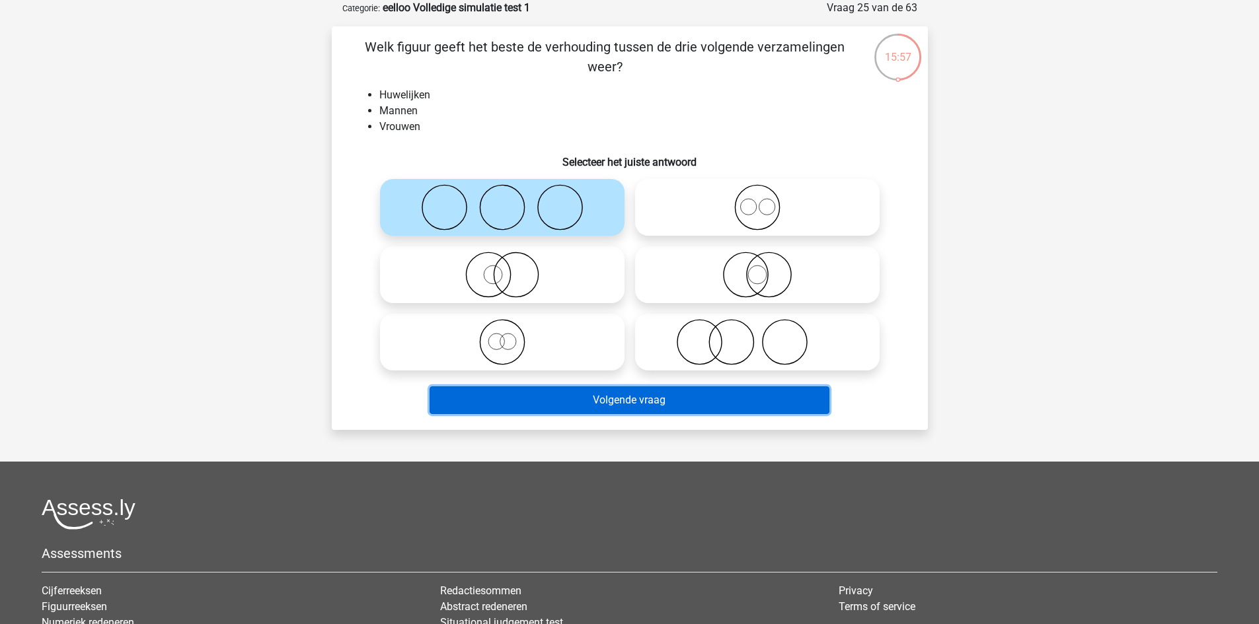
click at [647, 401] on button "Volgende vraag" at bounding box center [629, 400] width 400 height 28
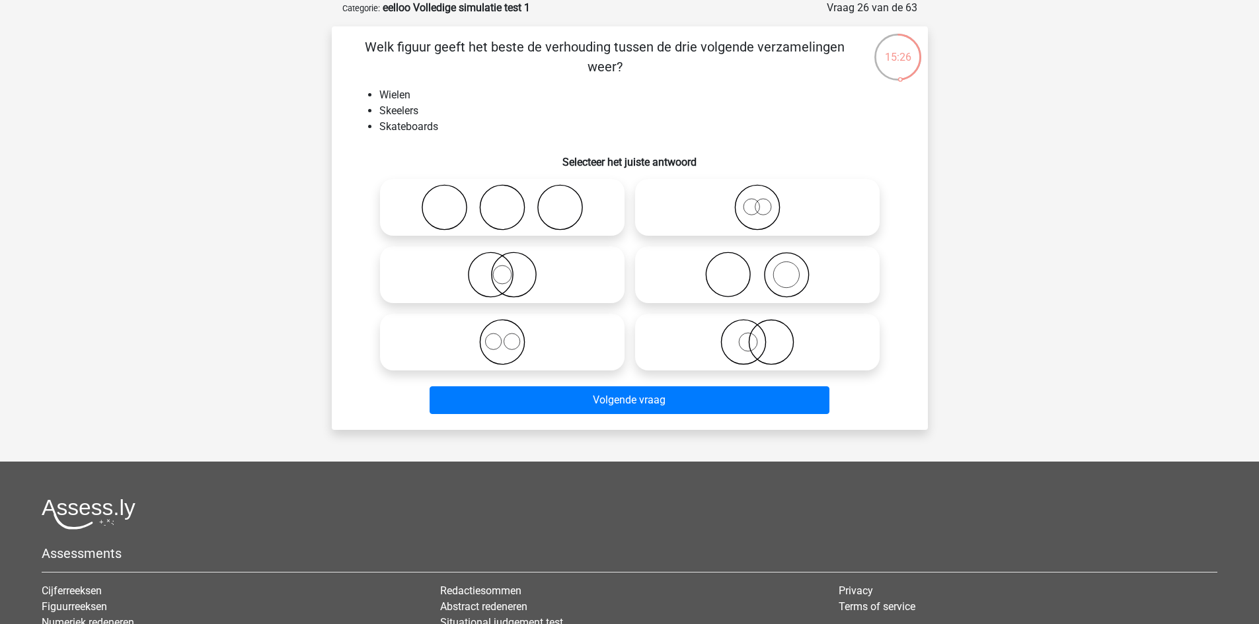
click at [749, 207] on icon at bounding box center [757, 207] width 234 height 46
click at [757, 201] on input "radio" at bounding box center [761, 196] width 9 height 9
radio input "true"
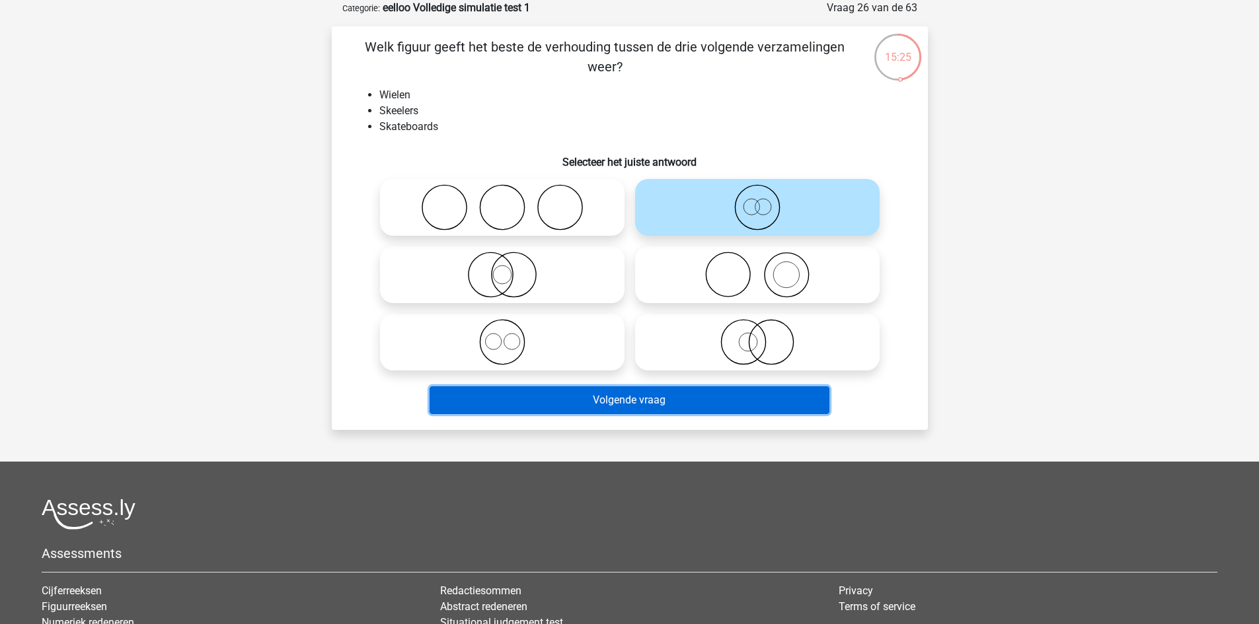
click at [710, 390] on button "Volgende vraag" at bounding box center [629, 400] width 400 height 28
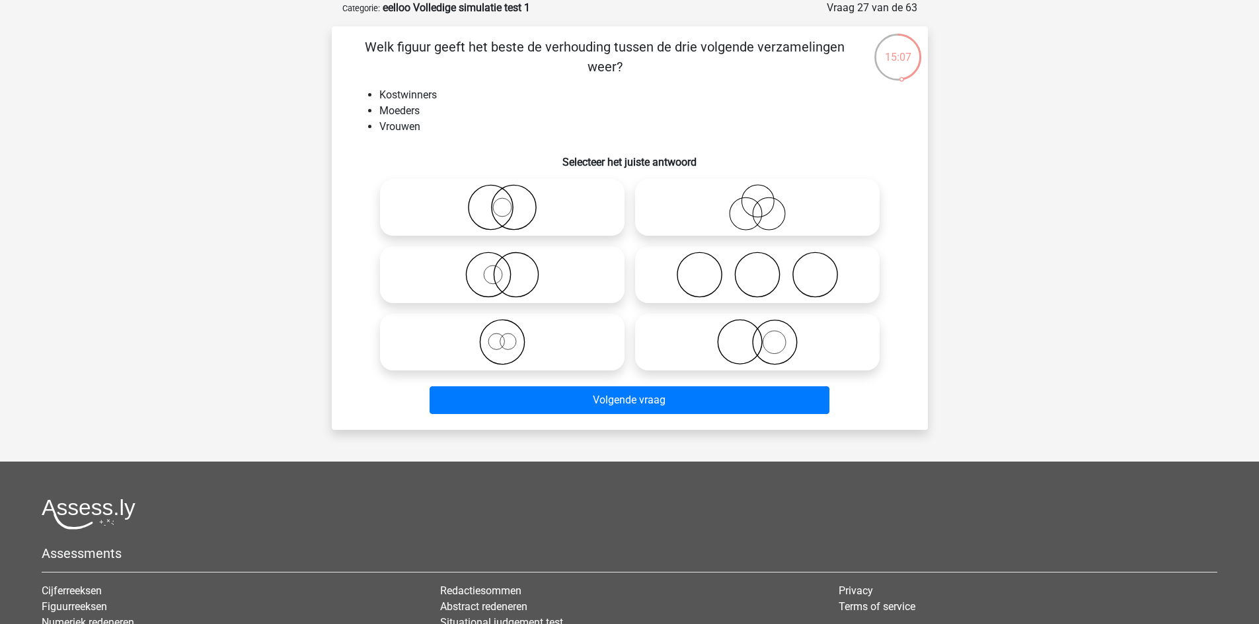
click at [758, 345] on icon at bounding box center [757, 342] width 234 height 46
click at [758, 336] on input "radio" at bounding box center [761, 331] width 9 height 9
radio input "true"
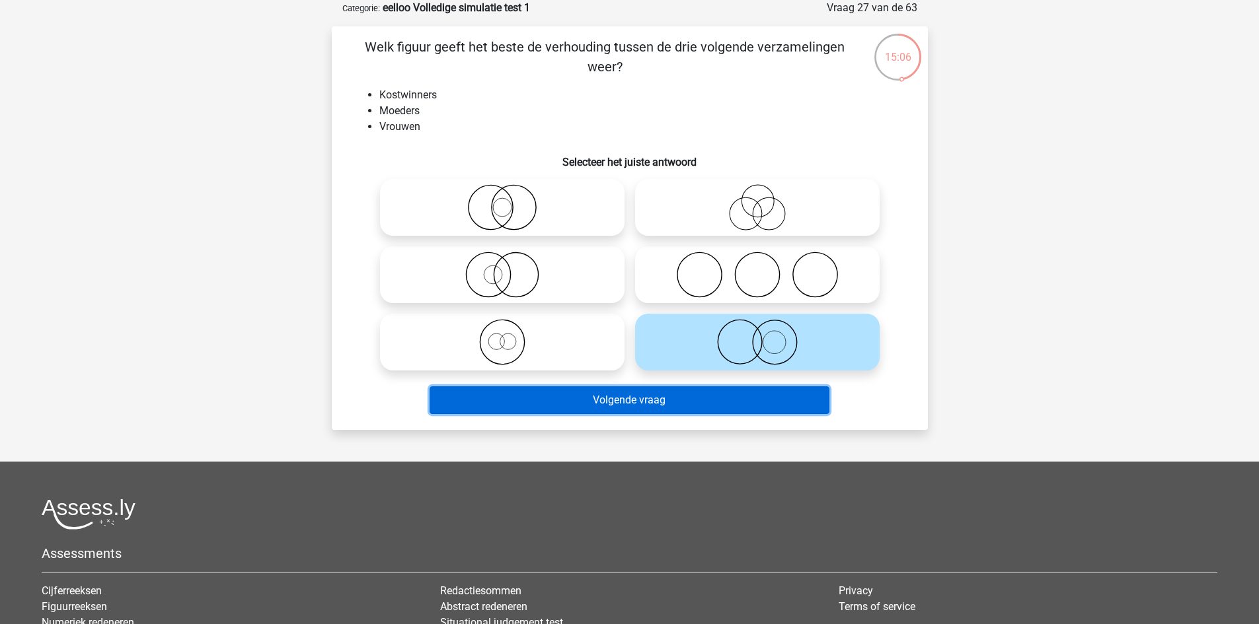
click at [661, 404] on button "Volgende vraag" at bounding box center [629, 400] width 400 height 28
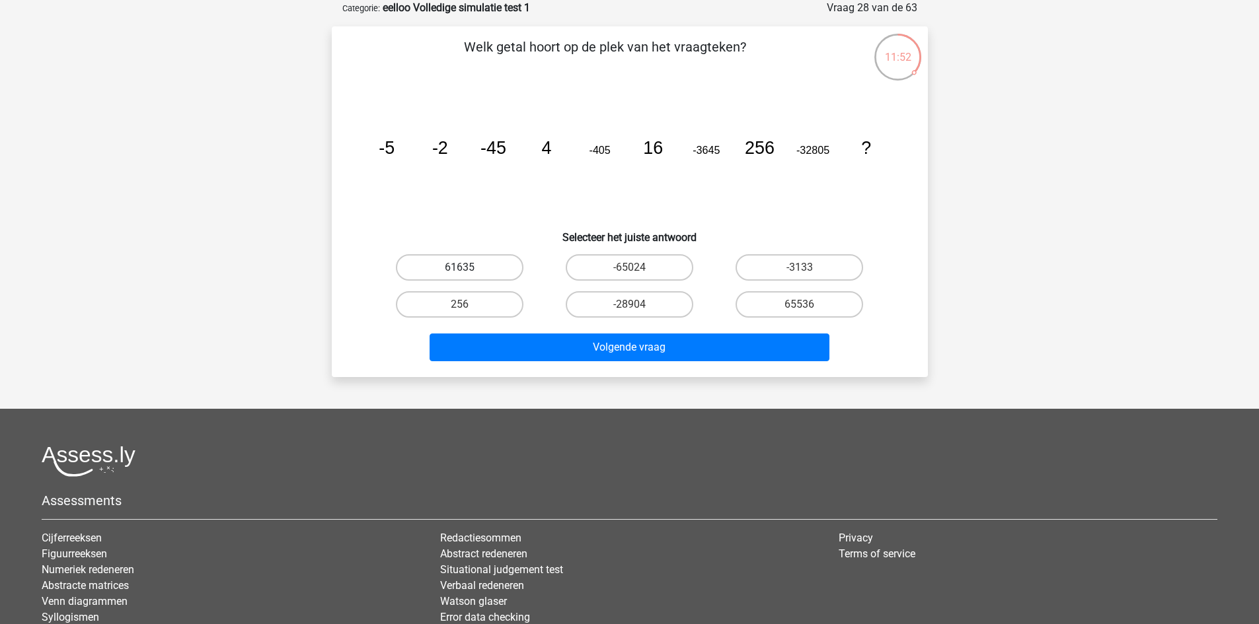
click at [482, 264] on label "61635" at bounding box center [460, 267] width 128 height 26
click at [468, 268] on input "61635" at bounding box center [463, 272] width 9 height 9
radio input "true"
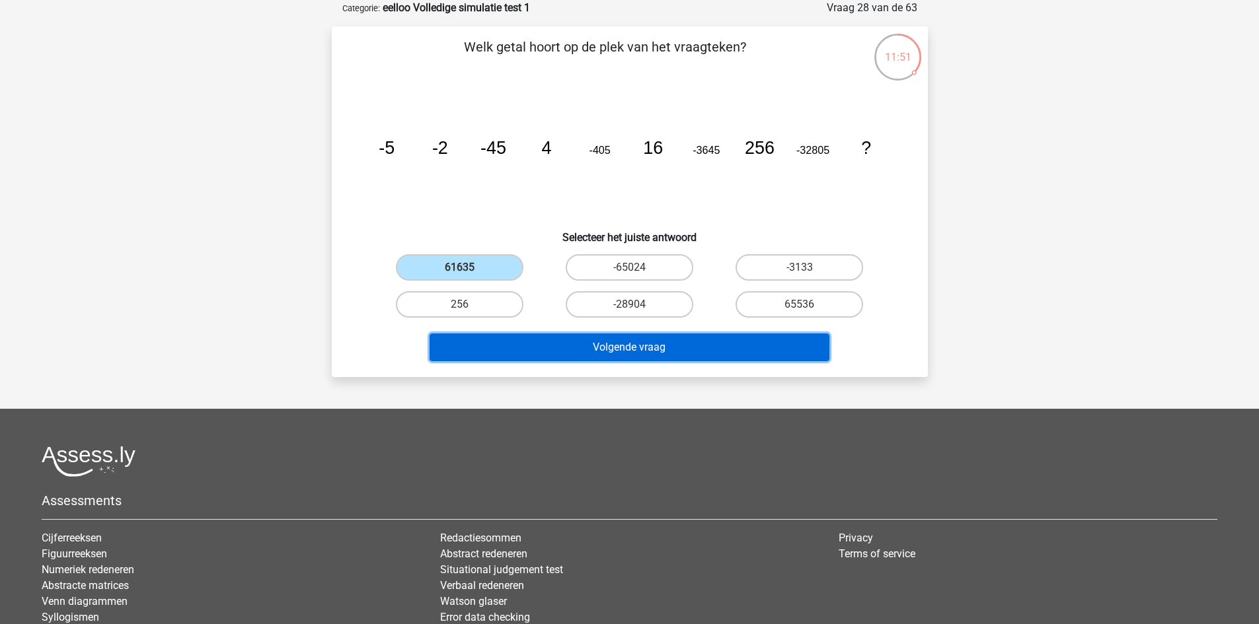
click at [533, 353] on button "Volgende vraag" at bounding box center [629, 348] width 400 height 28
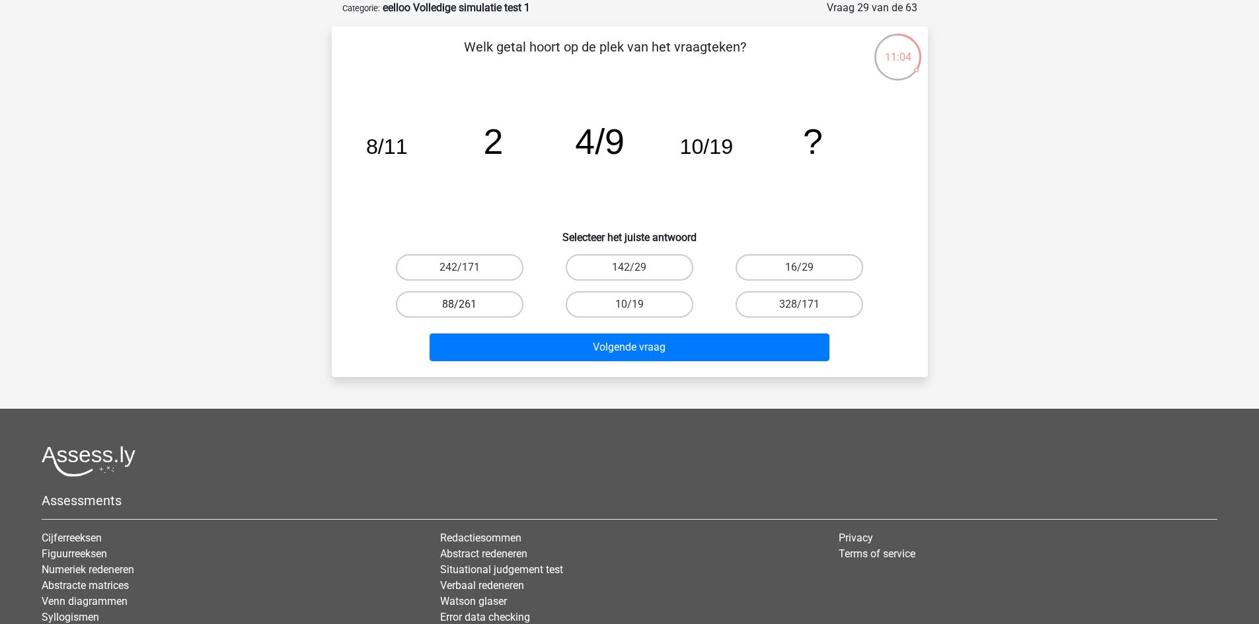
click at [488, 305] on label "88/261" at bounding box center [460, 304] width 128 height 26
click at [468, 305] on input "88/261" at bounding box center [463, 309] width 9 height 9
radio input "true"
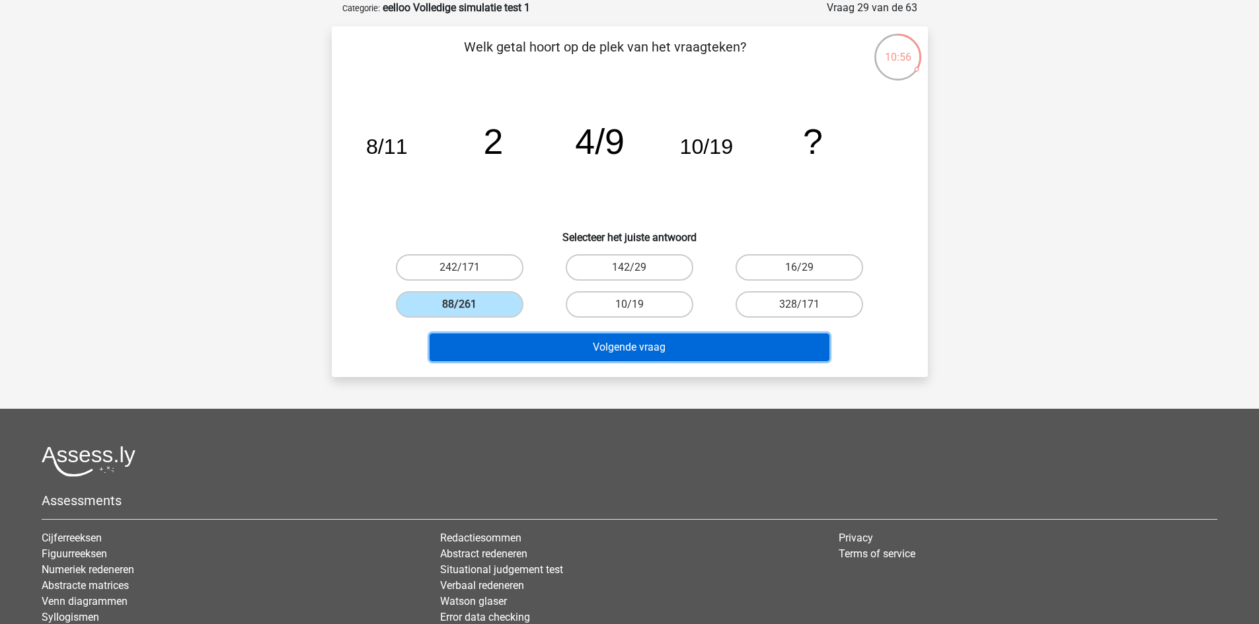
click at [666, 347] on button "Volgende vraag" at bounding box center [629, 348] width 400 height 28
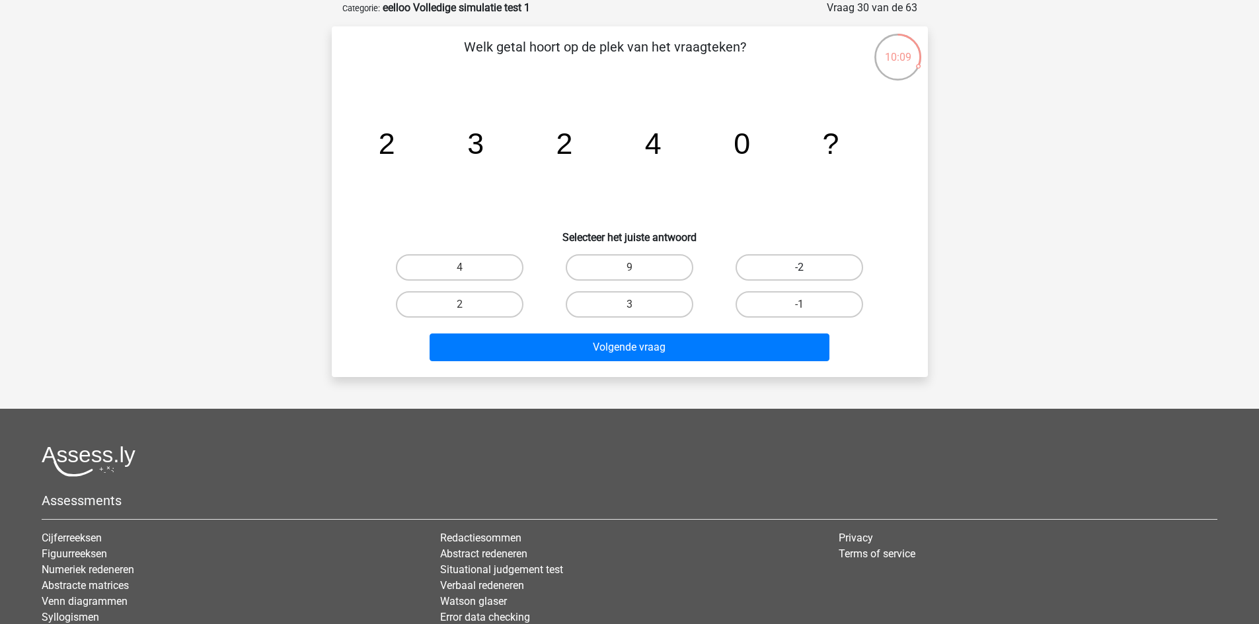
click at [783, 263] on label "-2" at bounding box center [799, 267] width 128 height 26
click at [799, 268] on input "-2" at bounding box center [803, 272] width 9 height 9
radio input "true"
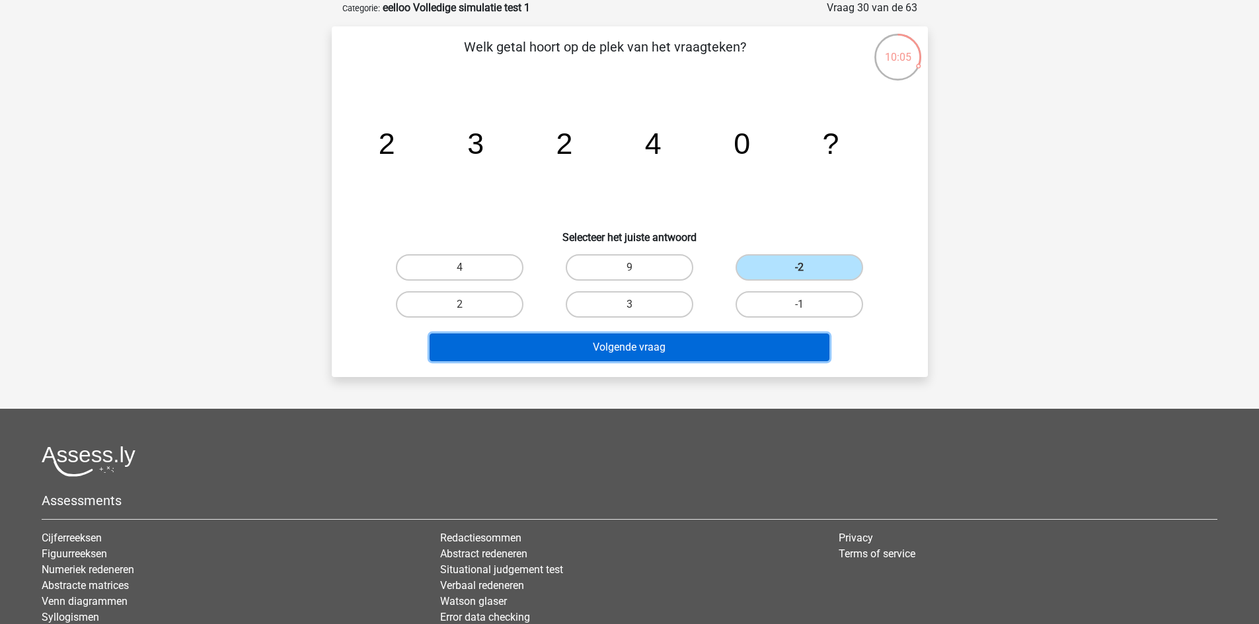
click at [715, 353] on button "Volgende vraag" at bounding box center [629, 348] width 400 height 28
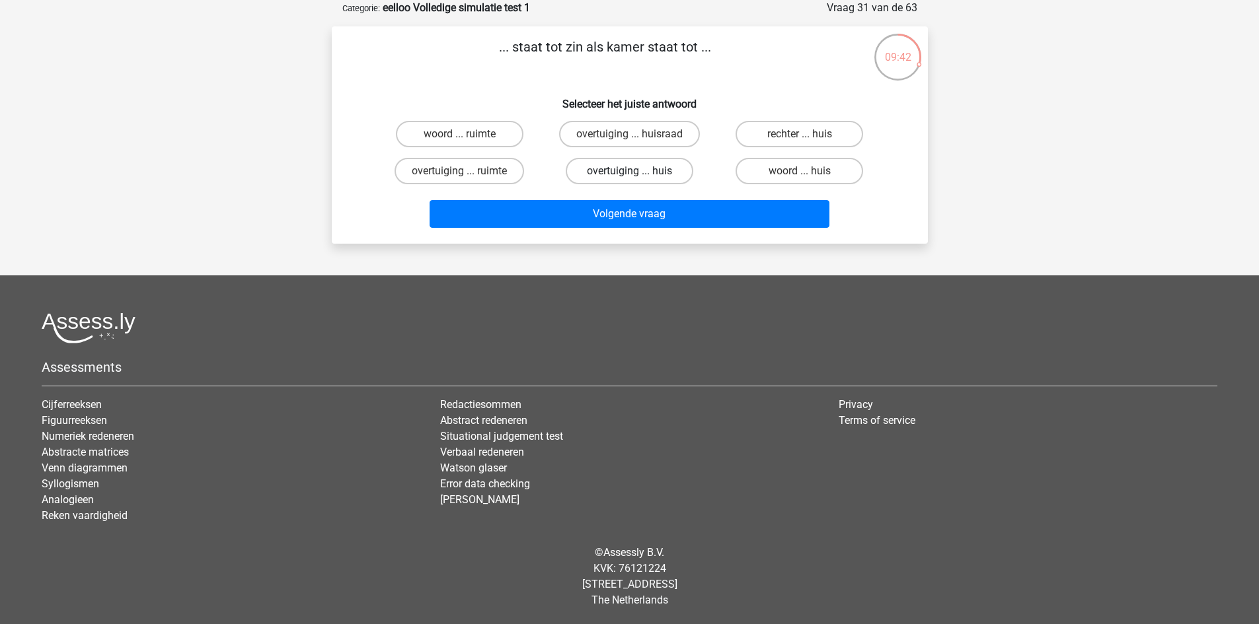
click at [667, 167] on label "overtuiging ... huis" at bounding box center [630, 171] width 128 height 26
click at [638, 171] on input "overtuiging ... huis" at bounding box center [633, 175] width 9 height 9
radio input "true"
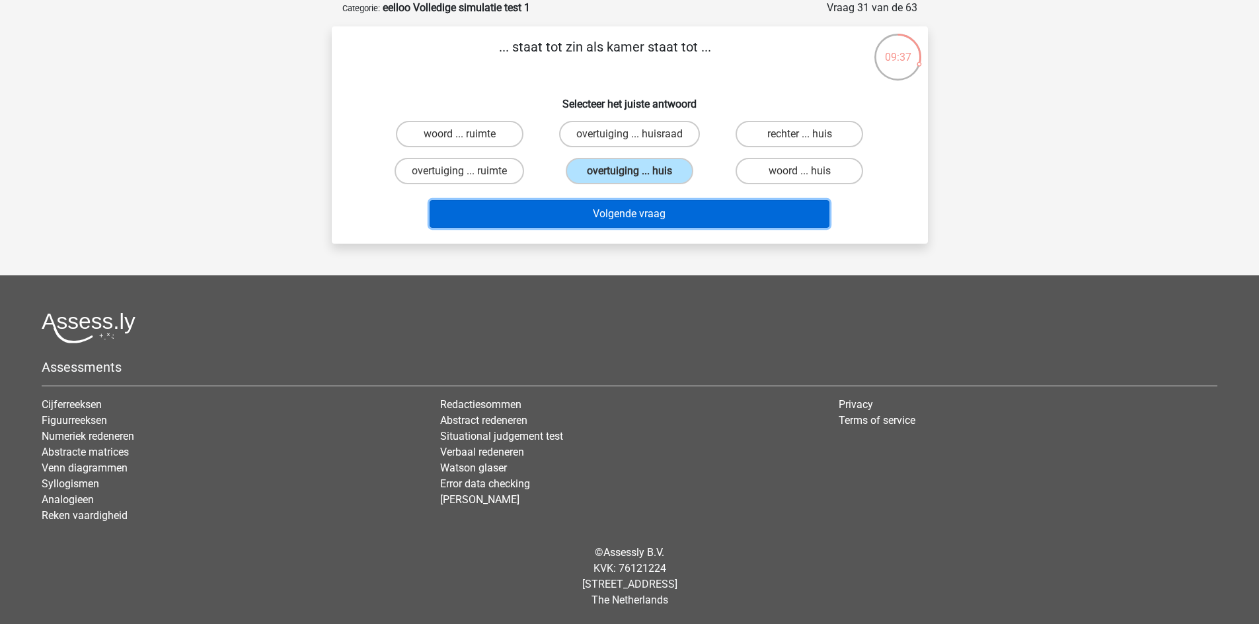
click at [513, 208] on button "Volgende vraag" at bounding box center [629, 214] width 400 height 28
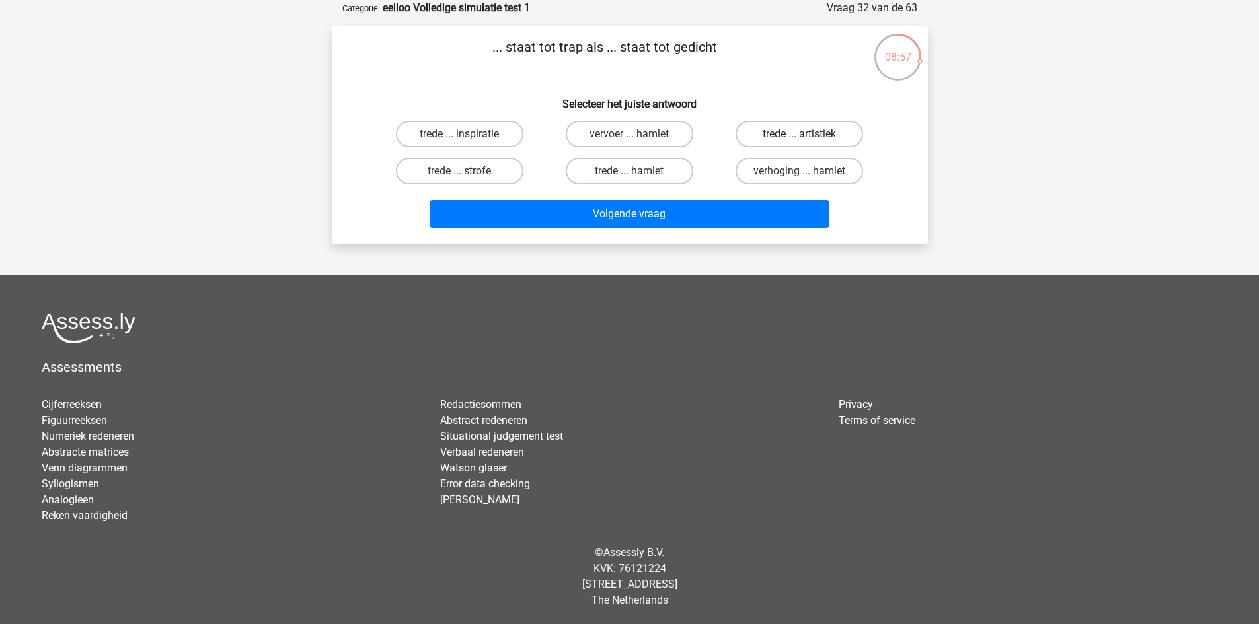
click at [833, 133] on label "trede ... artistiek" at bounding box center [799, 134] width 128 height 26
click at [808, 134] on input "trede ... artistiek" at bounding box center [803, 138] width 9 height 9
radio input "true"
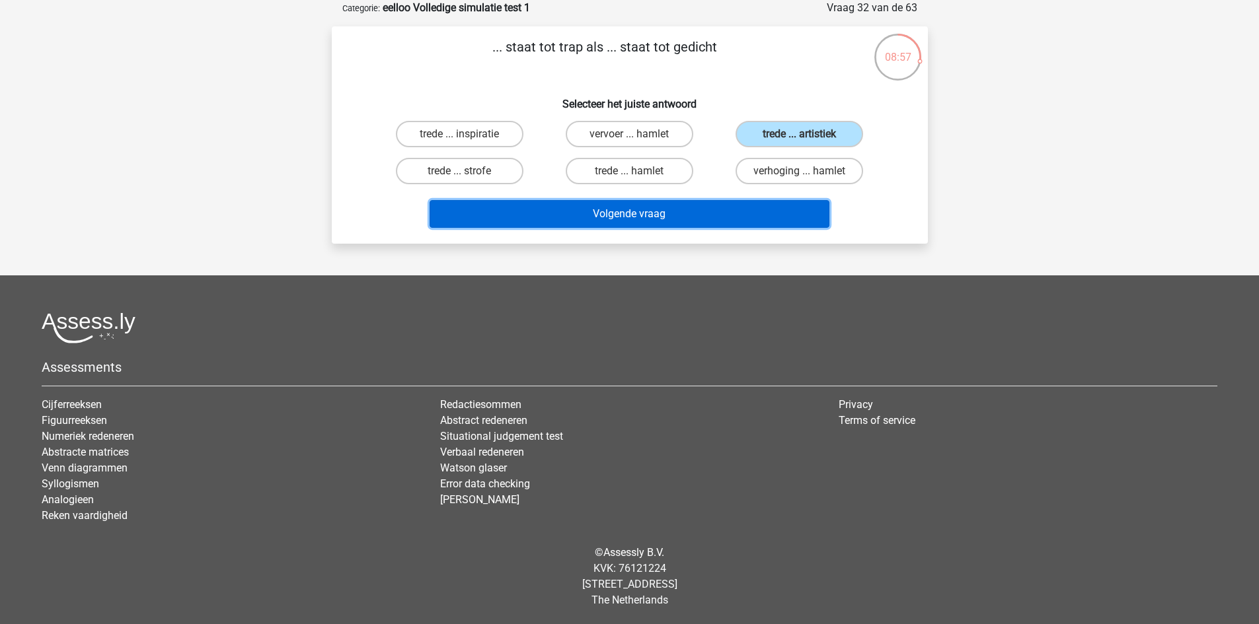
click at [764, 215] on button "Volgende vraag" at bounding box center [629, 214] width 400 height 28
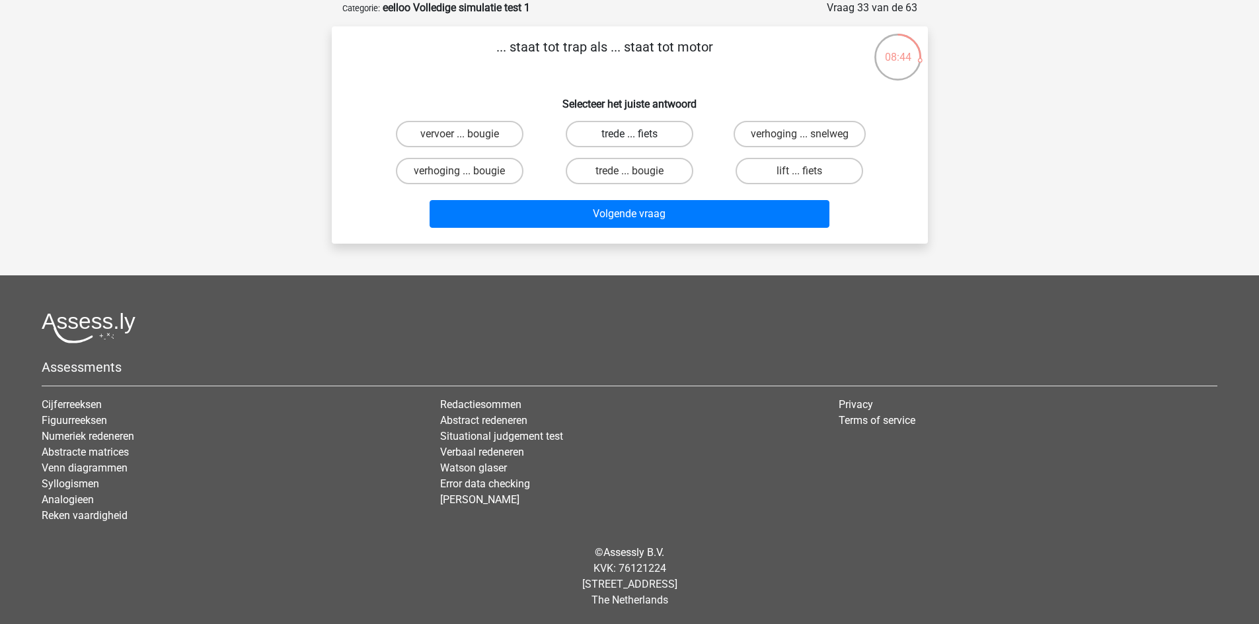
click at [662, 133] on label "trede ... fiets" at bounding box center [630, 134] width 128 height 26
click at [638, 134] on input "trede ... fiets" at bounding box center [633, 138] width 9 height 9
radio input "true"
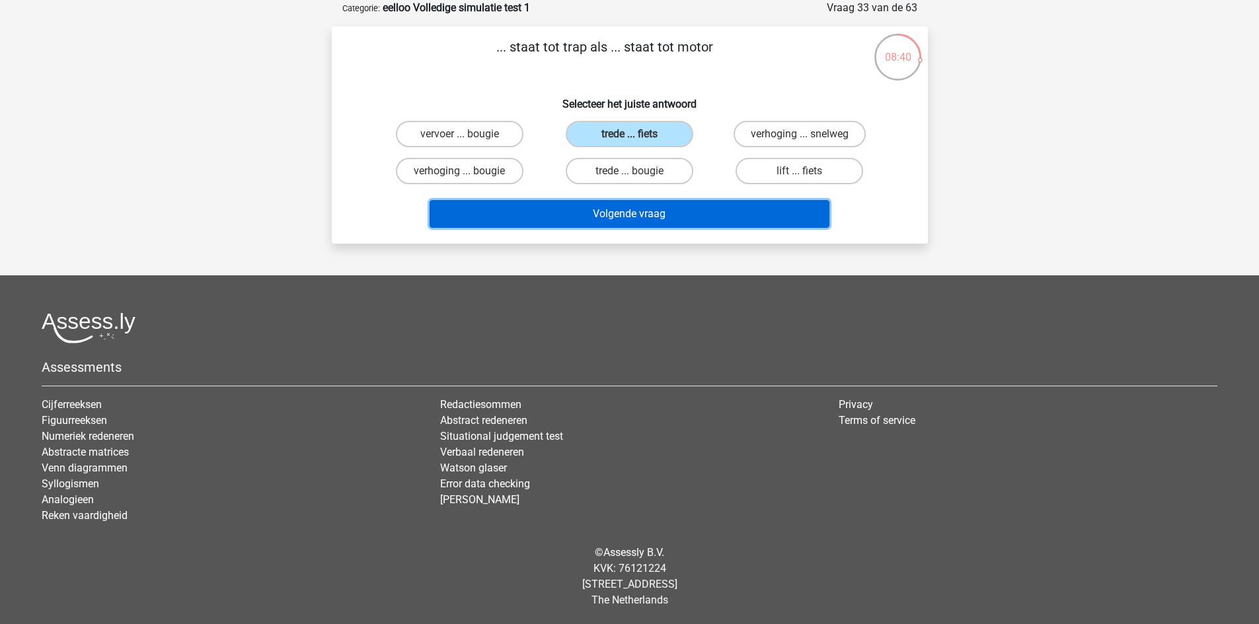
click at [658, 211] on button "Volgende vraag" at bounding box center [629, 214] width 400 height 28
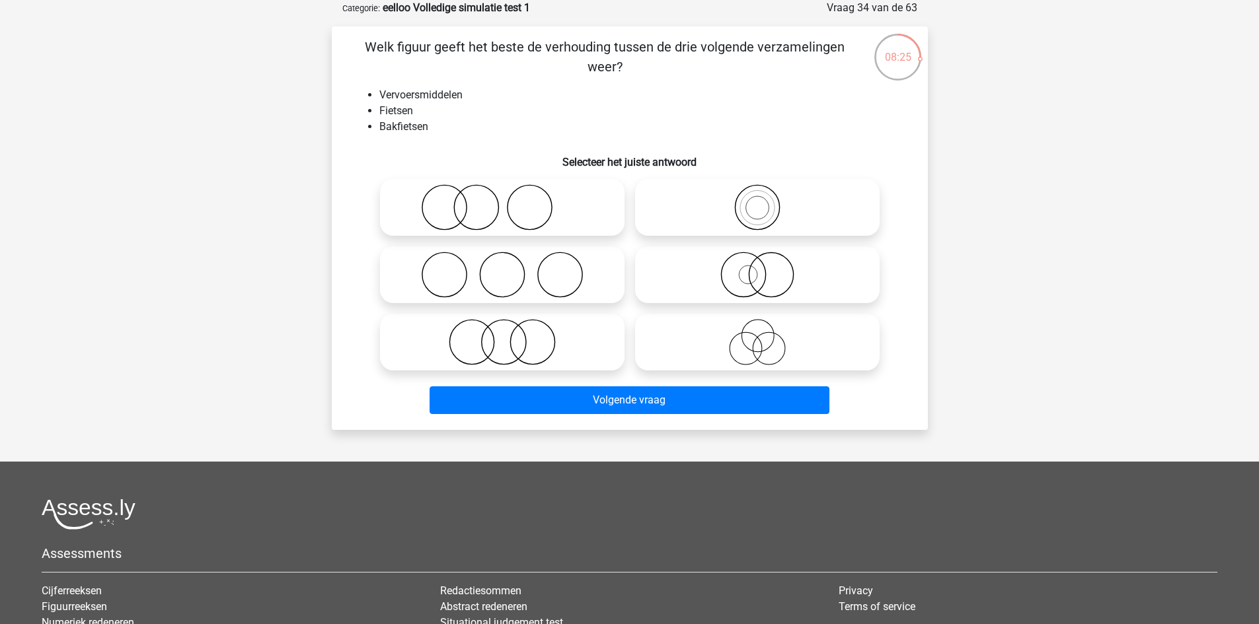
click at [794, 205] on icon at bounding box center [757, 207] width 234 height 46
click at [766, 201] on input "radio" at bounding box center [761, 196] width 9 height 9
radio input "true"
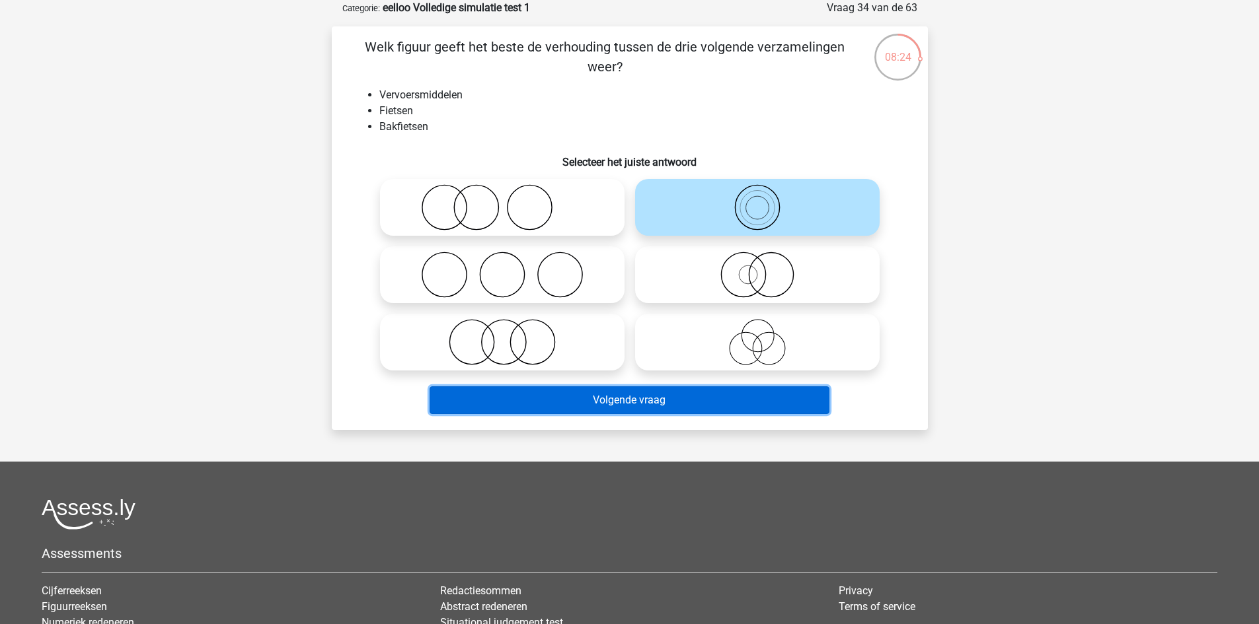
click at [704, 399] on button "Volgende vraag" at bounding box center [629, 400] width 400 height 28
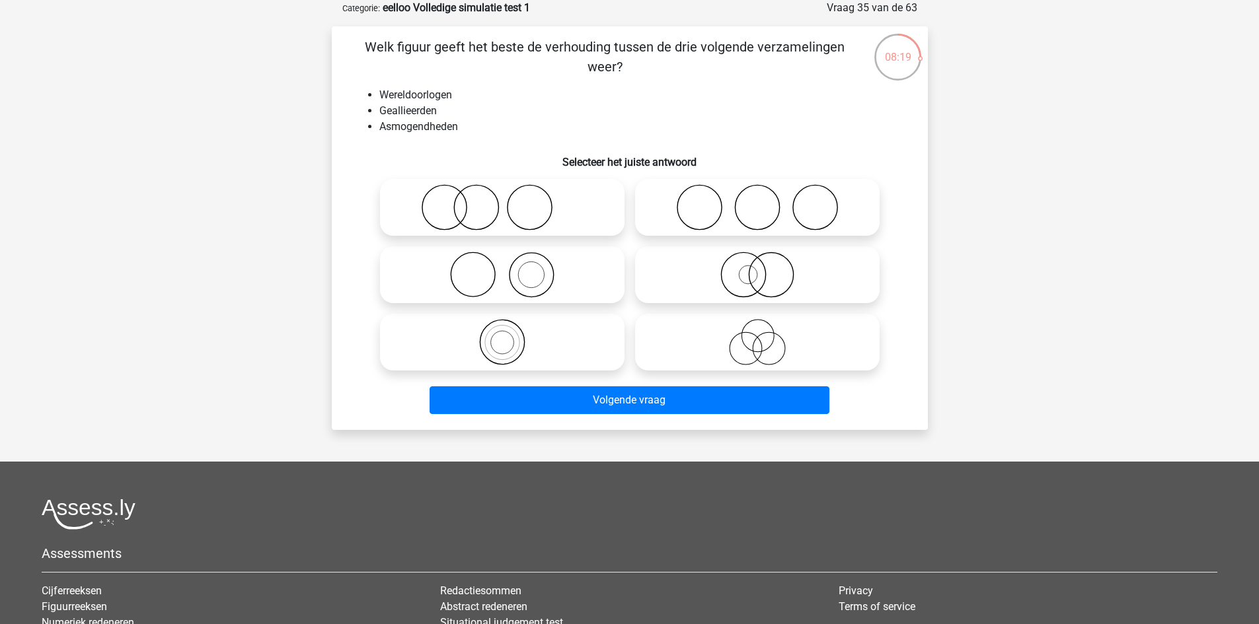
click at [747, 332] on icon at bounding box center [757, 342] width 234 height 46
click at [757, 332] on input "radio" at bounding box center [761, 331] width 9 height 9
radio input "true"
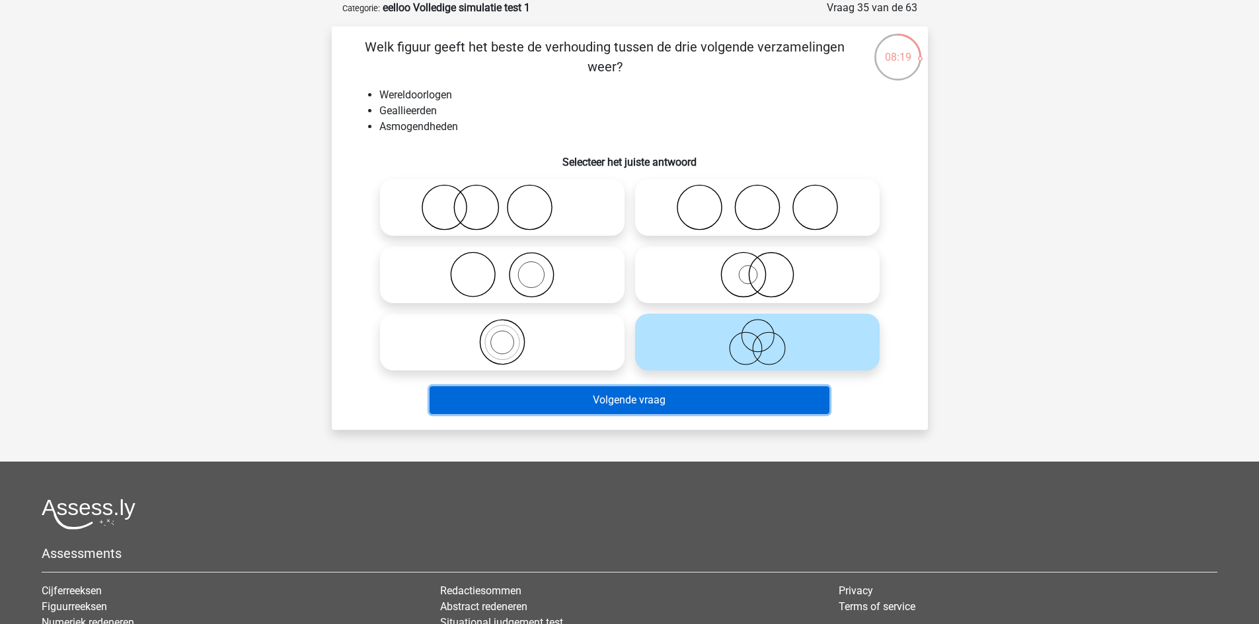
click at [700, 398] on button "Volgende vraag" at bounding box center [629, 400] width 400 height 28
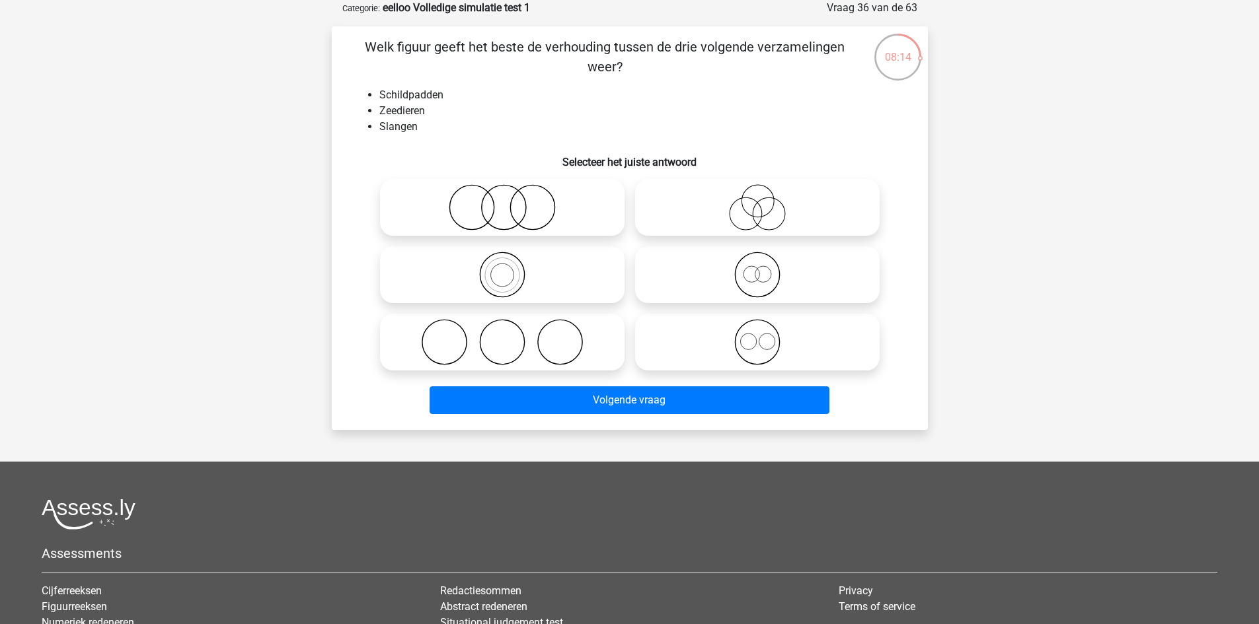
click at [757, 272] on icon at bounding box center [757, 275] width 234 height 46
click at [757, 268] on input "radio" at bounding box center [761, 264] width 9 height 9
radio input "true"
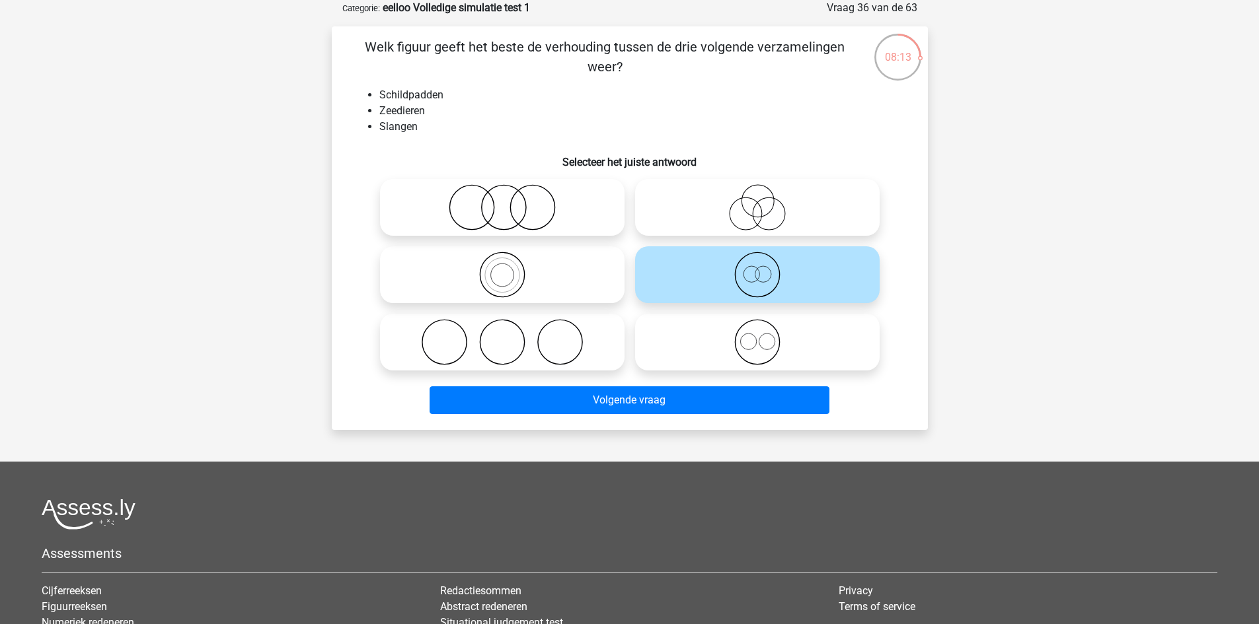
click at [752, 342] on icon at bounding box center [757, 342] width 234 height 46
click at [757, 336] on input "radio" at bounding box center [761, 331] width 9 height 9
radio input "true"
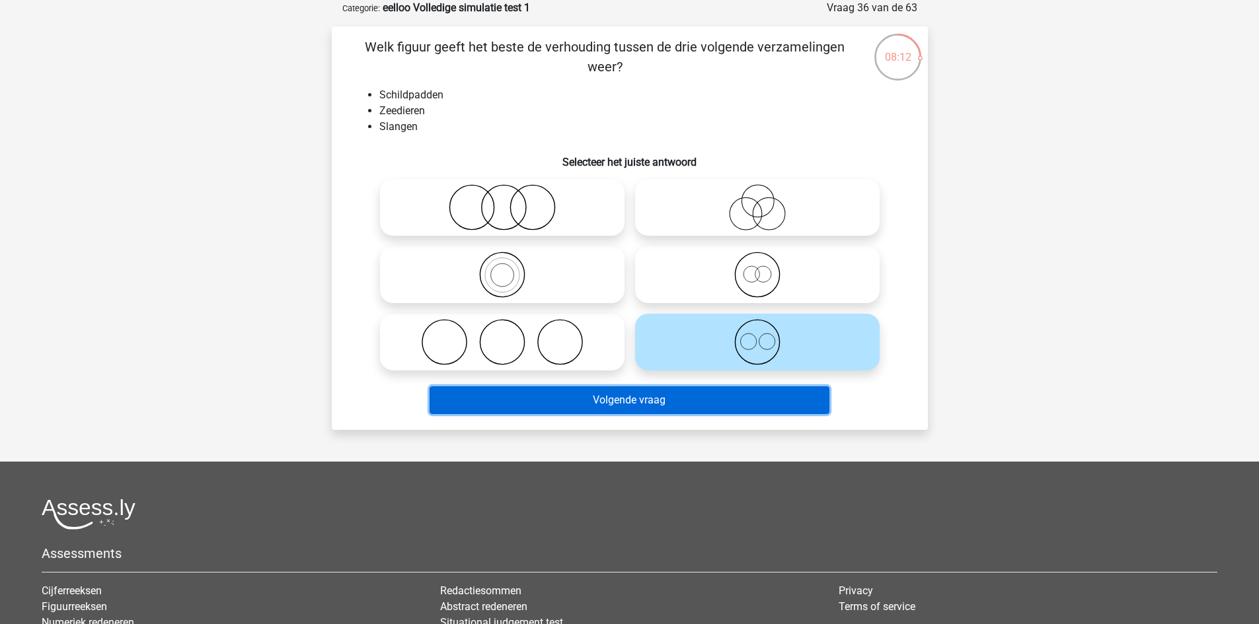
click at [723, 396] on button "Volgende vraag" at bounding box center [629, 400] width 400 height 28
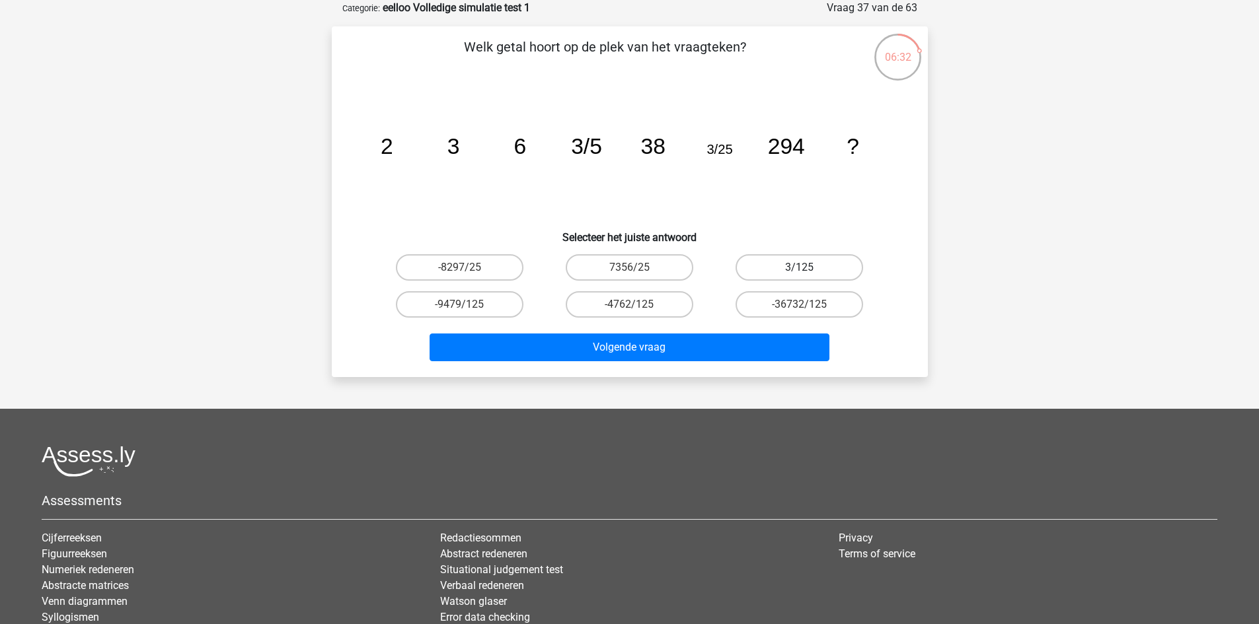
click at [838, 261] on label "3/125" at bounding box center [799, 267] width 128 height 26
click at [808, 268] on input "3/125" at bounding box center [803, 272] width 9 height 9
radio input "true"
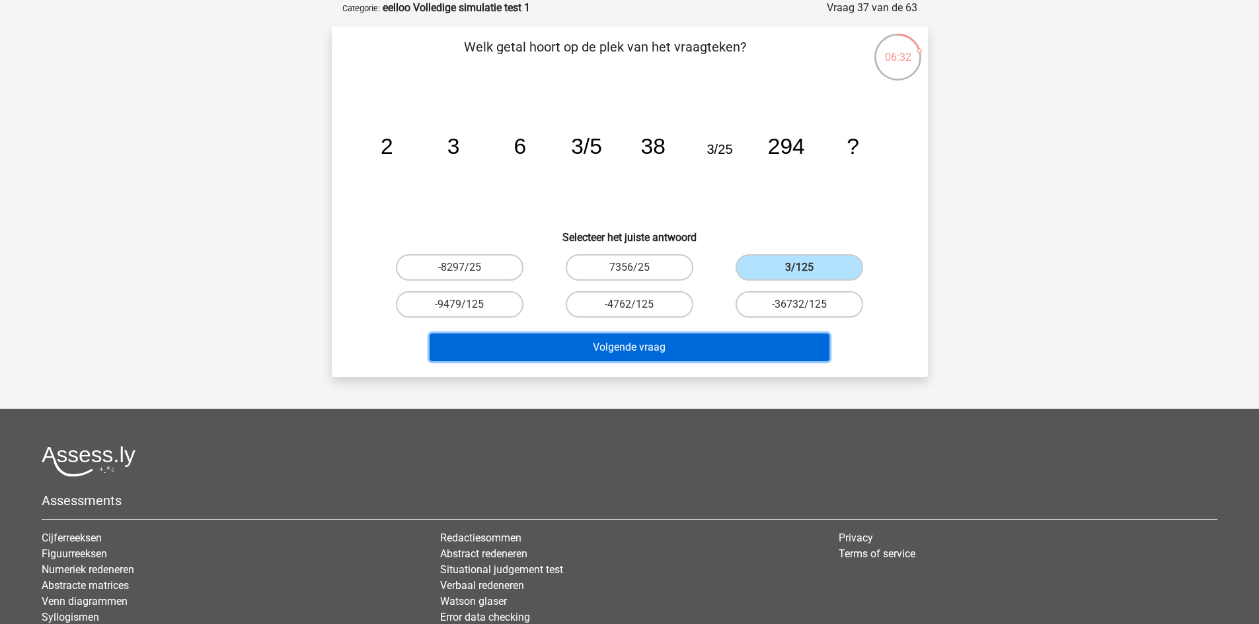
click at [727, 342] on button "Volgende vraag" at bounding box center [629, 348] width 400 height 28
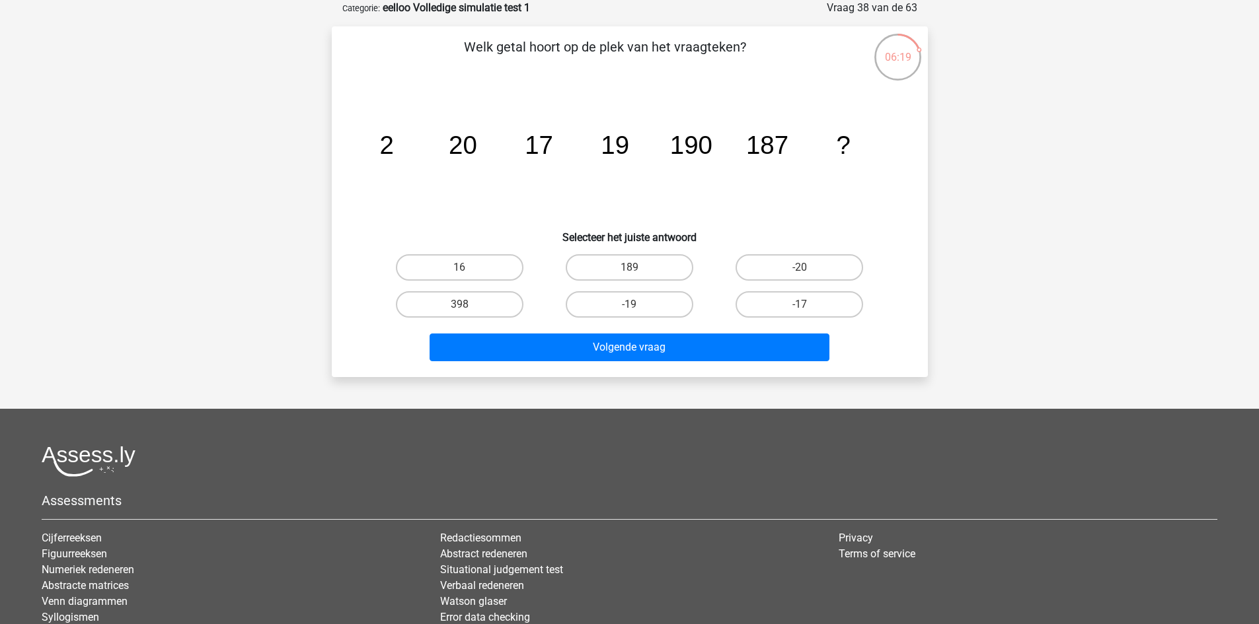
click at [630, 268] on input "189" at bounding box center [633, 272] width 9 height 9
radio input "true"
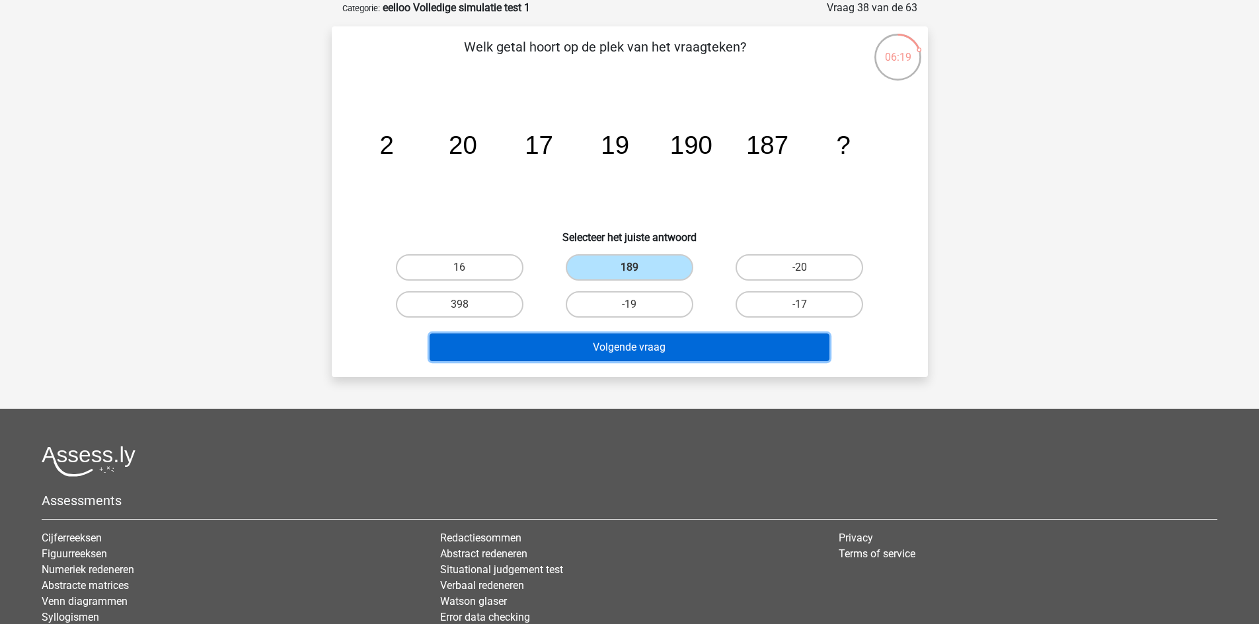
click at [608, 347] on button "Volgende vraag" at bounding box center [629, 348] width 400 height 28
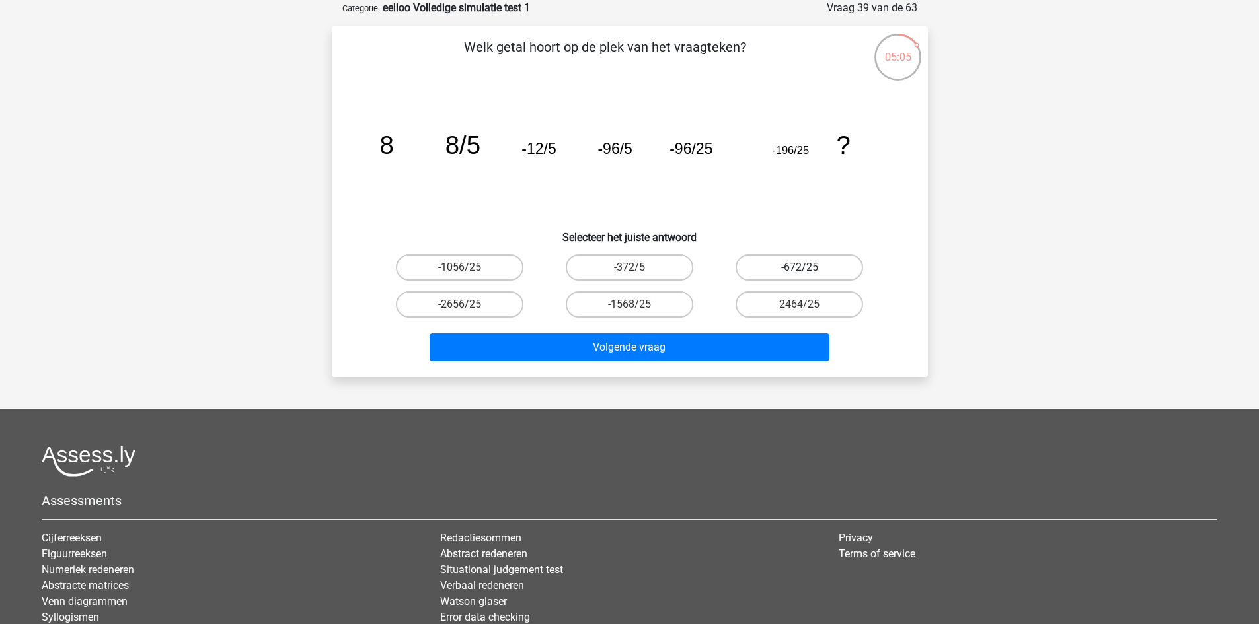
click at [838, 264] on label "-672/25" at bounding box center [799, 267] width 128 height 26
click at [808, 268] on input "-672/25" at bounding box center [803, 272] width 9 height 9
radio input "true"
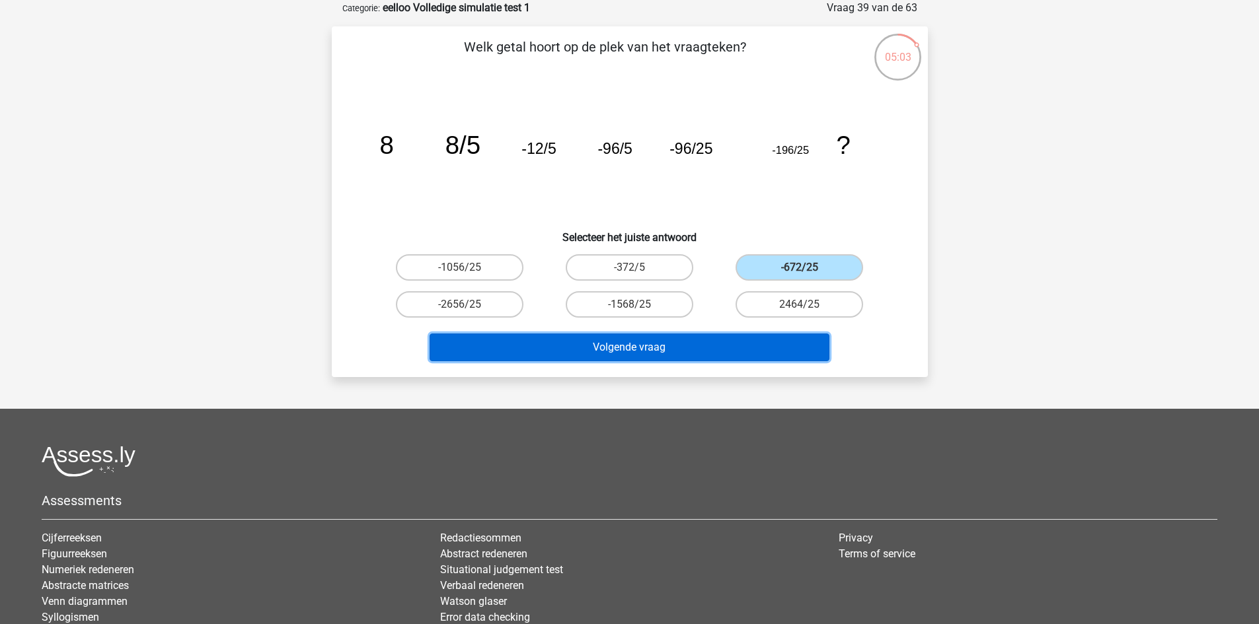
click at [688, 344] on button "Volgende vraag" at bounding box center [629, 348] width 400 height 28
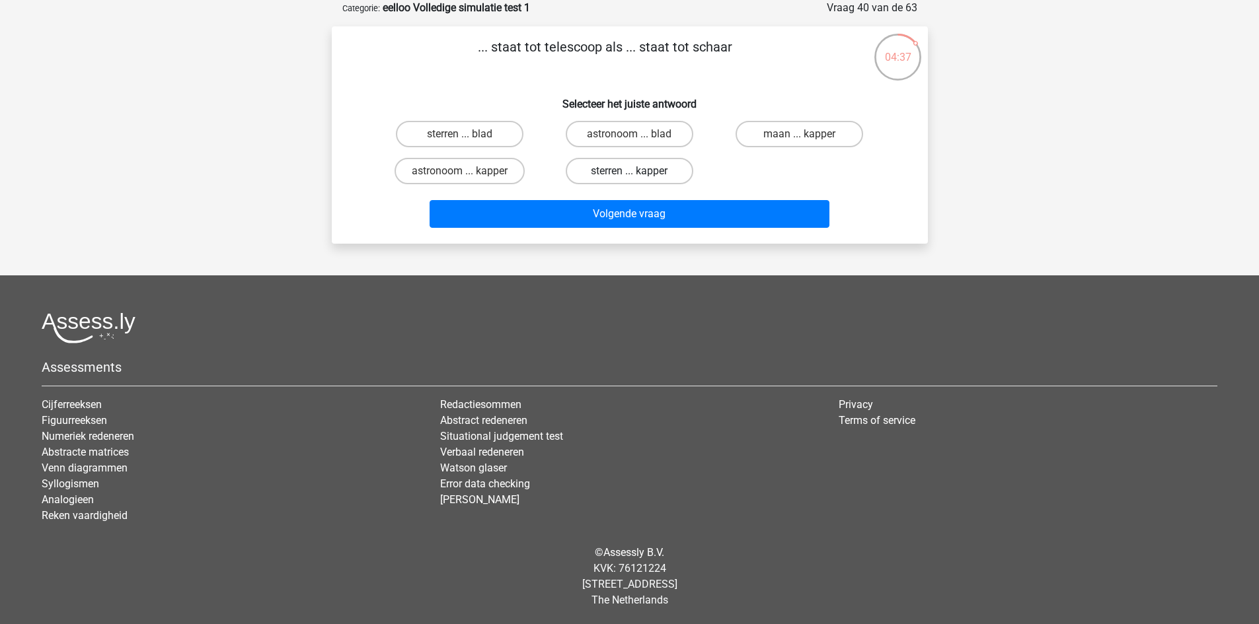
click at [629, 164] on label "sterren ... kapper" at bounding box center [630, 171] width 128 height 26
click at [629, 171] on input "sterren ... kapper" at bounding box center [633, 175] width 9 height 9
radio input "true"
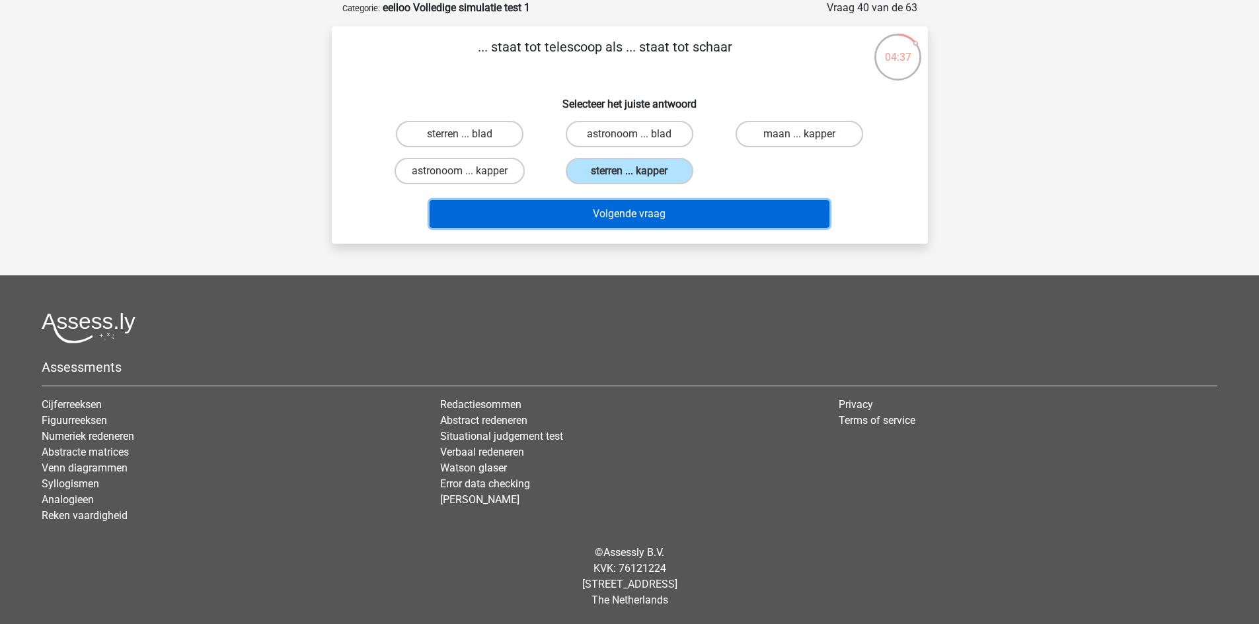
click at [658, 217] on button "Volgende vraag" at bounding box center [629, 214] width 400 height 28
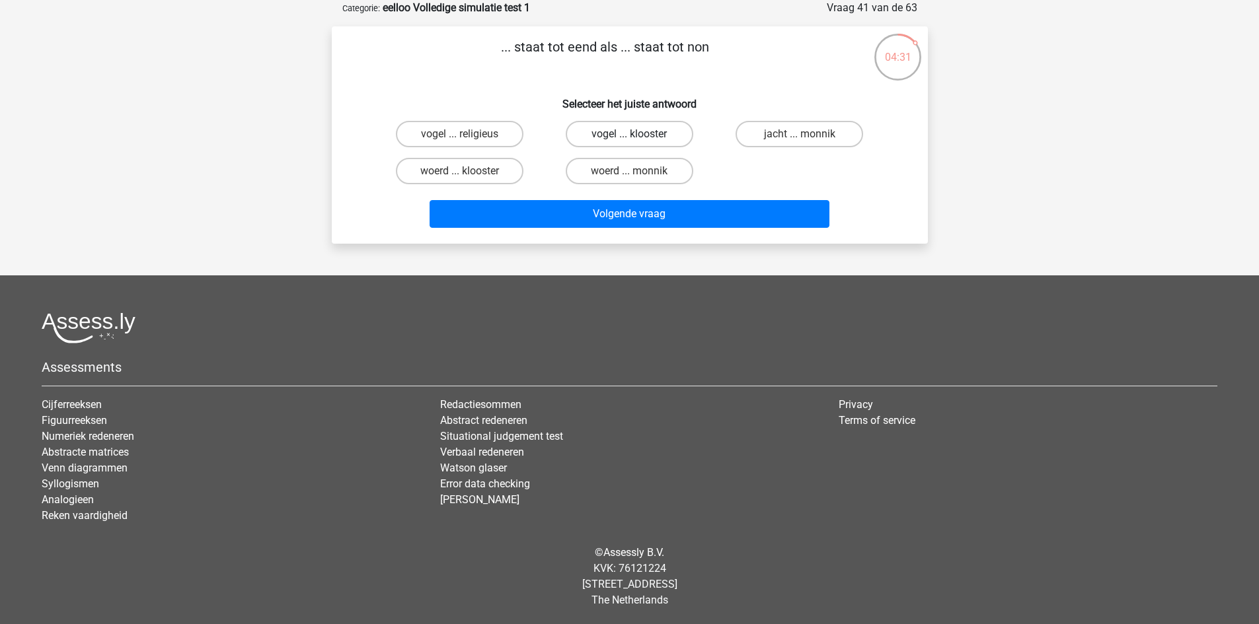
click at [665, 129] on label "vogel ... klooster" at bounding box center [630, 134] width 128 height 26
click at [638, 134] on input "vogel ... klooster" at bounding box center [633, 138] width 9 height 9
radio input "true"
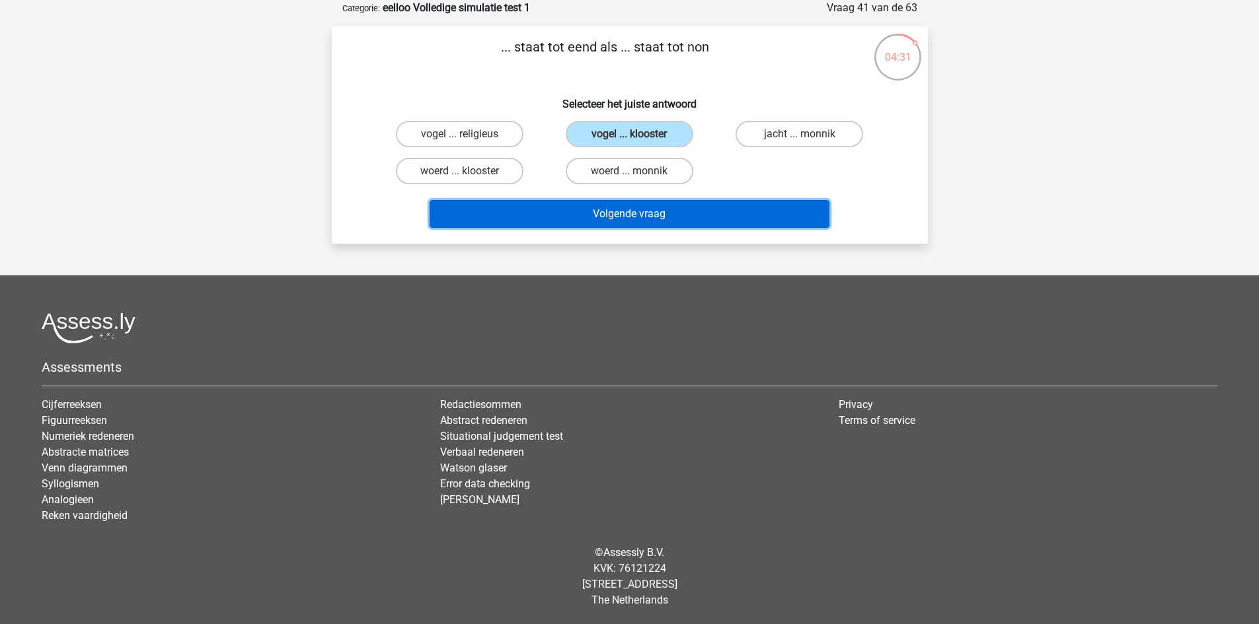
click at [653, 211] on button "Volgende vraag" at bounding box center [629, 214] width 400 height 28
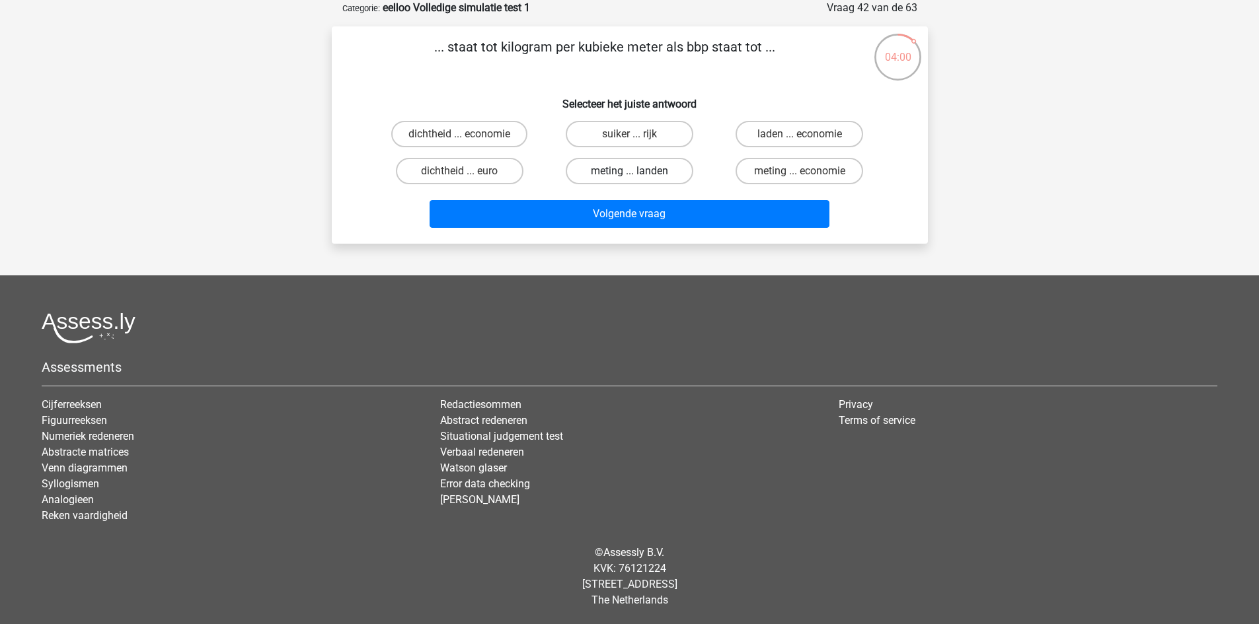
click at [648, 174] on label "meting ... landen" at bounding box center [630, 171] width 128 height 26
click at [638, 174] on input "meting ... landen" at bounding box center [633, 175] width 9 height 9
radio input "true"
click at [503, 137] on label "dichtheid ... economie" at bounding box center [459, 134] width 136 height 26
click at [468, 137] on input "dichtheid ... economie" at bounding box center [463, 138] width 9 height 9
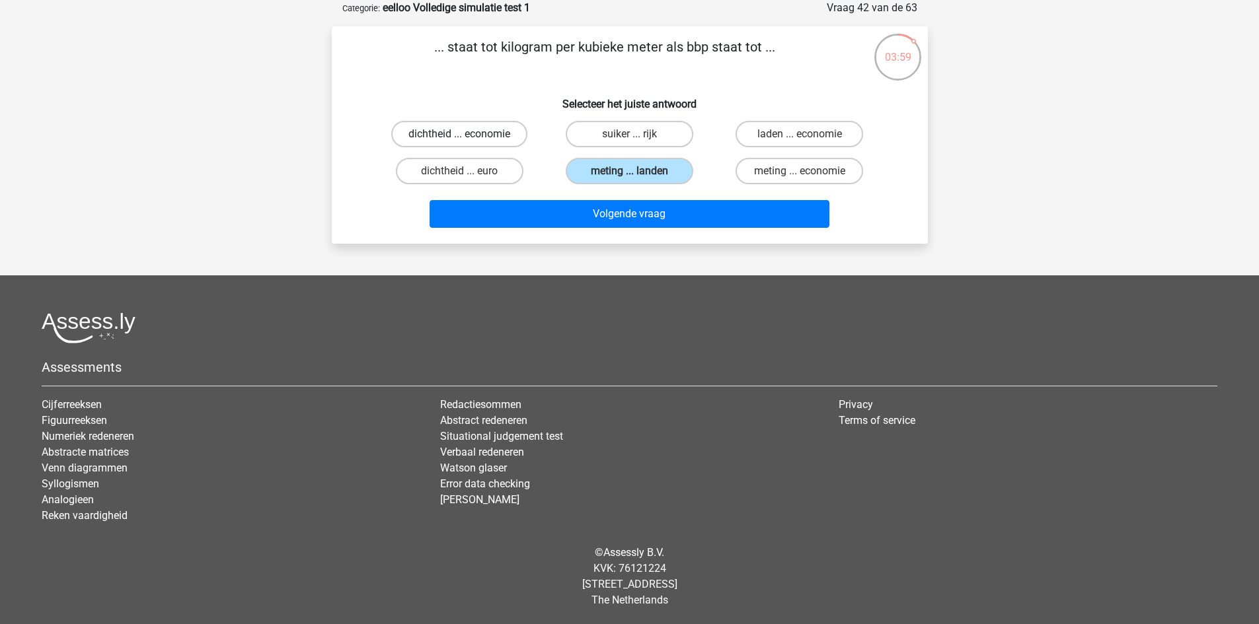
radio input "true"
click at [658, 130] on label "suiker ... rijk" at bounding box center [630, 134] width 128 height 26
click at [638, 134] on input "suiker ... rijk" at bounding box center [633, 138] width 9 height 9
radio input "true"
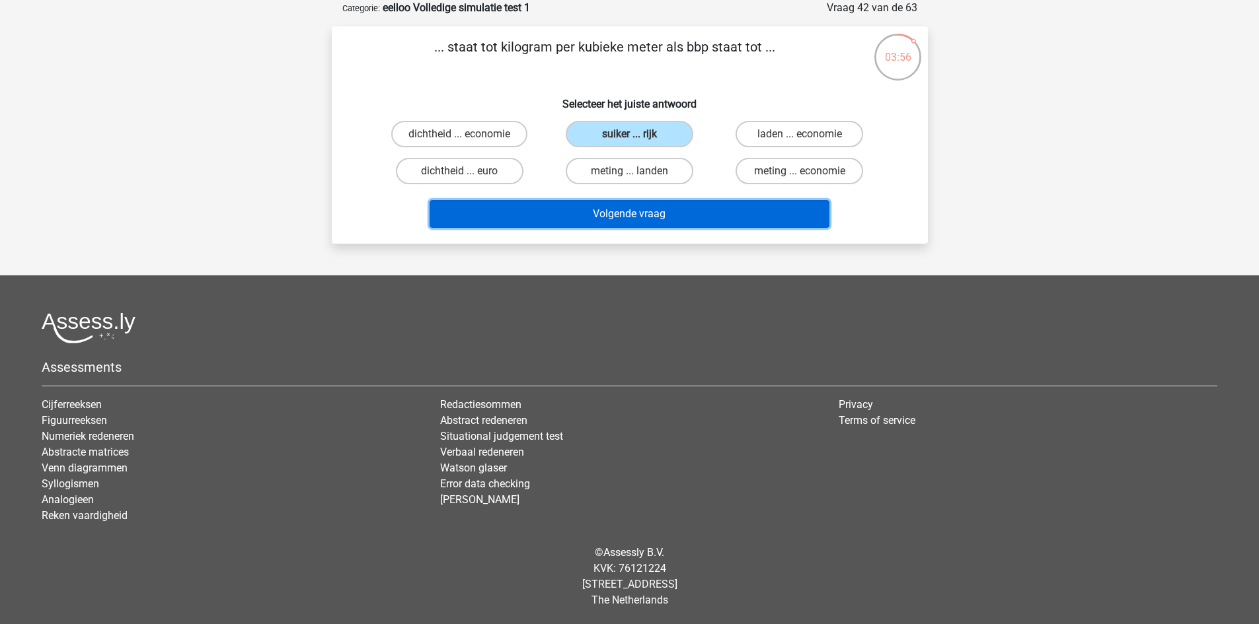
click at [682, 205] on button "Volgende vraag" at bounding box center [629, 214] width 400 height 28
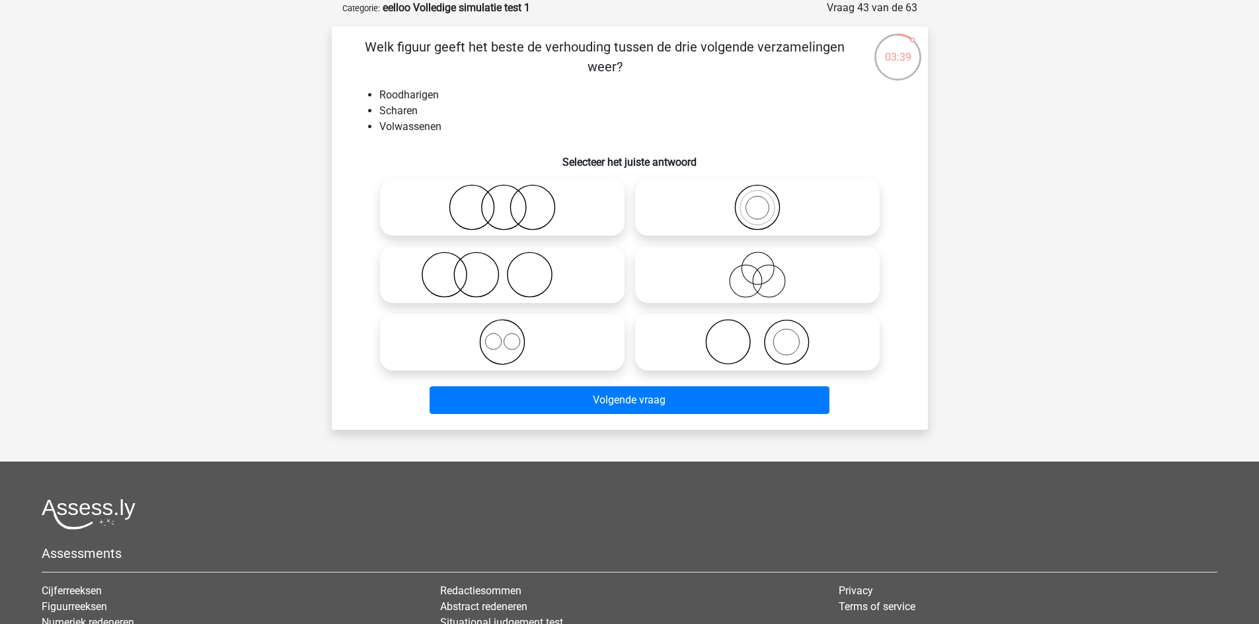
click at [546, 273] on icon at bounding box center [502, 275] width 234 height 46
click at [511, 268] on input "radio" at bounding box center [506, 264] width 9 height 9
radio input "true"
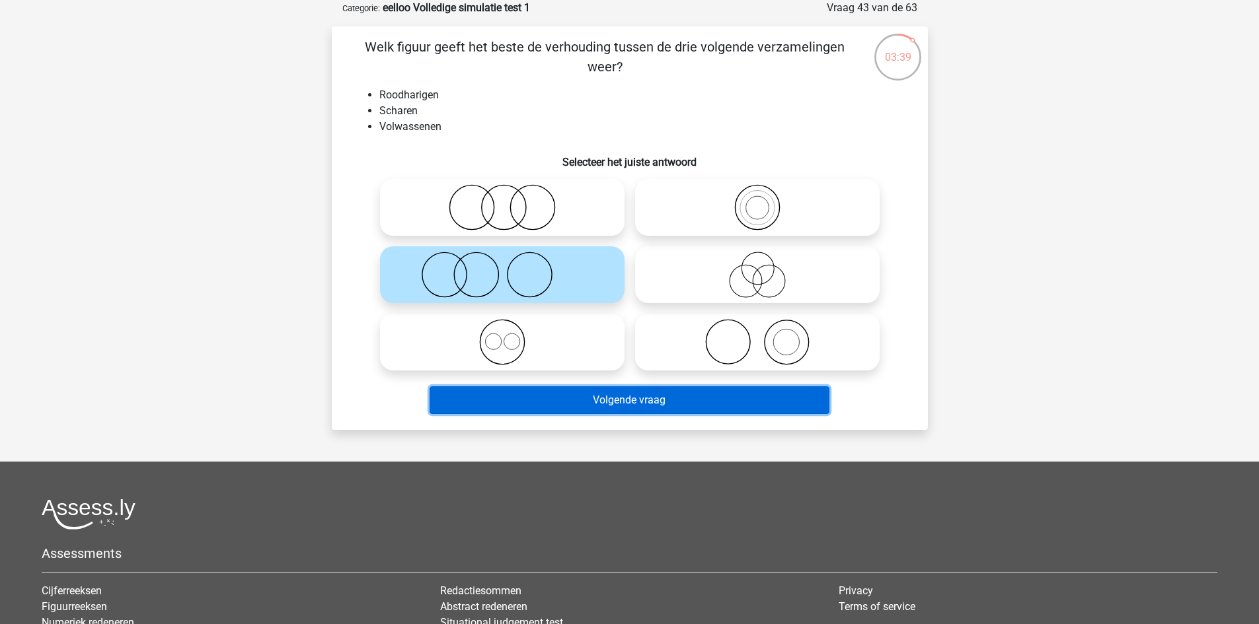
click at [606, 392] on button "Volgende vraag" at bounding box center [629, 400] width 400 height 28
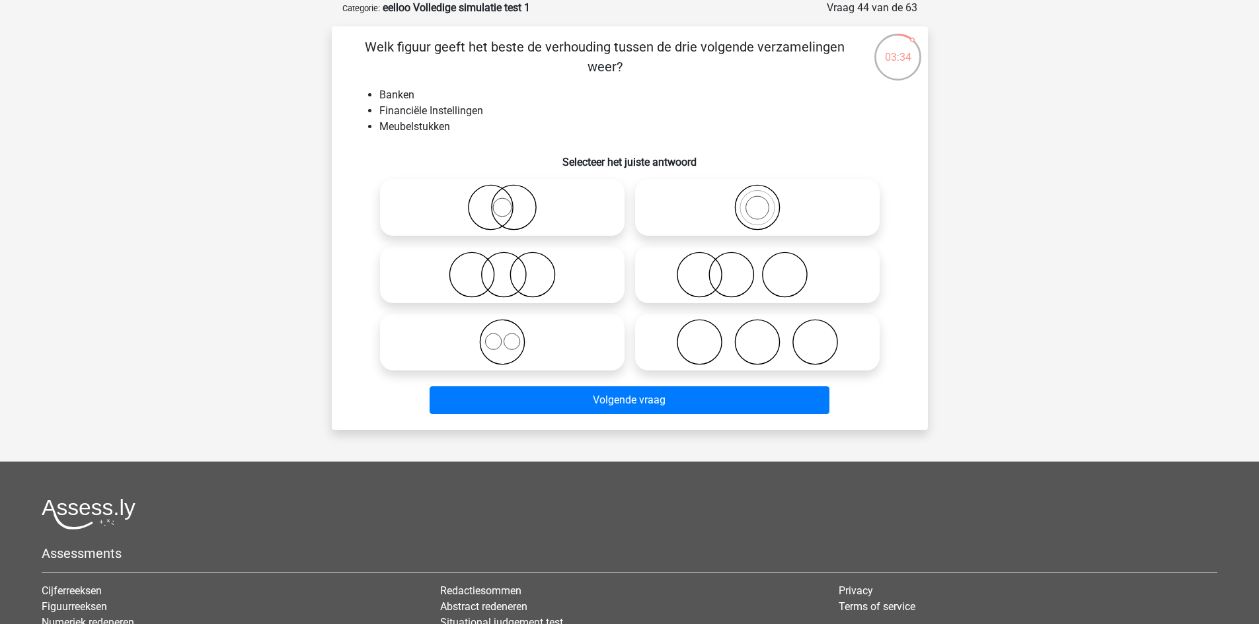
click at [743, 330] on icon at bounding box center [757, 342] width 234 height 46
click at [757, 330] on input "radio" at bounding box center [761, 331] width 9 height 9
radio input "true"
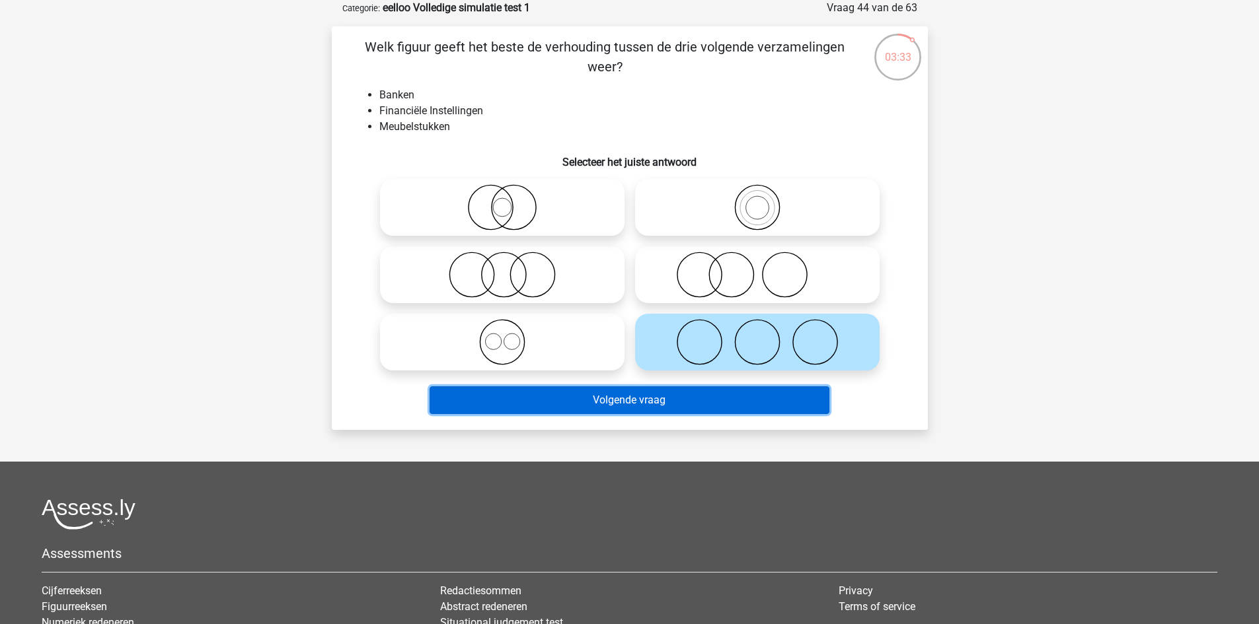
click at [645, 400] on button "Volgende vraag" at bounding box center [629, 400] width 400 height 28
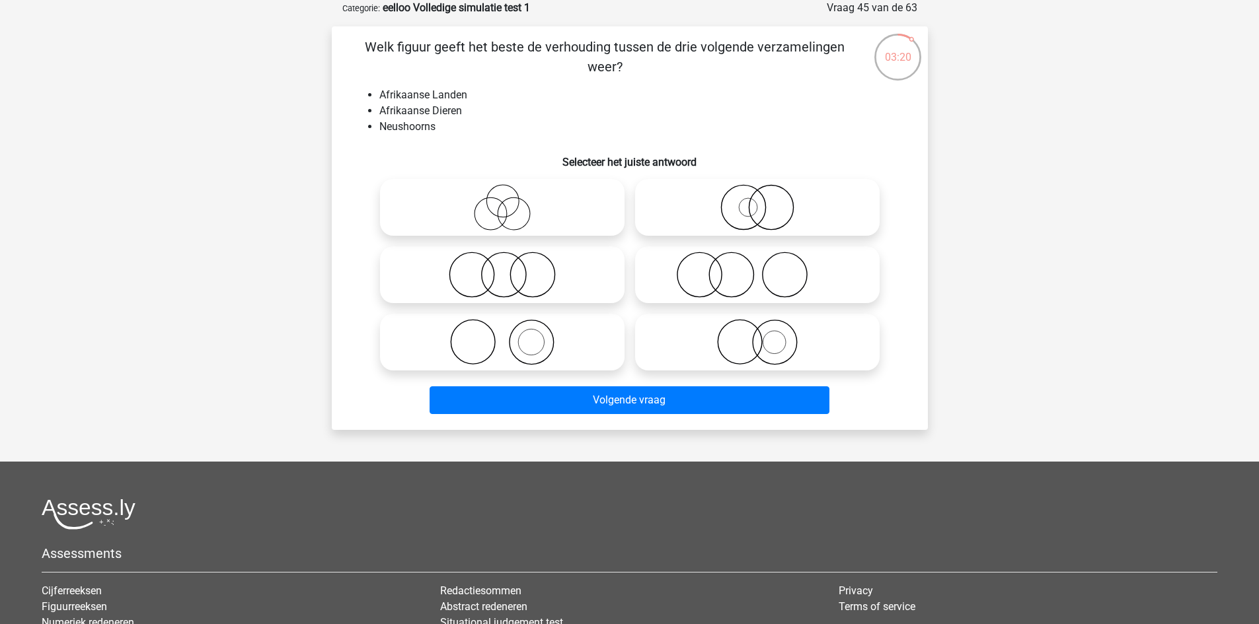
click at [735, 342] on icon at bounding box center [757, 342] width 234 height 46
click at [757, 336] on input "radio" at bounding box center [761, 331] width 9 height 9
radio input "true"
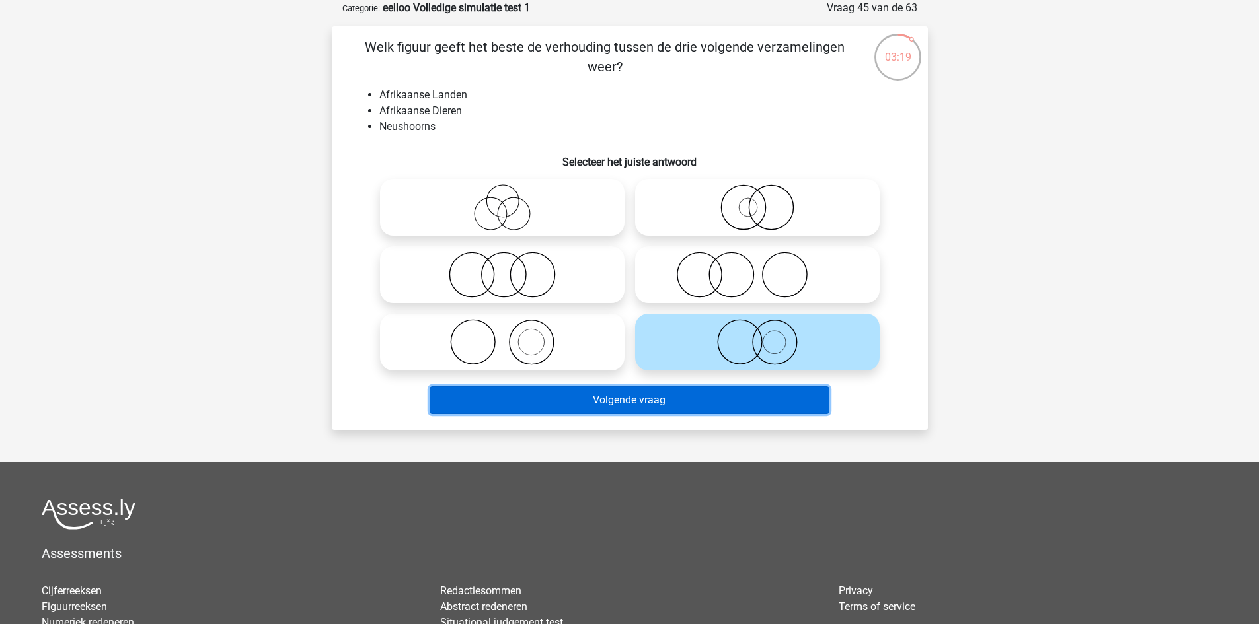
click at [694, 404] on button "Volgende vraag" at bounding box center [629, 400] width 400 height 28
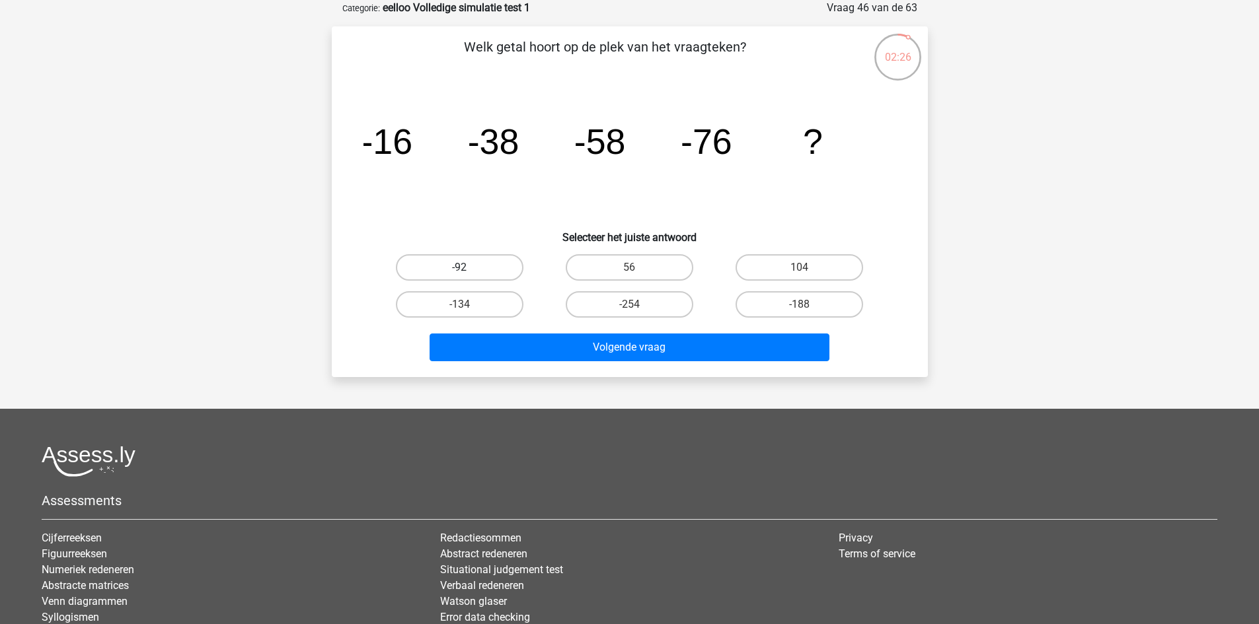
click at [447, 270] on label "-92" at bounding box center [460, 267] width 128 height 26
click at [459, 270] on input "-92" at bounding box center [463, 272] width 9 height 9
radio input "true"
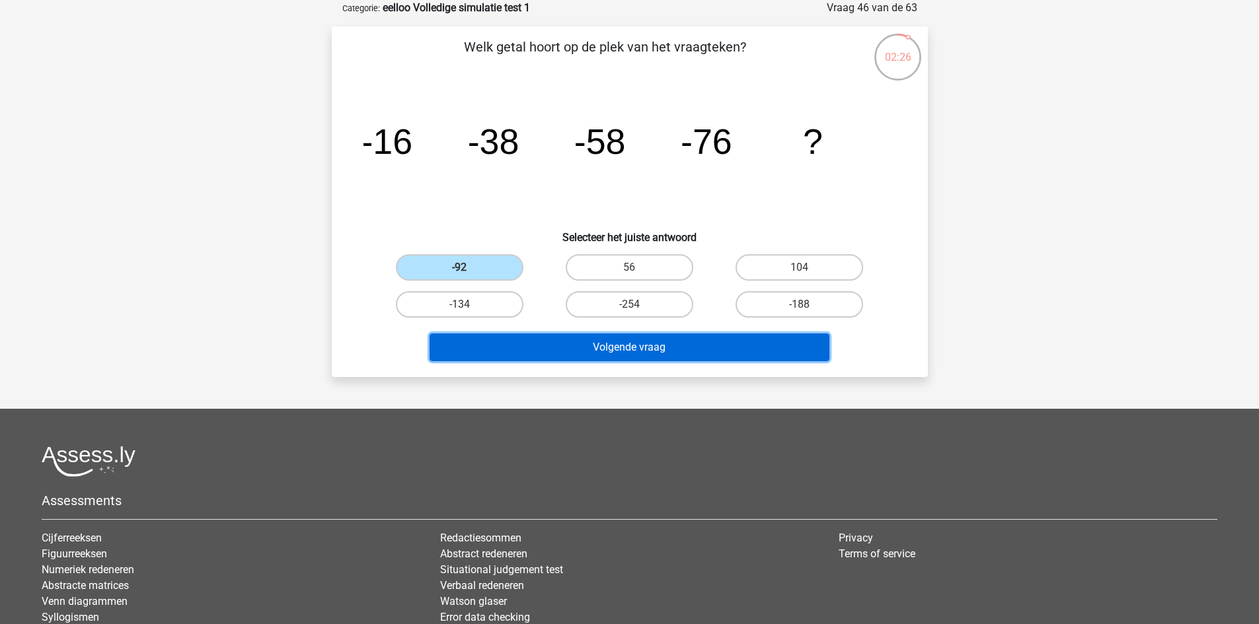
click at [537, 344] on button "Volgende vraag" at bounding box center [629, 348] width 400 height 28
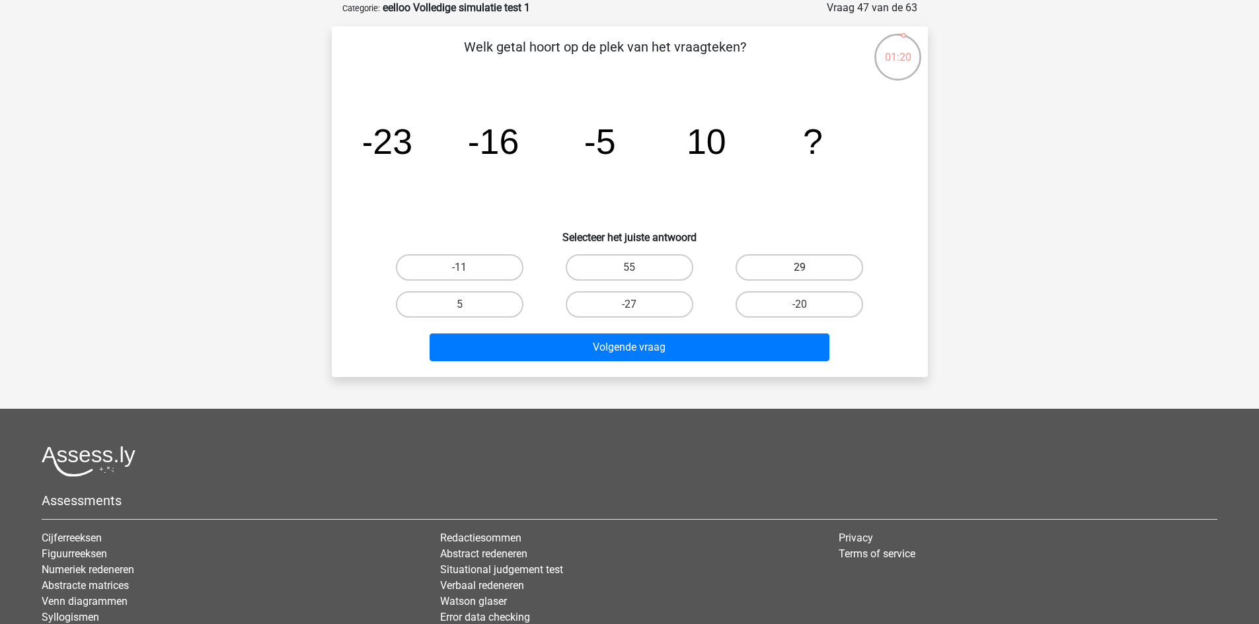
click at [823, 255] on label "29" at bounding box center [799, 267] width 128 height 26
click at [808, 268] on input "29" at bounding box center [803, 272] width 9 height 9
radio input "true"
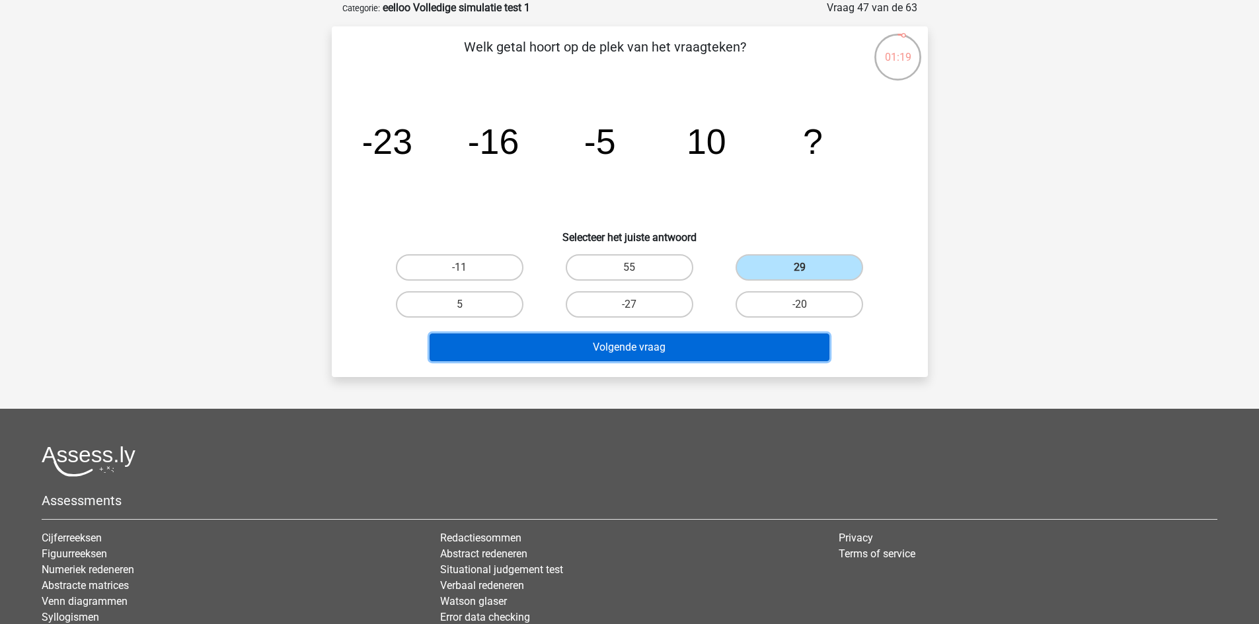
click at [774, 342] on button "Volgende vraag" at bounding box center [629, 348] width 400 height 28
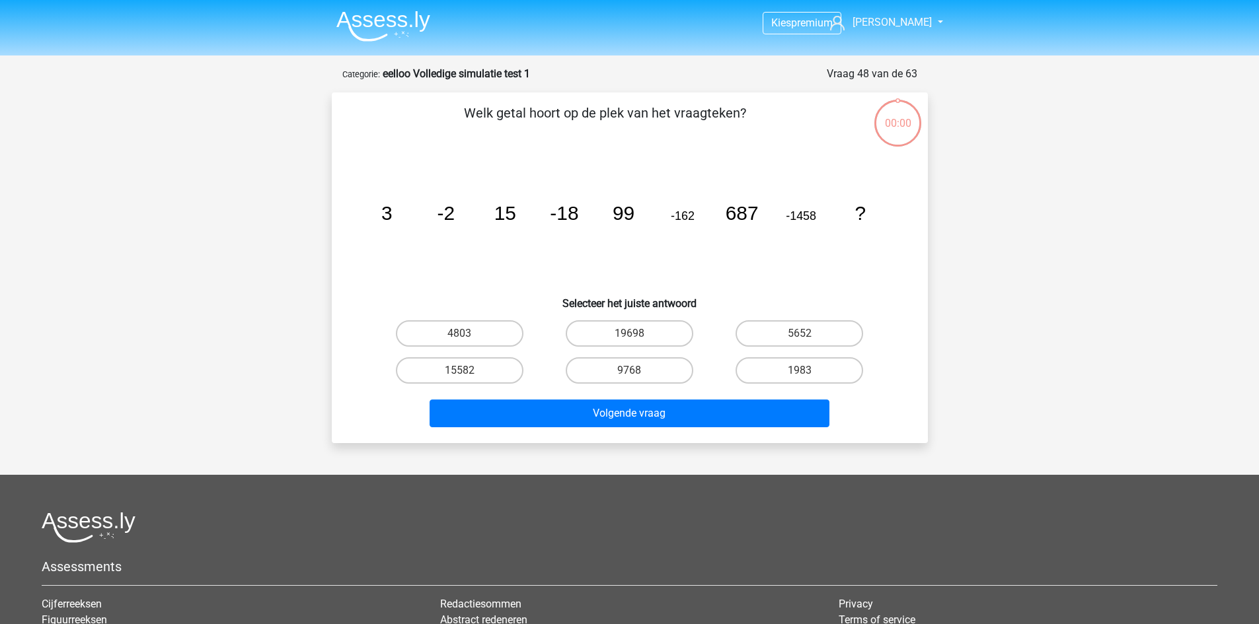
scroll to position [66, 0]
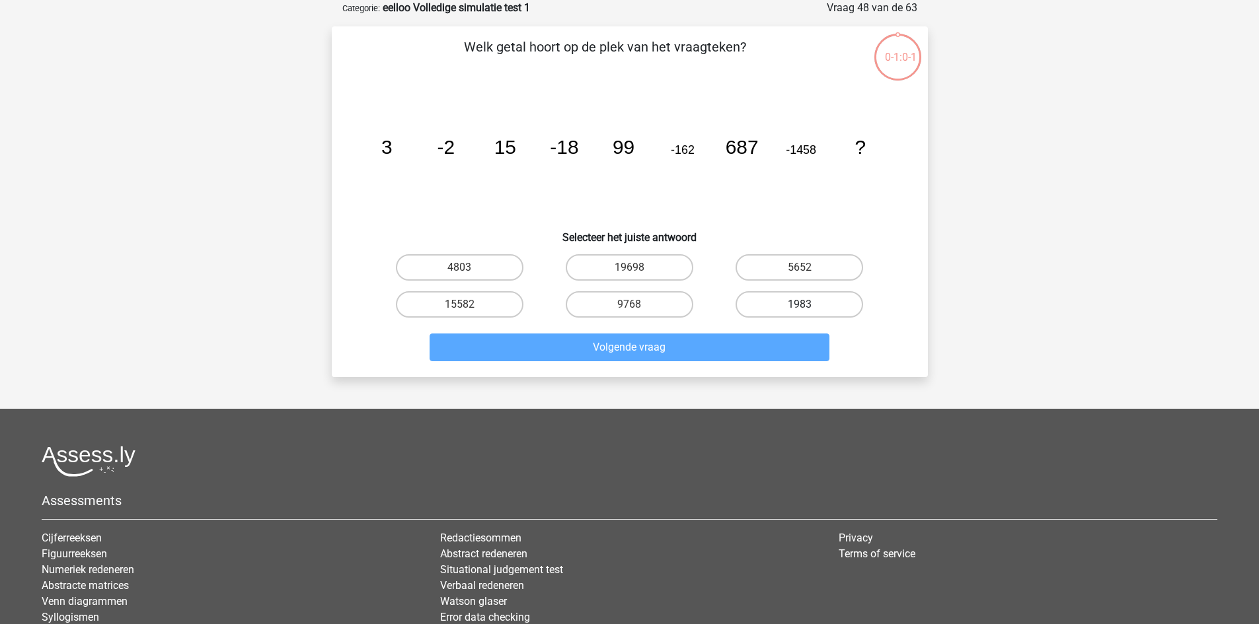
click at [815, 295] on label "1983" at bounding box center [799, 304] width 128 height 26
click at [808, 305] on input "1983" at bounding box center [803, 309] width 9 height 9
radio input "true"
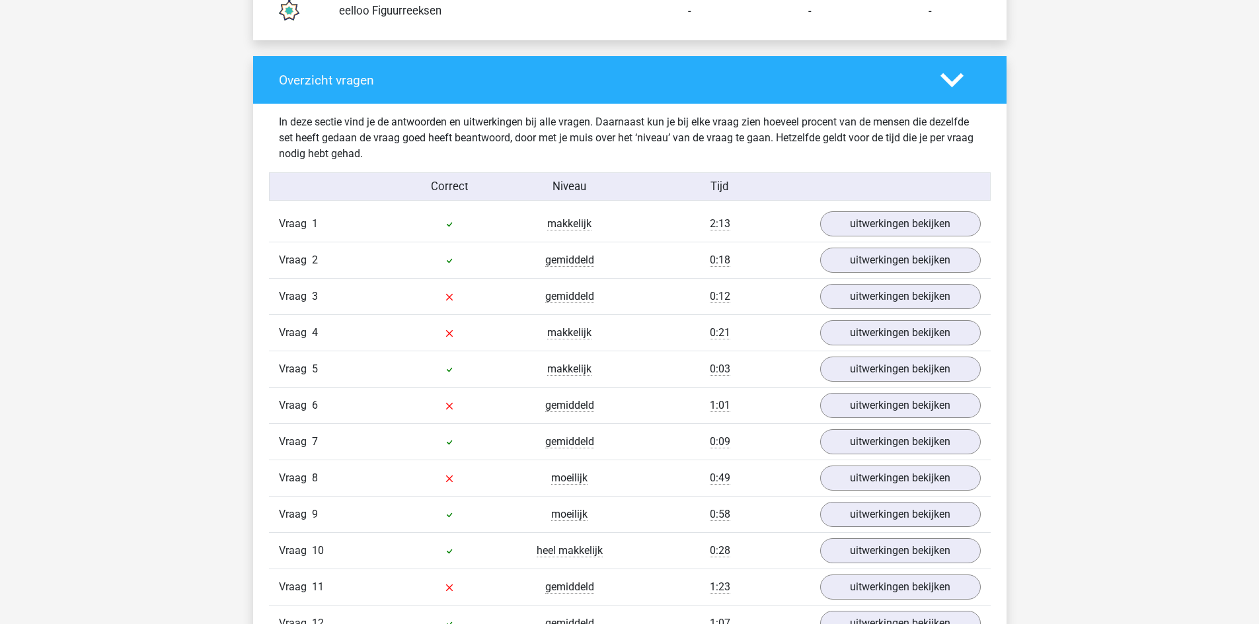
scroll to position [1321, 0]
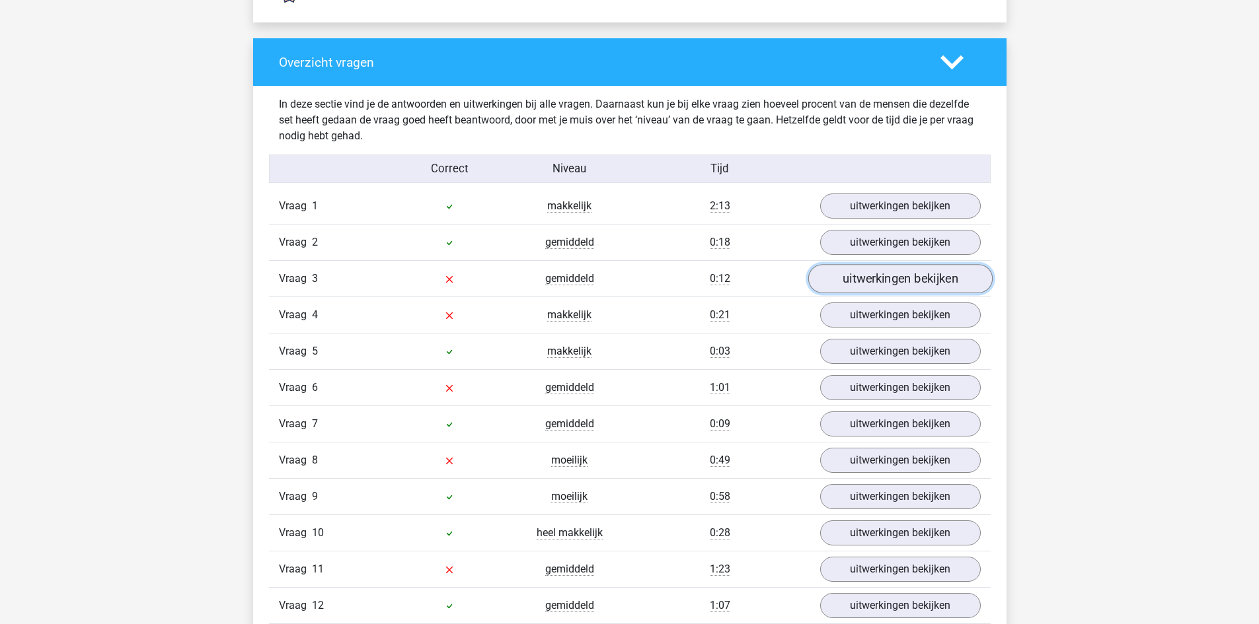
click at [871, 278] on link "uitwerkingen bekijken" at bounding box center [899, 279] width 184 height 29
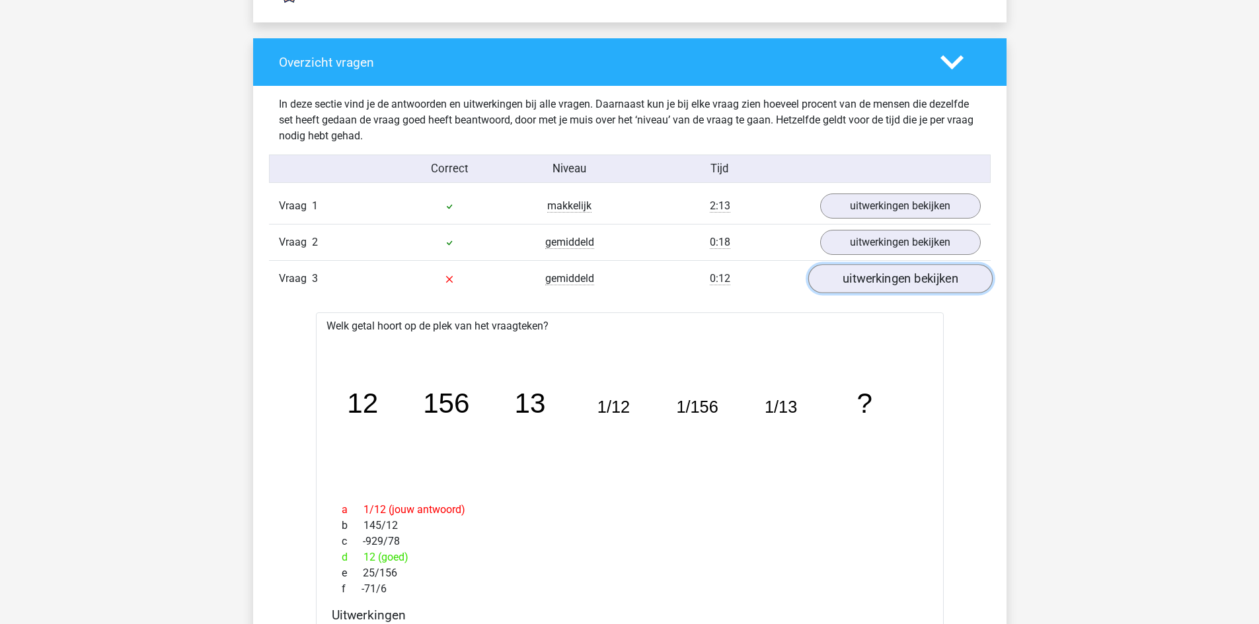
click at [880, 278] on link "uitwerkingen bekijken" at bounding box center [899, 279] width 184 height 29
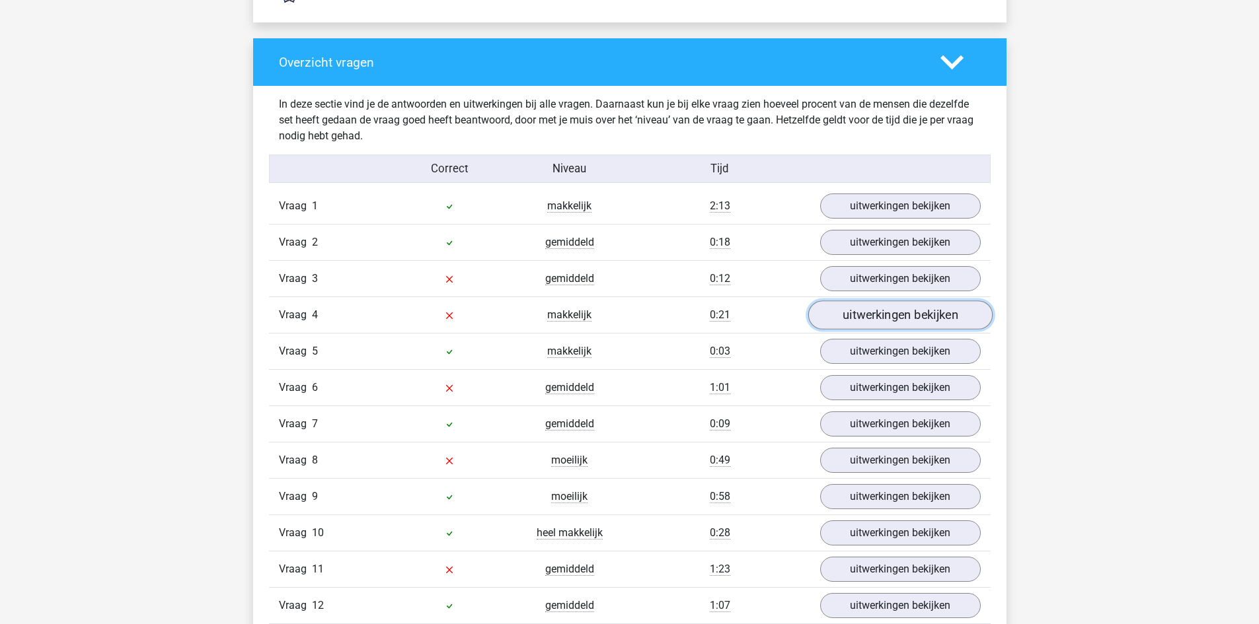
click at [903, 314] on link "uitwerkingen bekijken" at bounding box center [899, 315] width 184 height 29
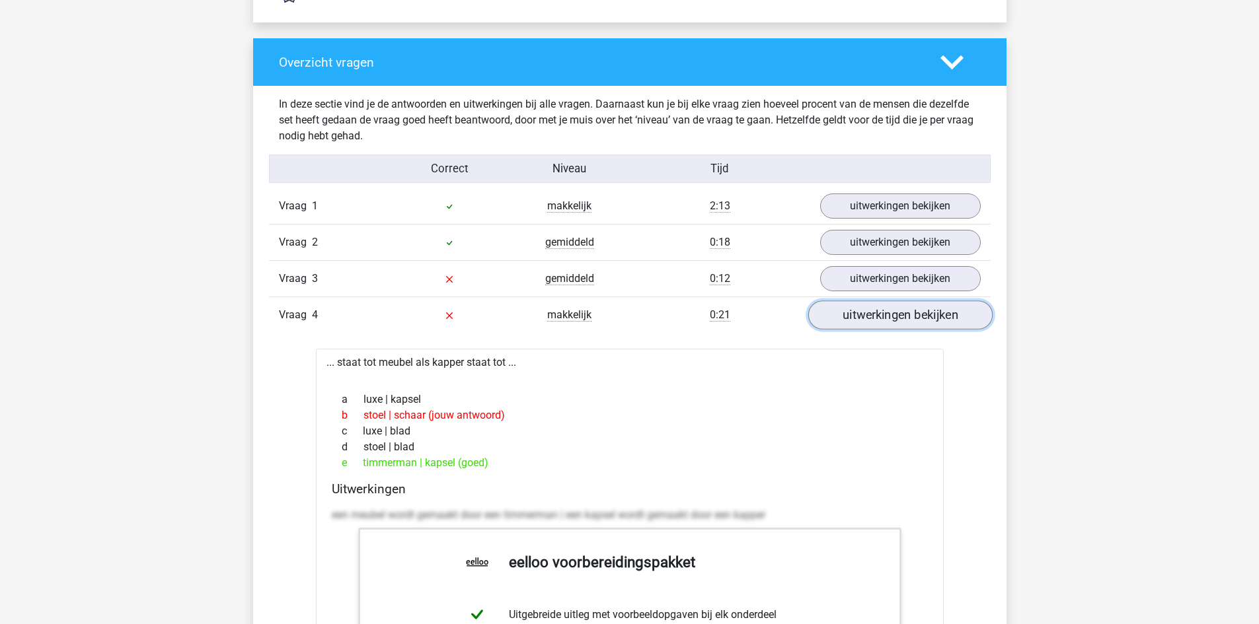
click at [903, 314] on link "uitwerkingen bekijken" at bounding box center [899, 315] width 184 height 29
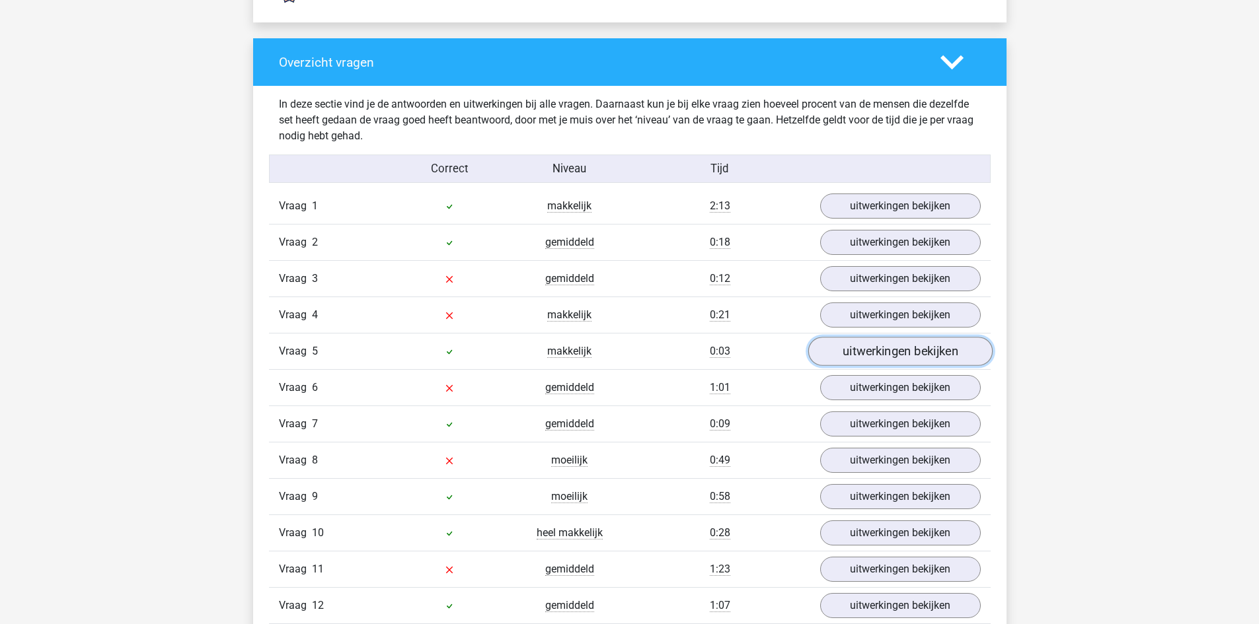
click at [896, 356] on link "uitwerkingen bekijken" at bounding box center [899, 352] width 184 height 29
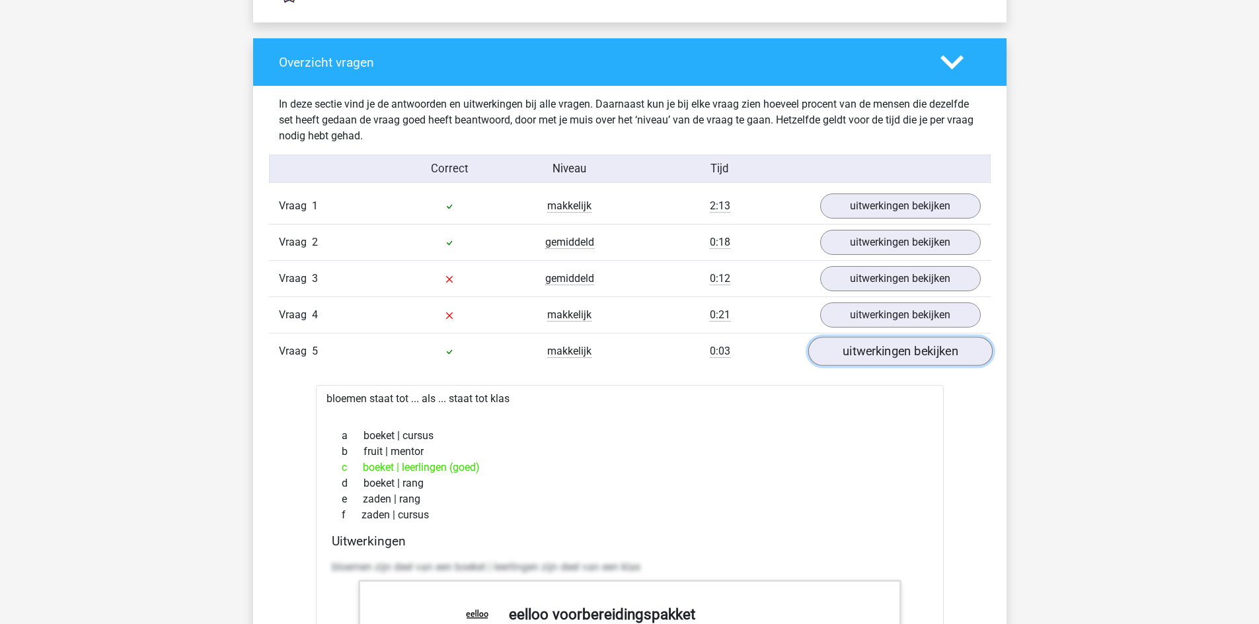
click at [896, 356] on link "uitwerkingen bekijken" at bounding box center [899, 352] width 184 height 29
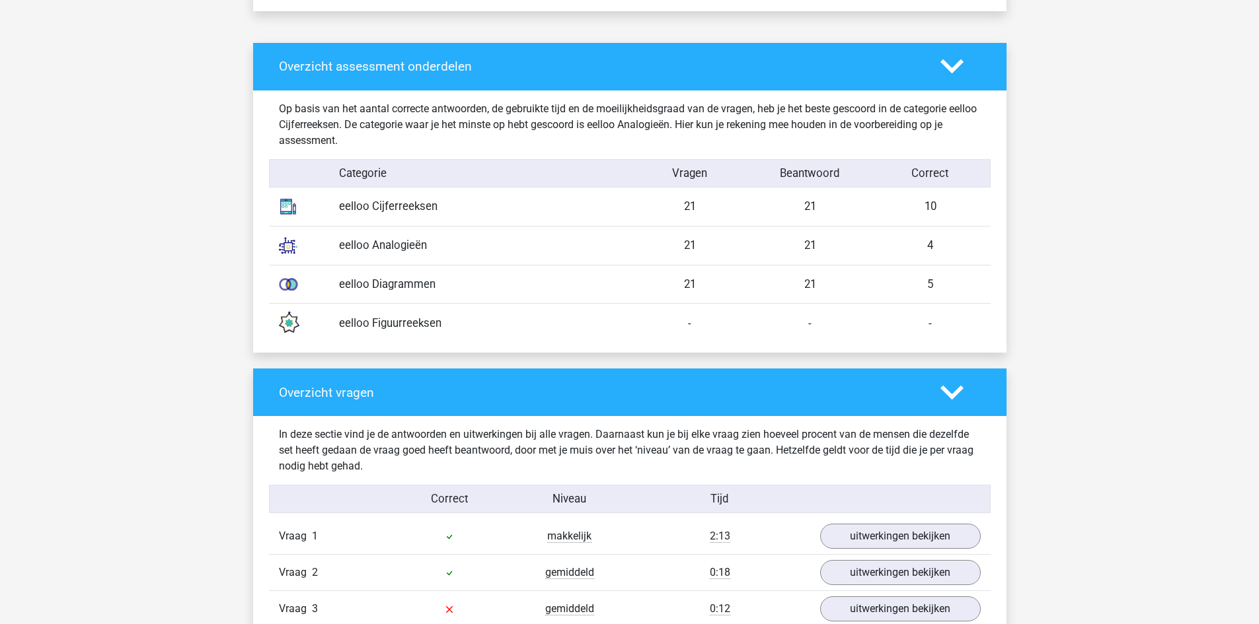
scroll to position [330, 0]
